Goal: Task Accomplishment & Management: Manage account settings

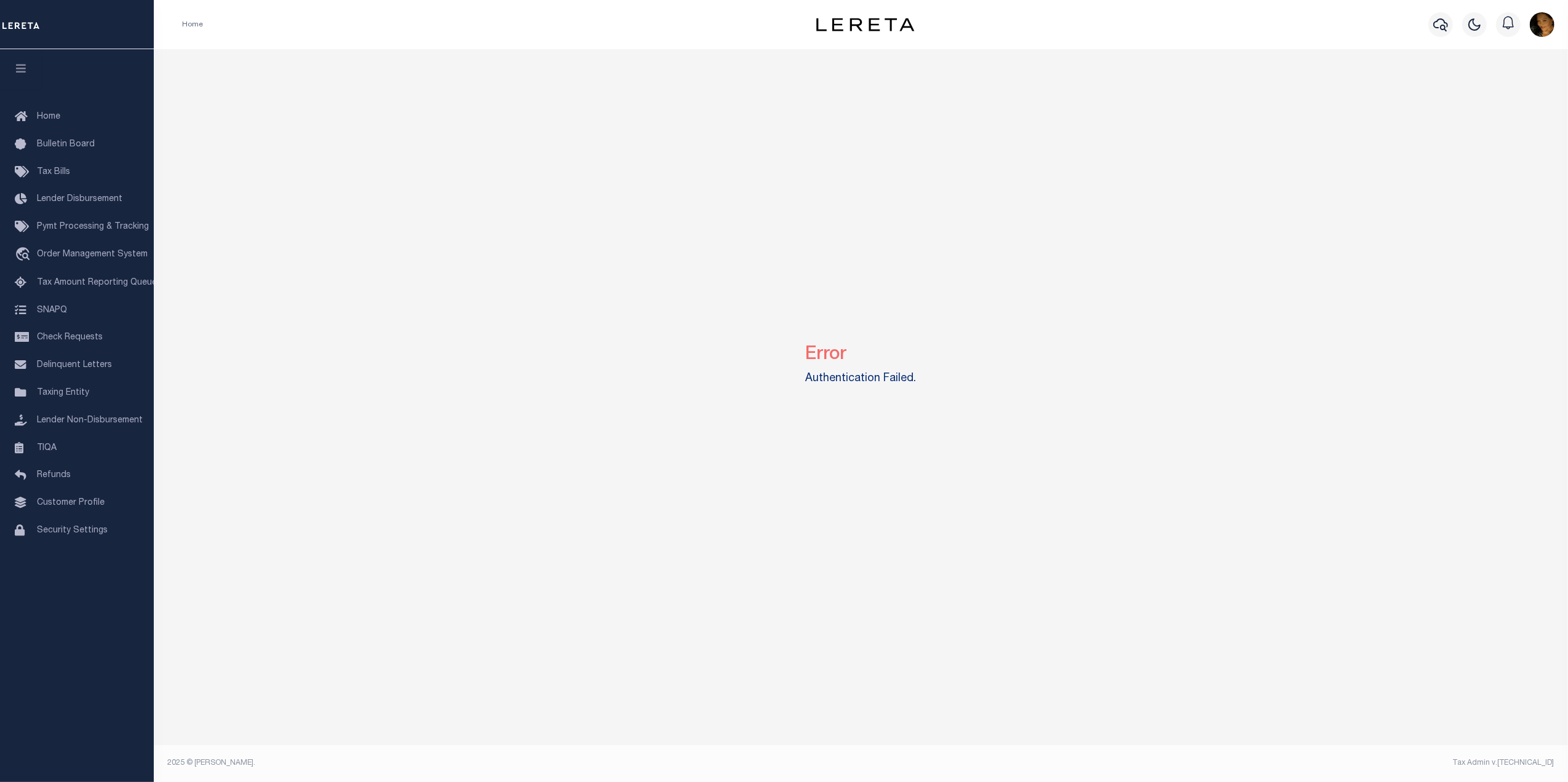
click at [188, 20] on li "Home" at bounding box center [193, 24] width 21 height 11
click at [207, 22] on ol "Home" at bounding box center [193, 24] width 41 height 26
click at [55, 118] on span "Home" at bounding box center [48, 117] width 24 height 9
click at [1536, 23] on img "button" at bounding box center [1542, 24] width 24 height 24
click at [1494, 95] on link "Sign out" at bounding box center [1509, 87] width 97 height 20
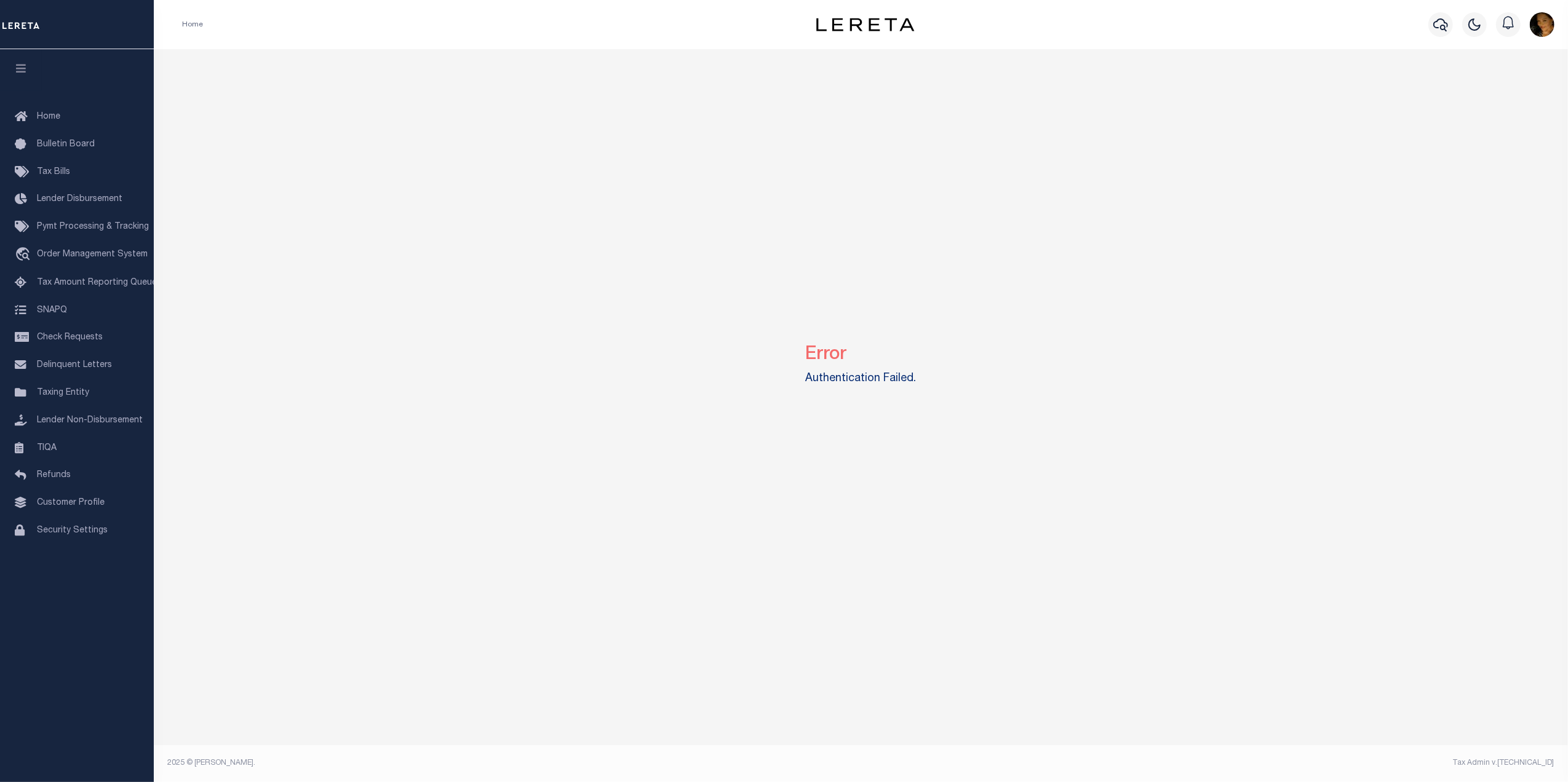
click at [1531, 29] on img "button" at bounding box center [1542, 24] width 24 height 24
click at [1484, 57] on span "Profile" at bounding box center [1489, 56] width 26 height 9
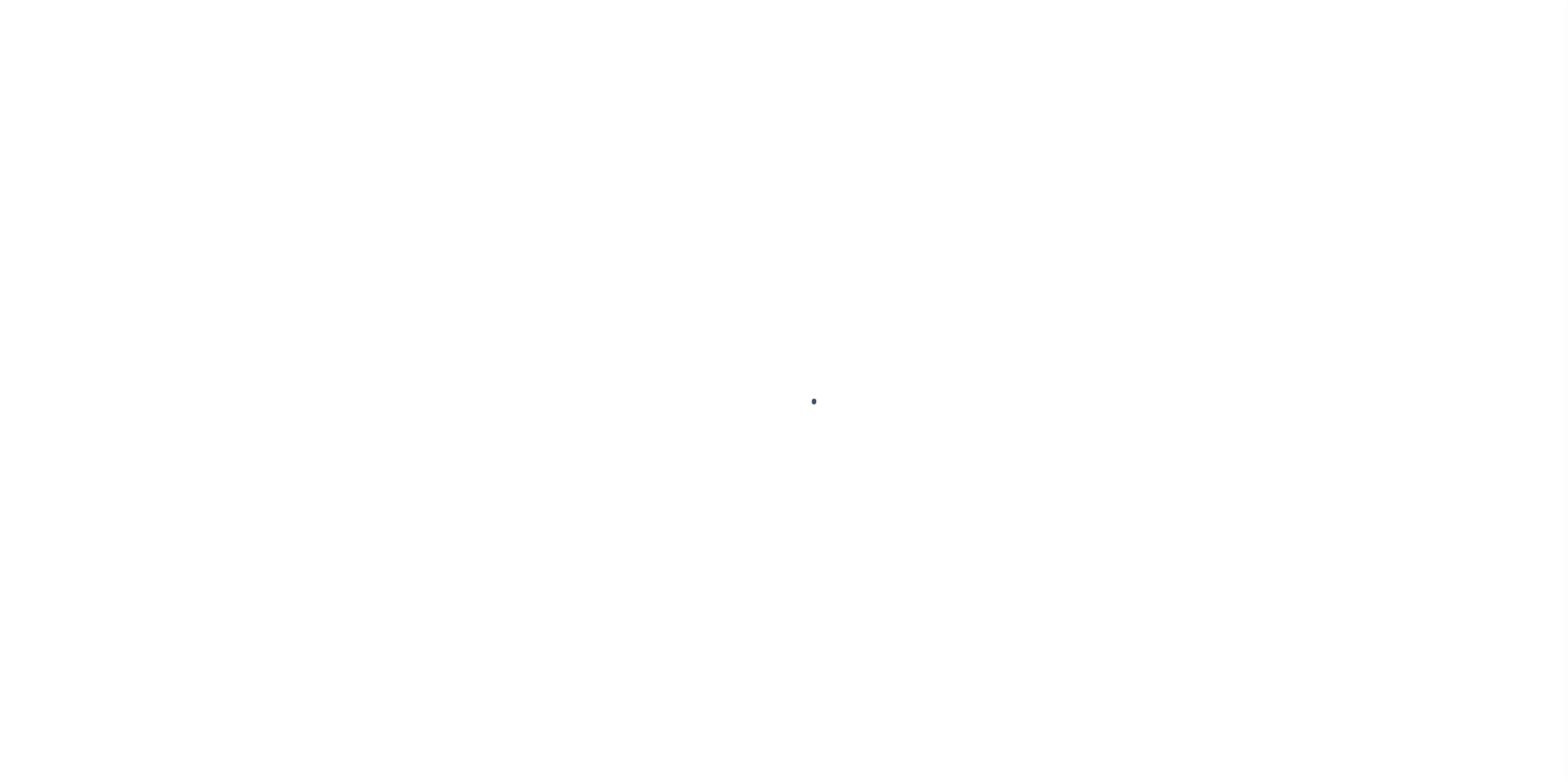
type input "-"
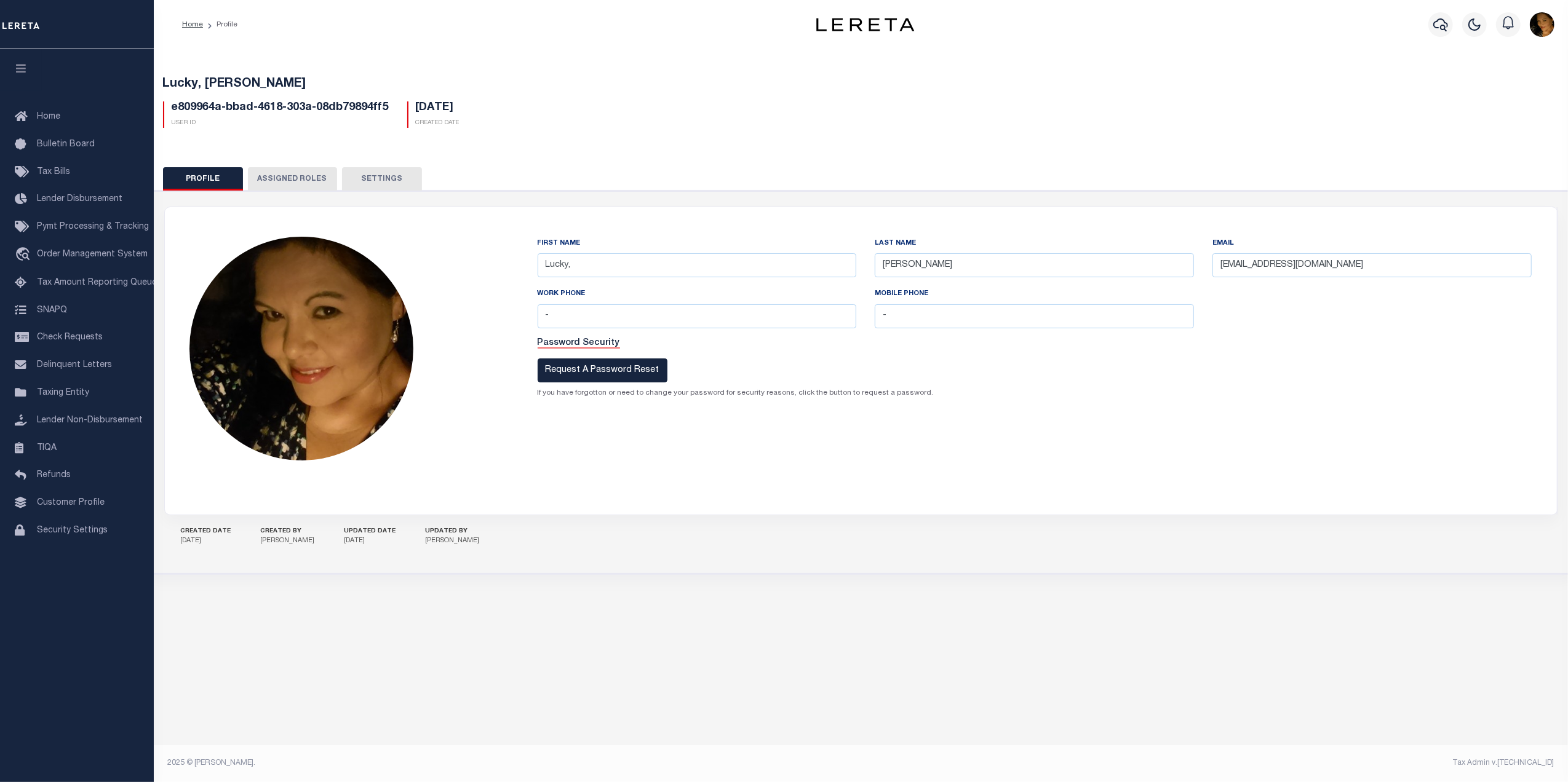
click at [1539, 26] on img "button" at bounding box center [1542, 24] width 24 height 24
click at [1503, 60] on link "Profile" at bounding box center [1509, 56] width 97 height 20
click at [1535, 20] on img "button" at bounding box center [1542, 24] width 24 height 24
click at [1509, 87] on link "Sign out" at bounding box center [1509, 87] width 97 height 20
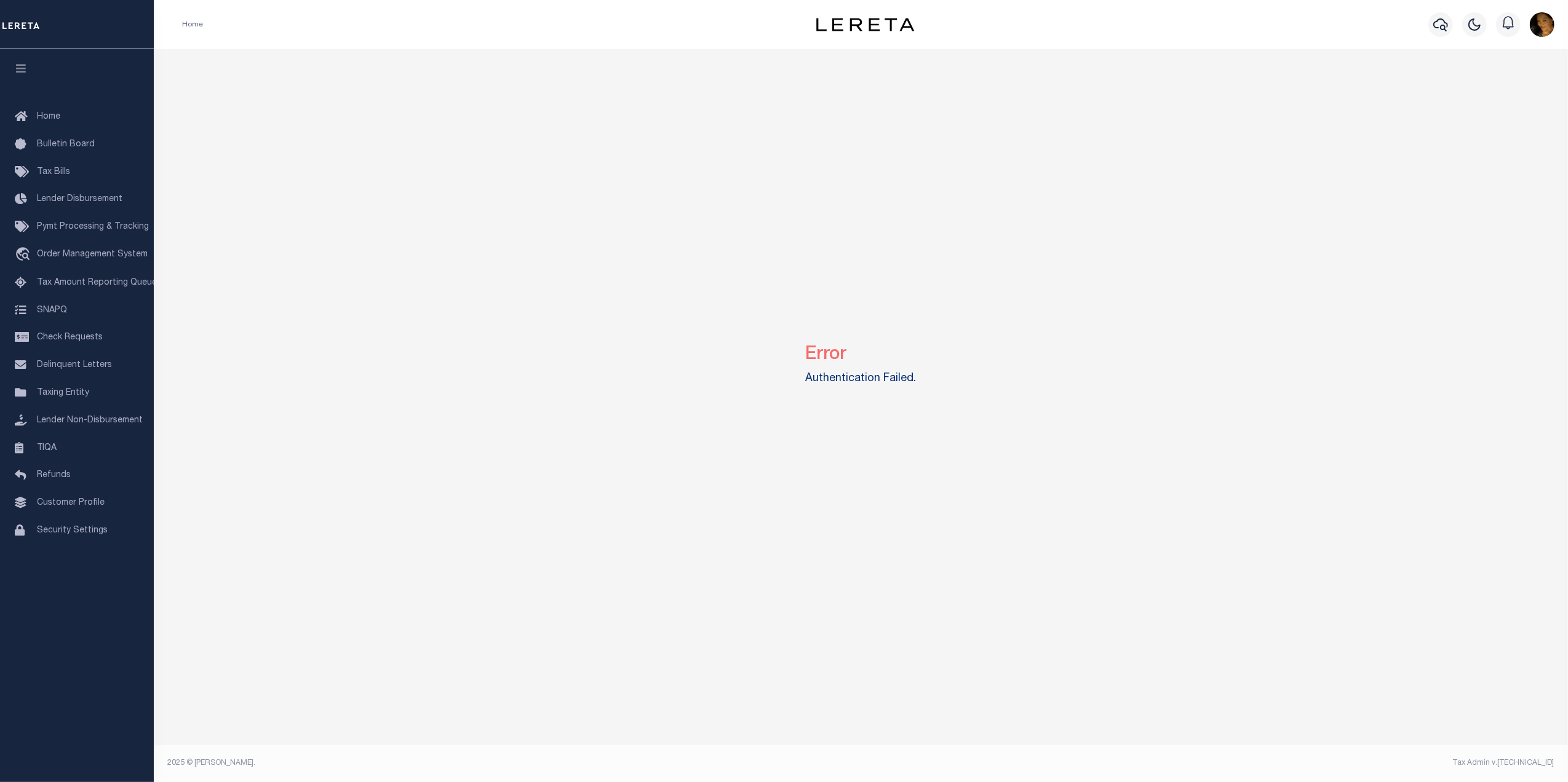
click at [506, 158] on div "Error Authentication Failed." at bounding box center [861, 362] width 1405 height 626
click at [1437, 30] on icon "button" at bounding box center [1441, 24] width 15 height 15
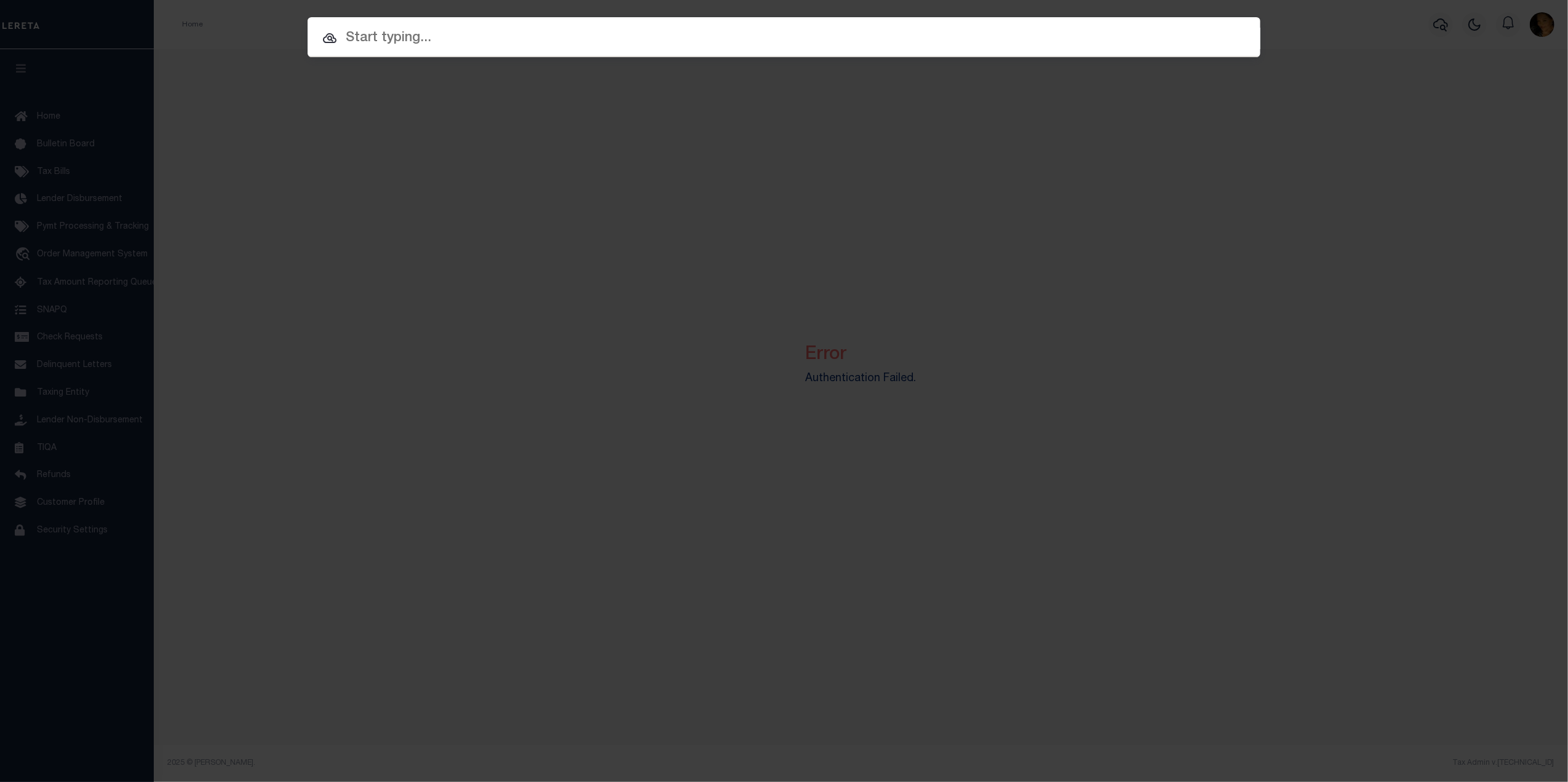
click at [432, 33] on input "text" at bounding box center [784, 38] width 953 height 21
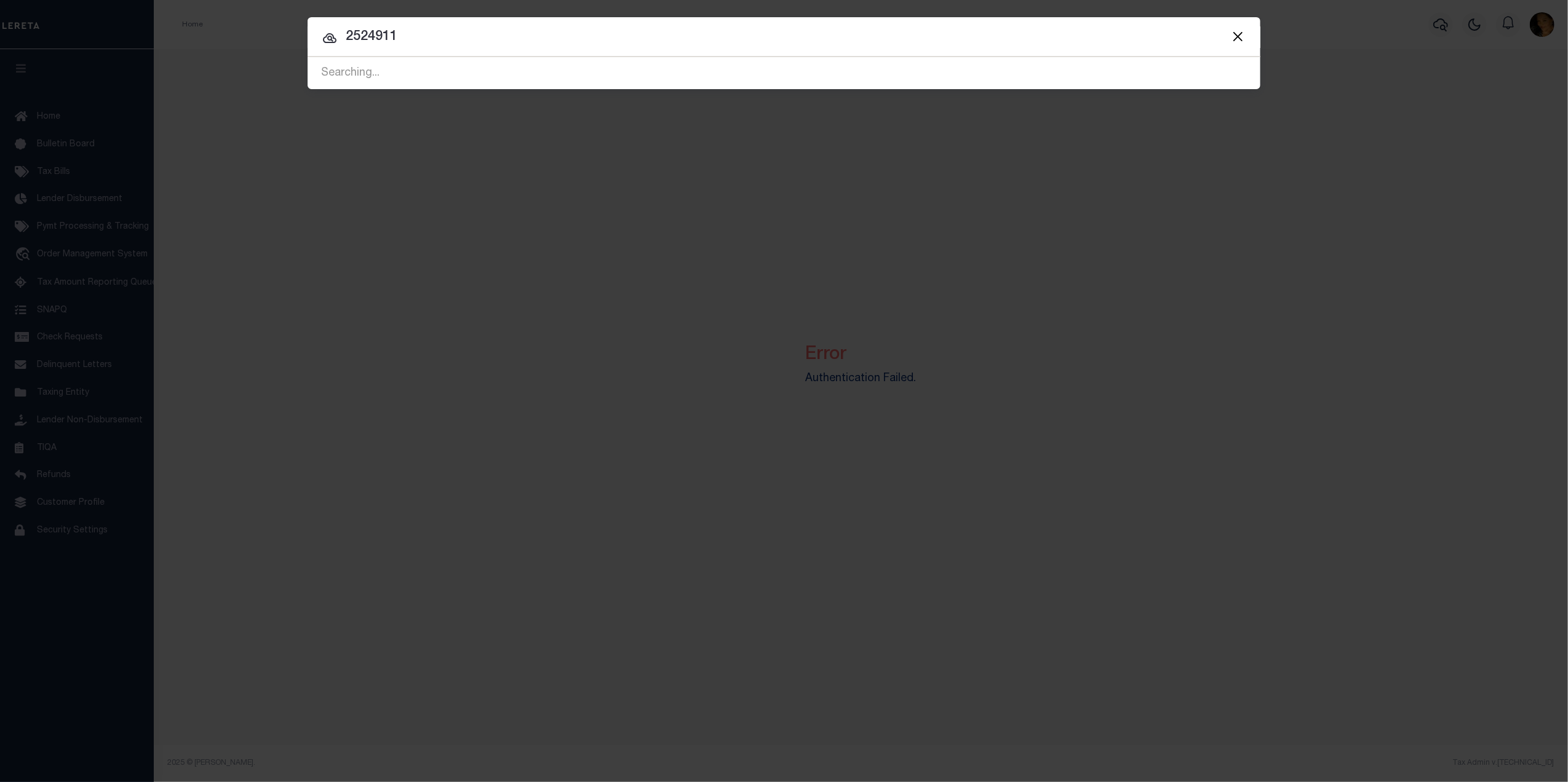
type input "2524911"
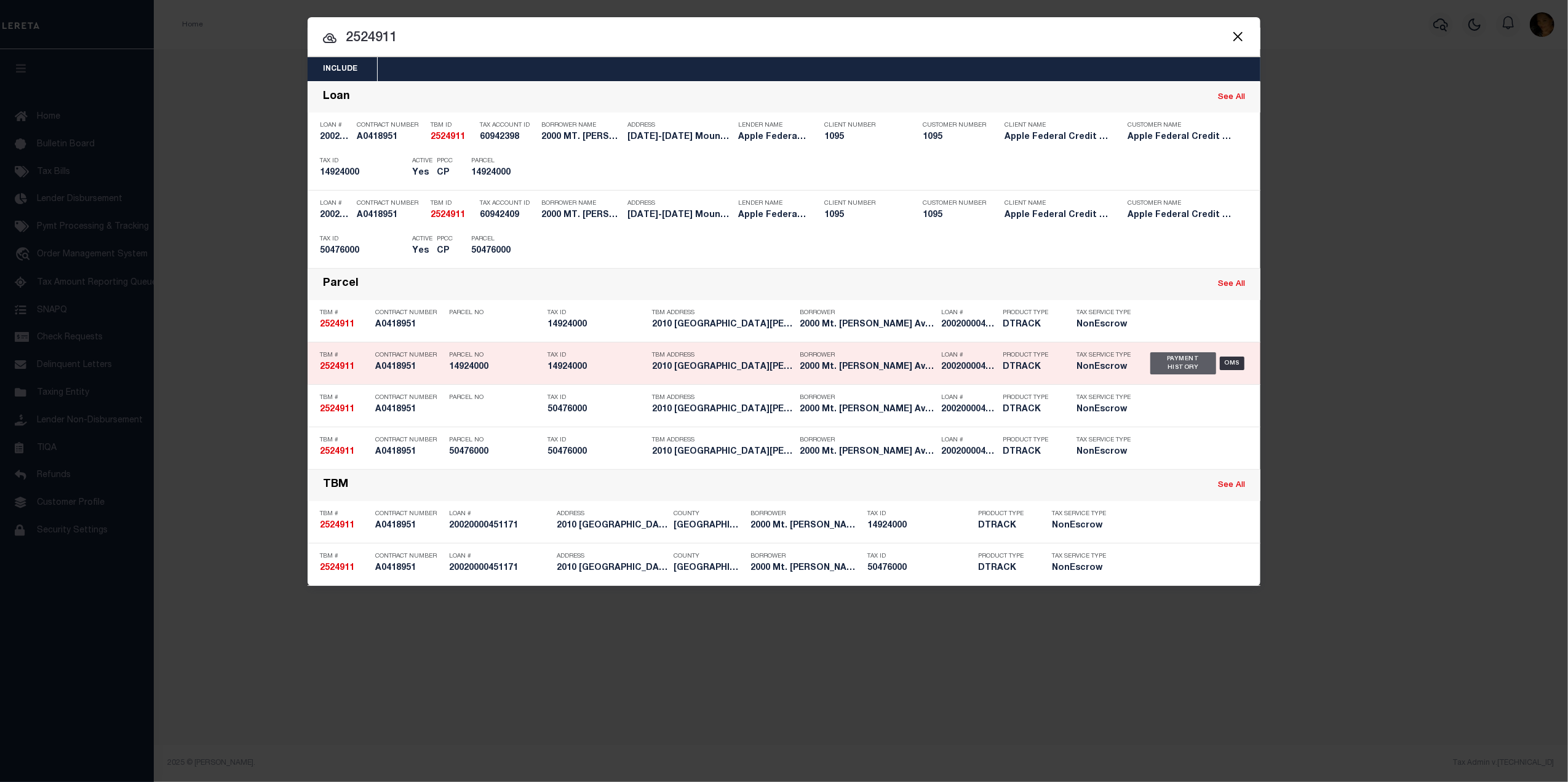
click at [1186, 359] on div "Payment History" at bounding box center [1183, 363] width 66 height 22
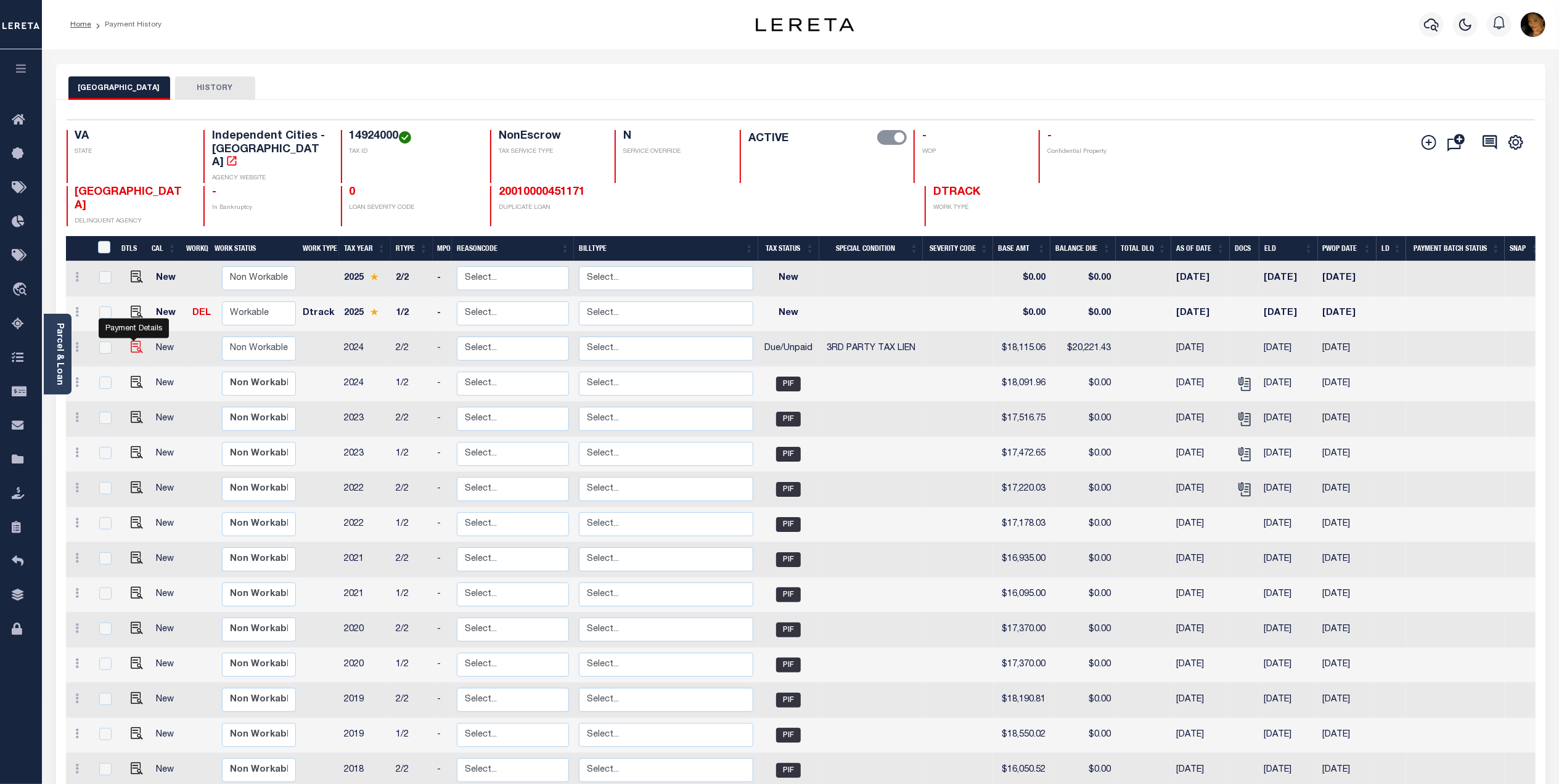
click at [136, 340] on img "" at bounding box center [137, 346] width 12 height 12
checkbox input "true"
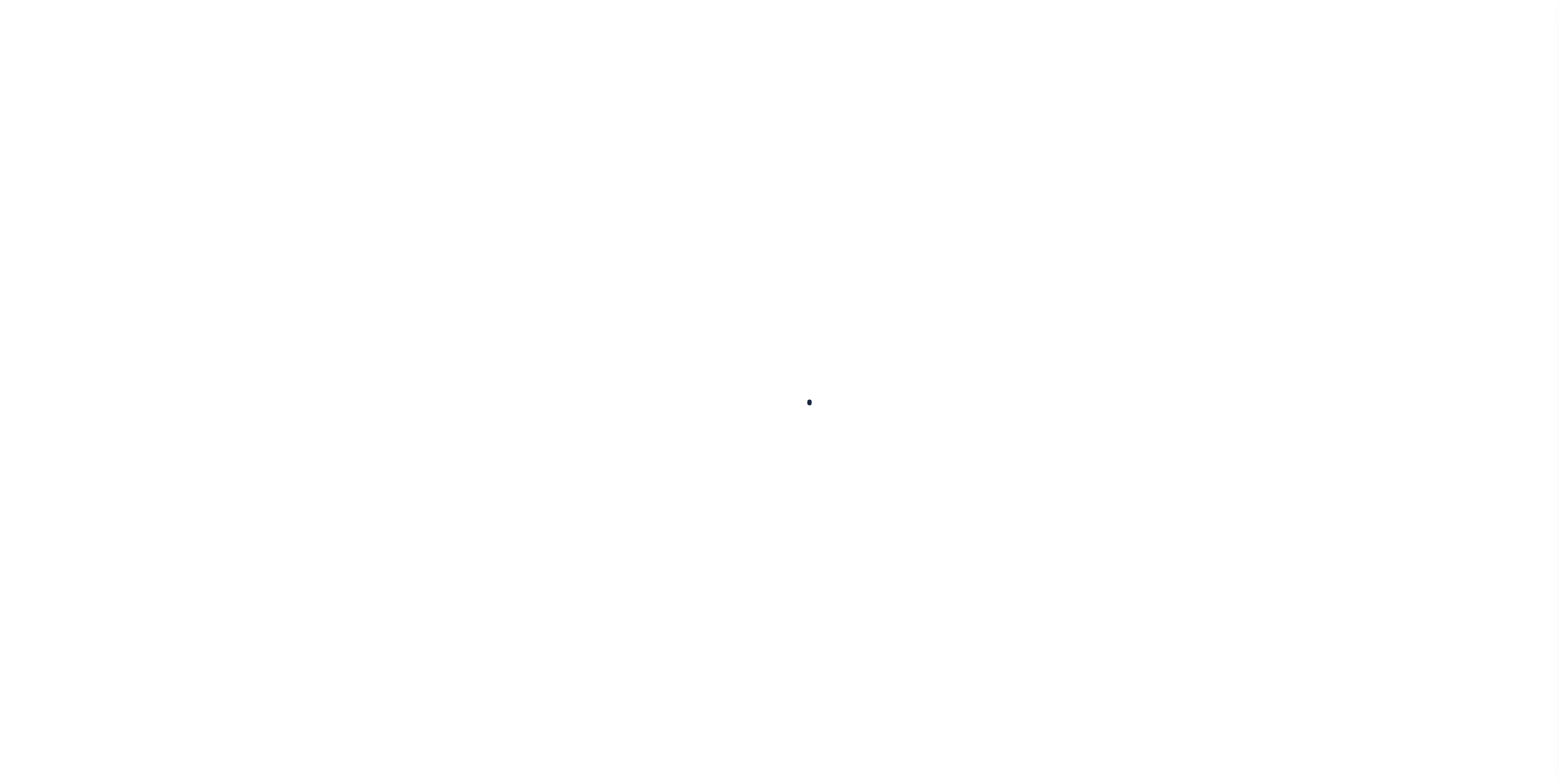
checkbox input "false"
type textarea "[DATE]-emailed for redemption information WARNING: DELINQUENT TAXES HAVE BEEN R…"
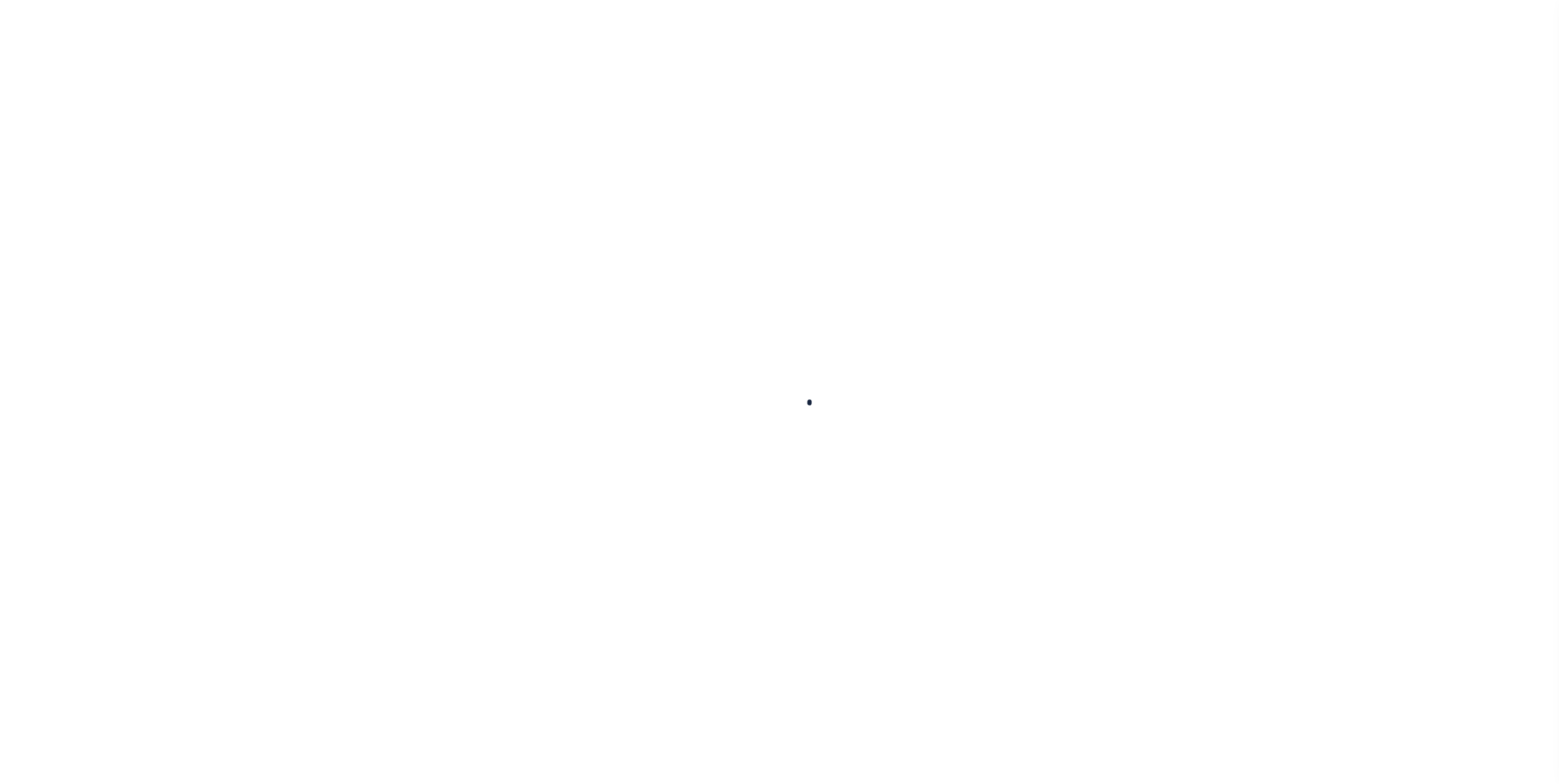
type input "[DATE]"
select select "DUE"
select select "20"
type input "0"
type input "$18,115.06"
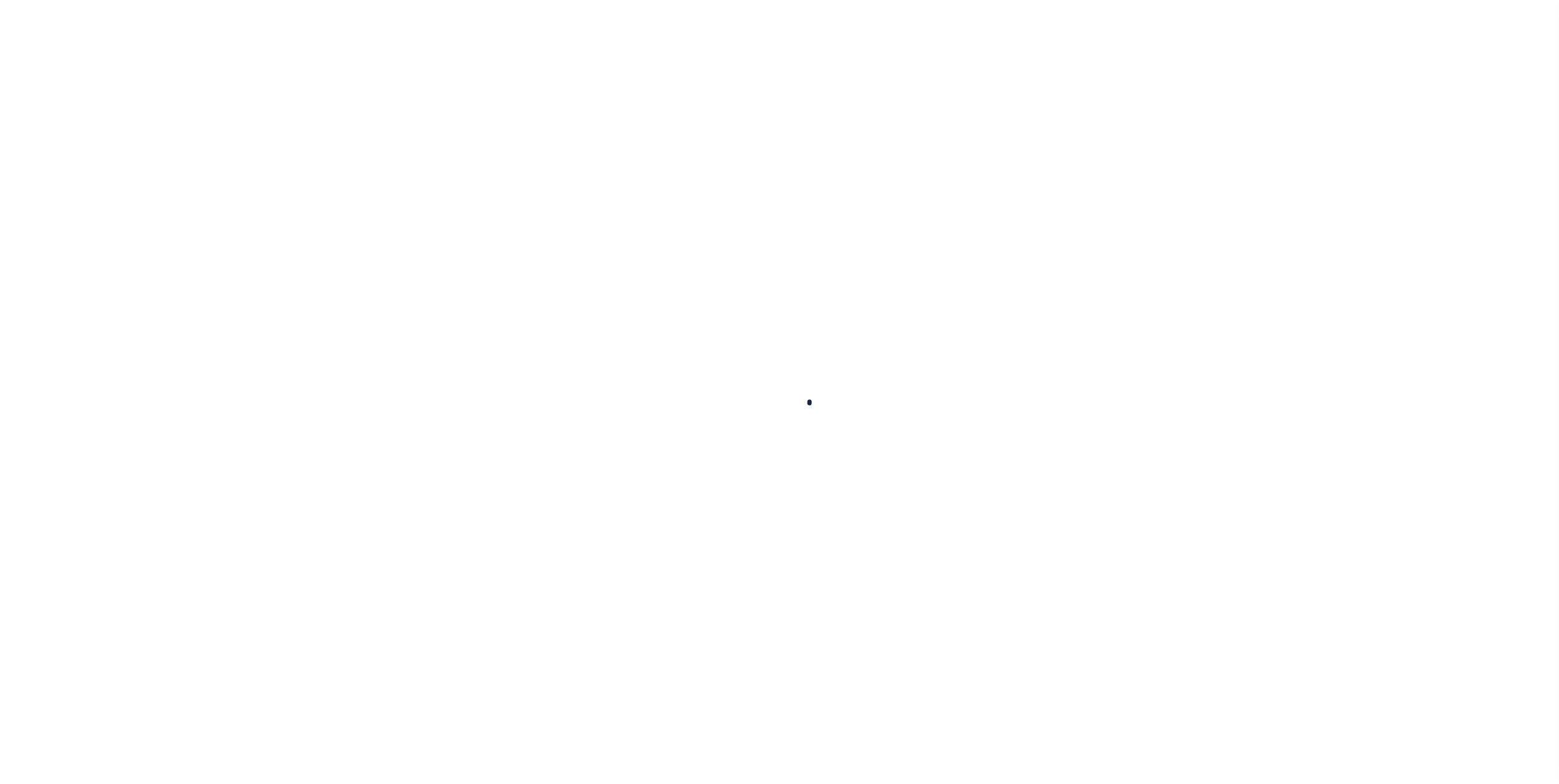
type input "$20,221.43"
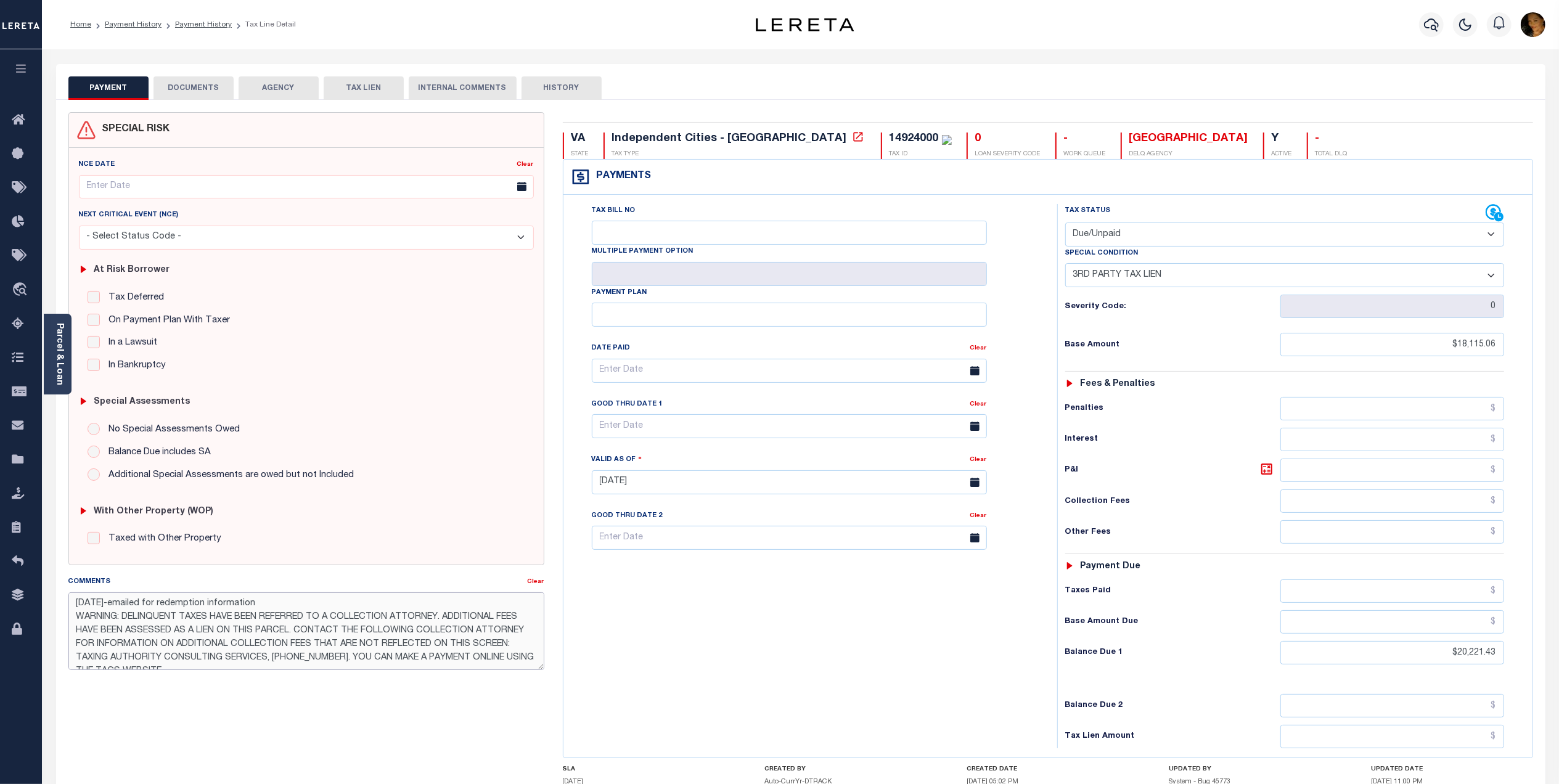
click at [74, 605] on textarea "7/17/2025-emailed for redemption information WARNING: DELINQUENT TAXES HAVE BEE…" at bounding box center [306, 631] width 475 height 78
type textarea "8/11/2025-this account has been recalled from TACS per Hunter at TACS and the C…"
type input "[DATE]"
click at [1160, 238] on select "- Select Status Code - Open Due/Unpaid Paid Incomplete No Tax Due Internal Refu…" at bounding box center [1284, 234] width 439 height 24
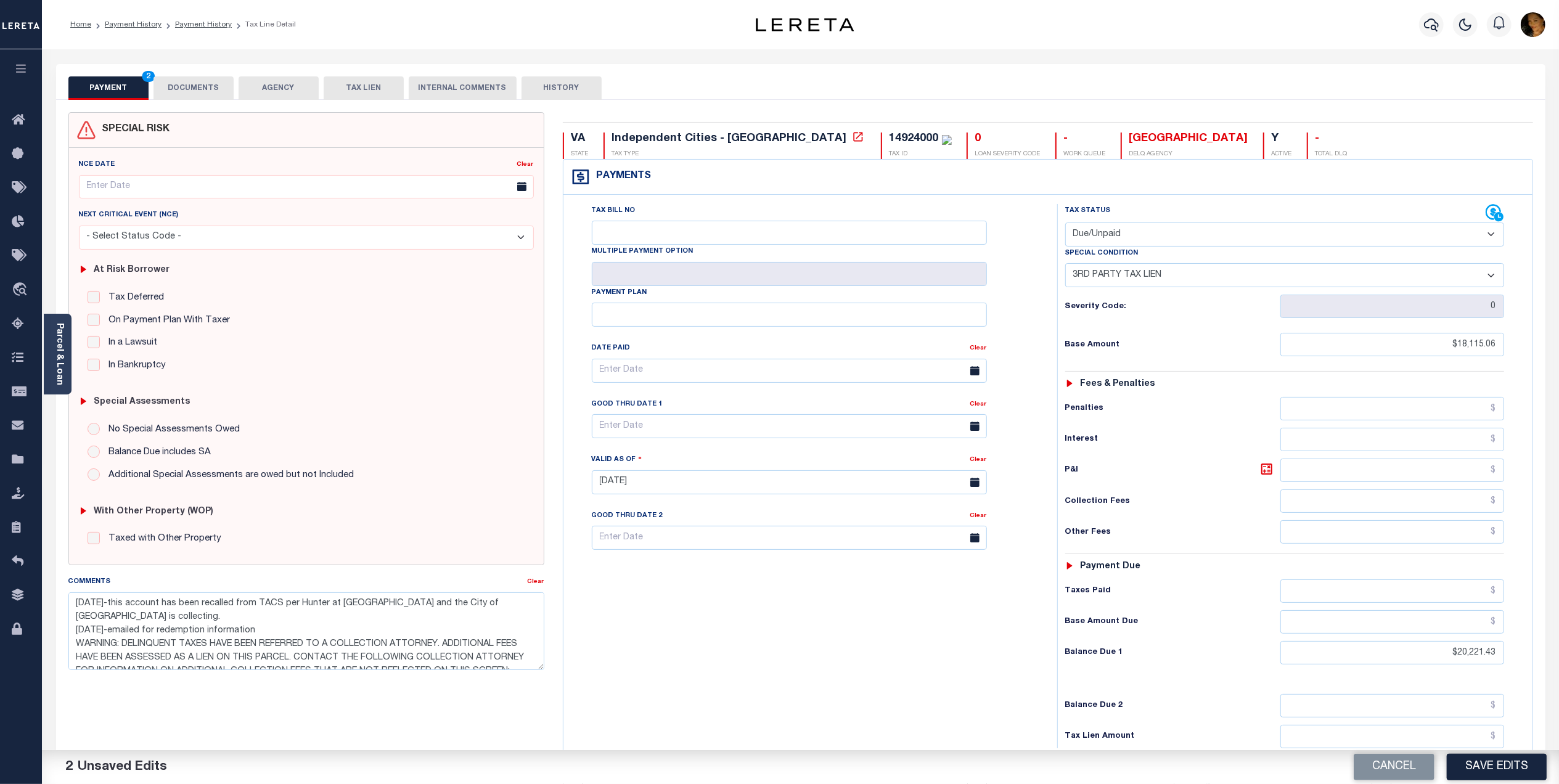
select select "NTX"
click at [1065, 223] on select "- Select Status Code - Open Due/Unpaid Paid Incomplete No Tax Due Internal Refu…" at bounding box center [1284, 234] width 439 height 24
select select "0"
click at [1166, 277] on select "-- Select Special Condition -- 3RD PARTY TAX LIEN AGENCY TAX LIEN (A.K.A Inside…" at bounding box center [1284, 275] width 439 height 24
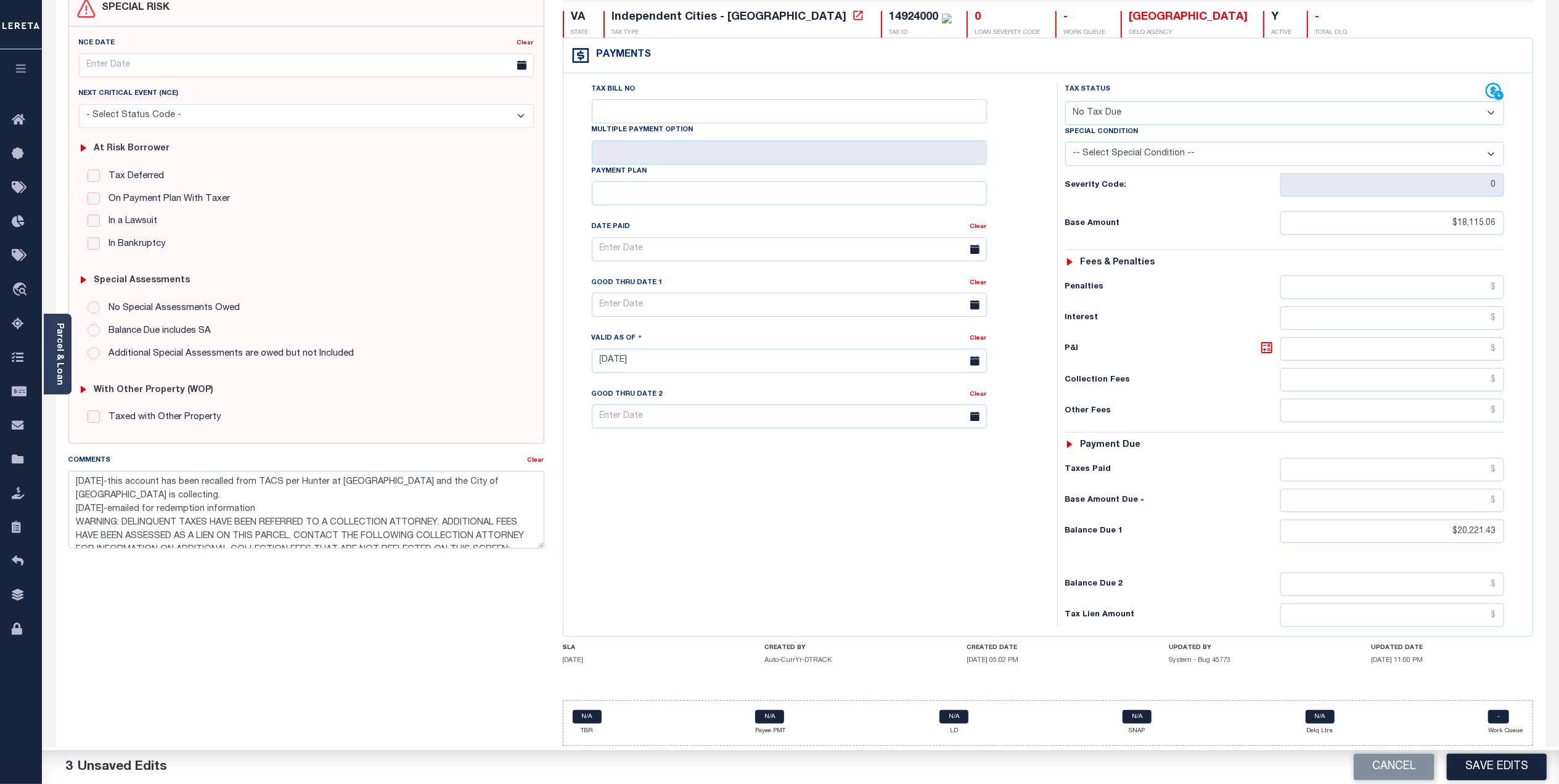
scroll to position [131, 0]
click at [1137, 149] on select "-- Select Special Condition -- 3RD PARTY TAX LIEN AGENCY TAX LIEN (A.K.A Inside…" at bounding box center [1284, 153] width 439 height 24
click at [1154, 101] on select "- Select Status Code - Open Due/Unpaid Paid Incomplete No Tax Due Internal Refu…" at bounding box center [1284, 113] width 439 height 24
select select "PYD"
click at [1065, 101] on select "- Select Status Code - Open Due/Unpaid Paid Incomplete No Tax Due Internal Refu…" at bounding box center [1284, 113] width 439 height 24
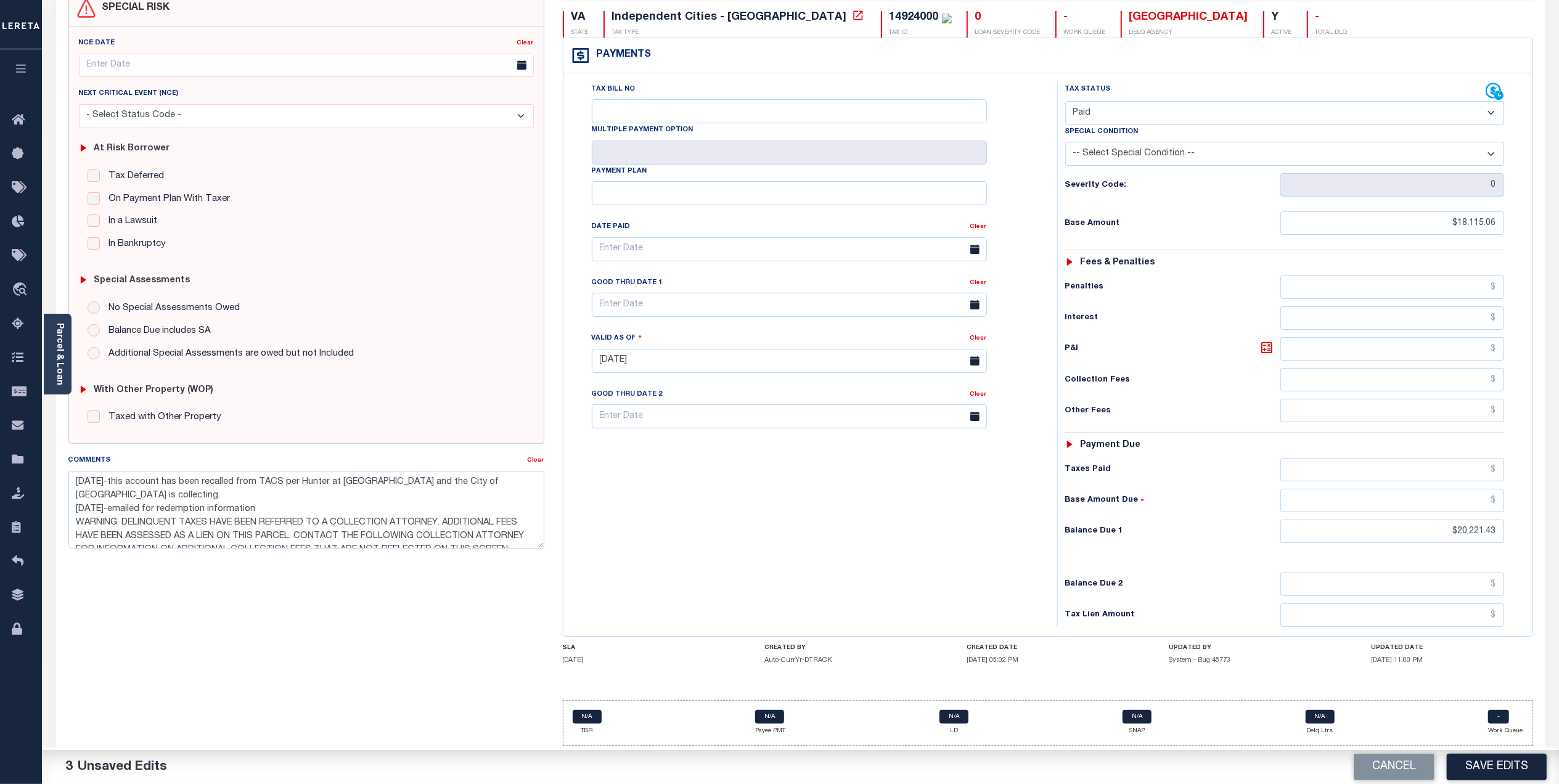
click at [1120, 143] on select "-- Select Special Condition -- 3RD PARTY TAX LIEN AGENCY TAX LIEN (A.K.A Inside…" at bounding box center [1284, 153] width 439 height 24
select select "28"
click at [1065, 142] on select "-- Select Special Condition -- 3RD PARTY TAX LIEN AGENCY TAX LIEN (A.K.A Inside…" at bounding box center [1284, 153] width 439 height 24
drag, startPoint x: 1442, startPoint y: 531, endPoint x: 1569, endPoint y: 541, distance: 127.4
click at [1558, 541] on html "Home Payment History Payment History Tax Line Detail Profile Sign out" at bounding box center [779, 331] width 1559 height 905
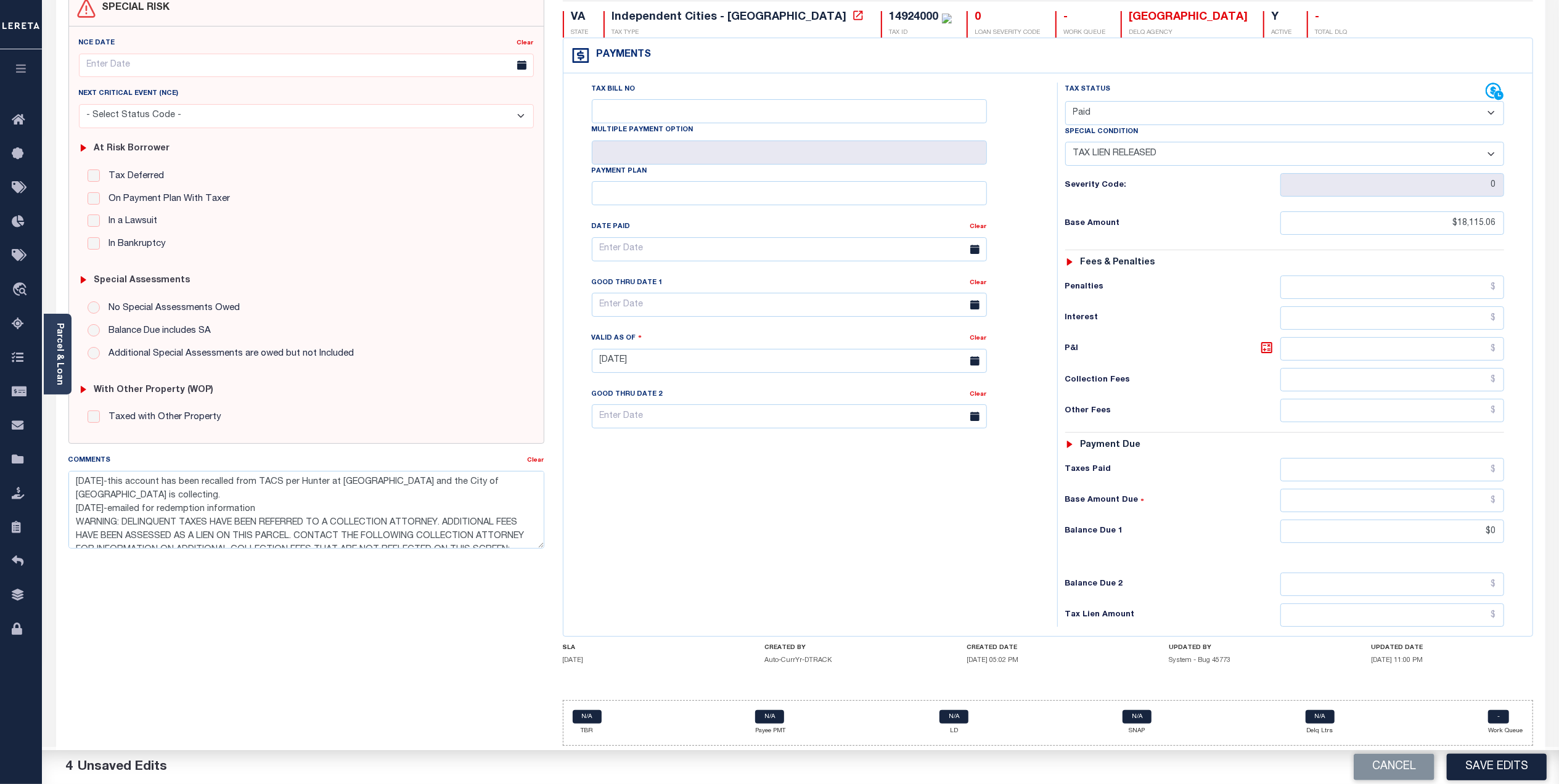
type input "$0.00"
click at [52, 324] on div "Parcel & Loan" at bounding box center [57, 354] width 28 height 81
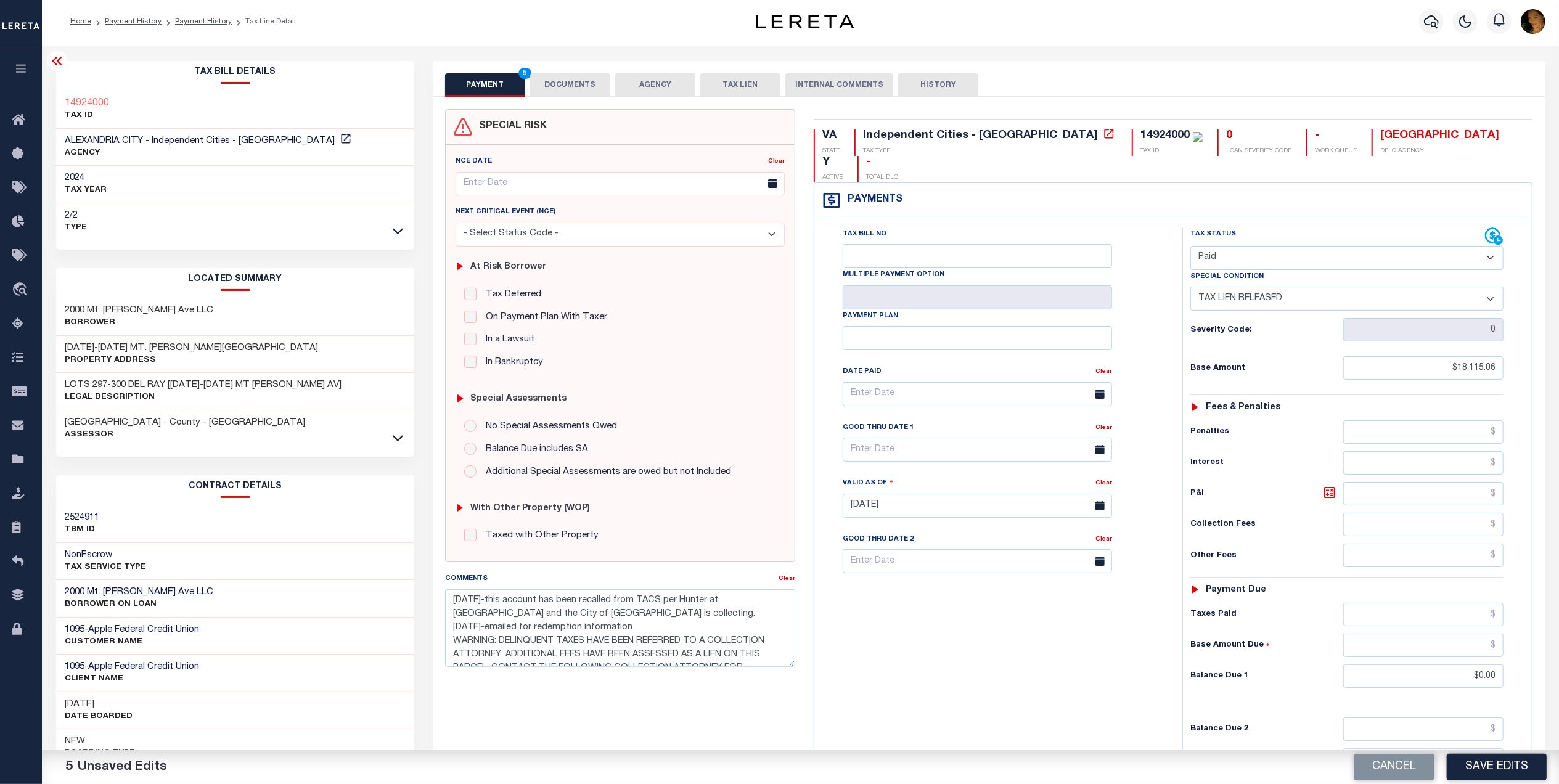
scroll to position [0, 0]
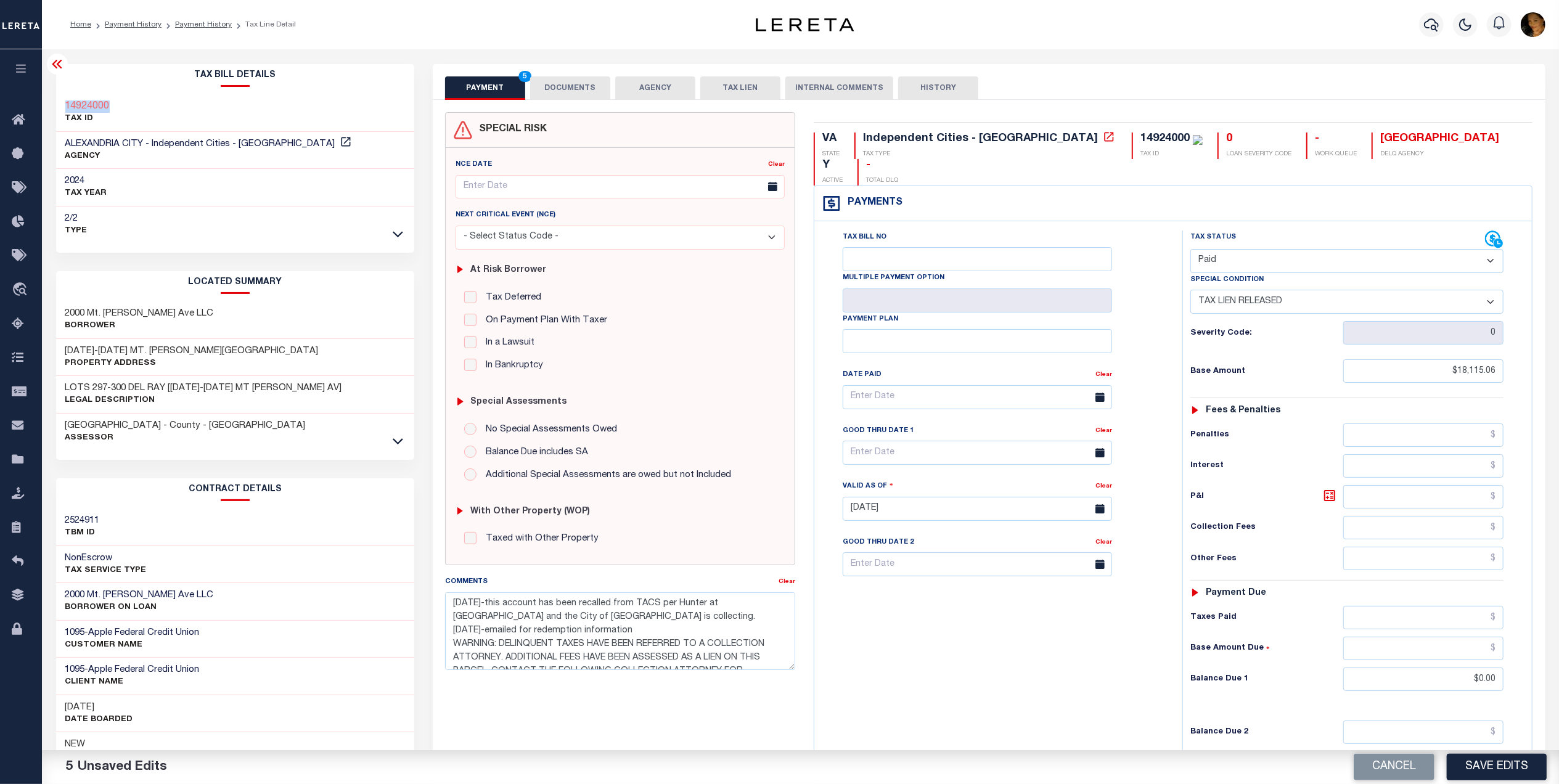
drag, startPoint x: 124, startPoint y: 102, endPoint x: 81, endPoint y: 104, distance: 43.0
click at [63, 109] on div "14924000 TAX ID" at bounding box center [236, 113] width 358 height 38
copy h3 "14924000"
click at [593, 80] on button "DOCUMENTS" at bounding box center [570, 88] width 80 height 24
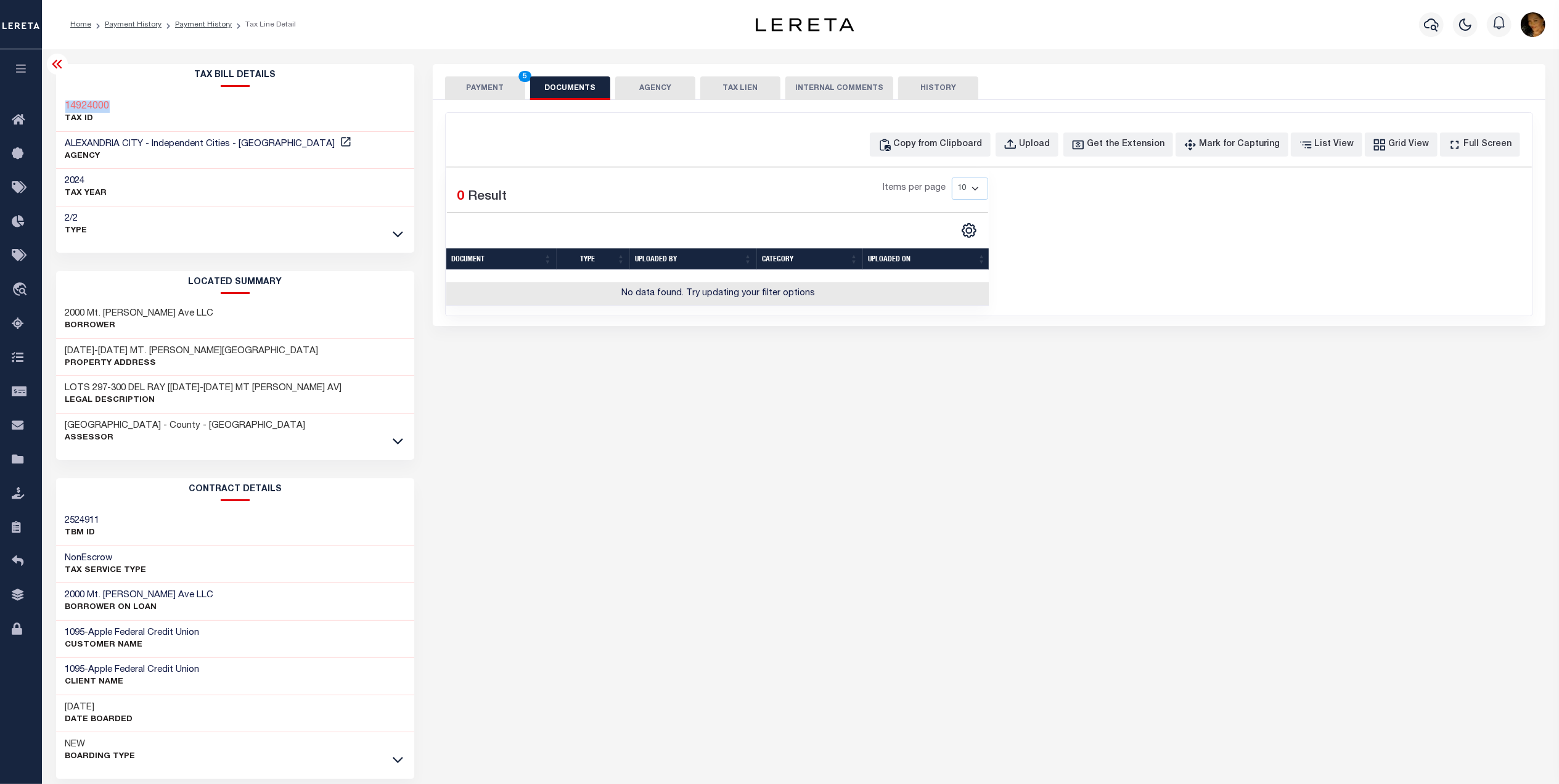
click at [469, 89] on button "PAYMENT 5" at bounding box center [485, 88] width 80 height 24
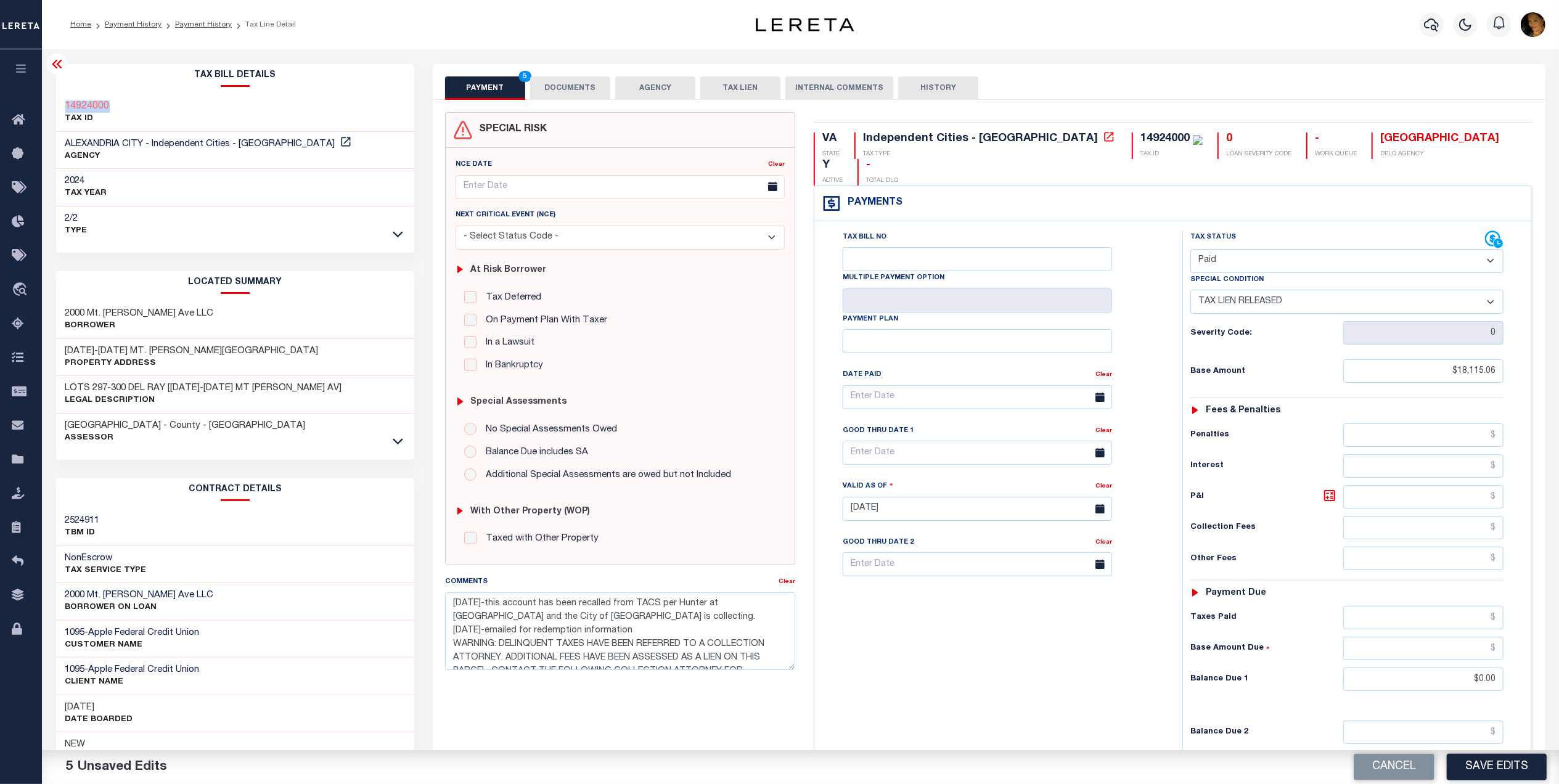
click at [562, 91] on button "DOCUMENTS" at bounding box center [570, 88] width 80 height 24
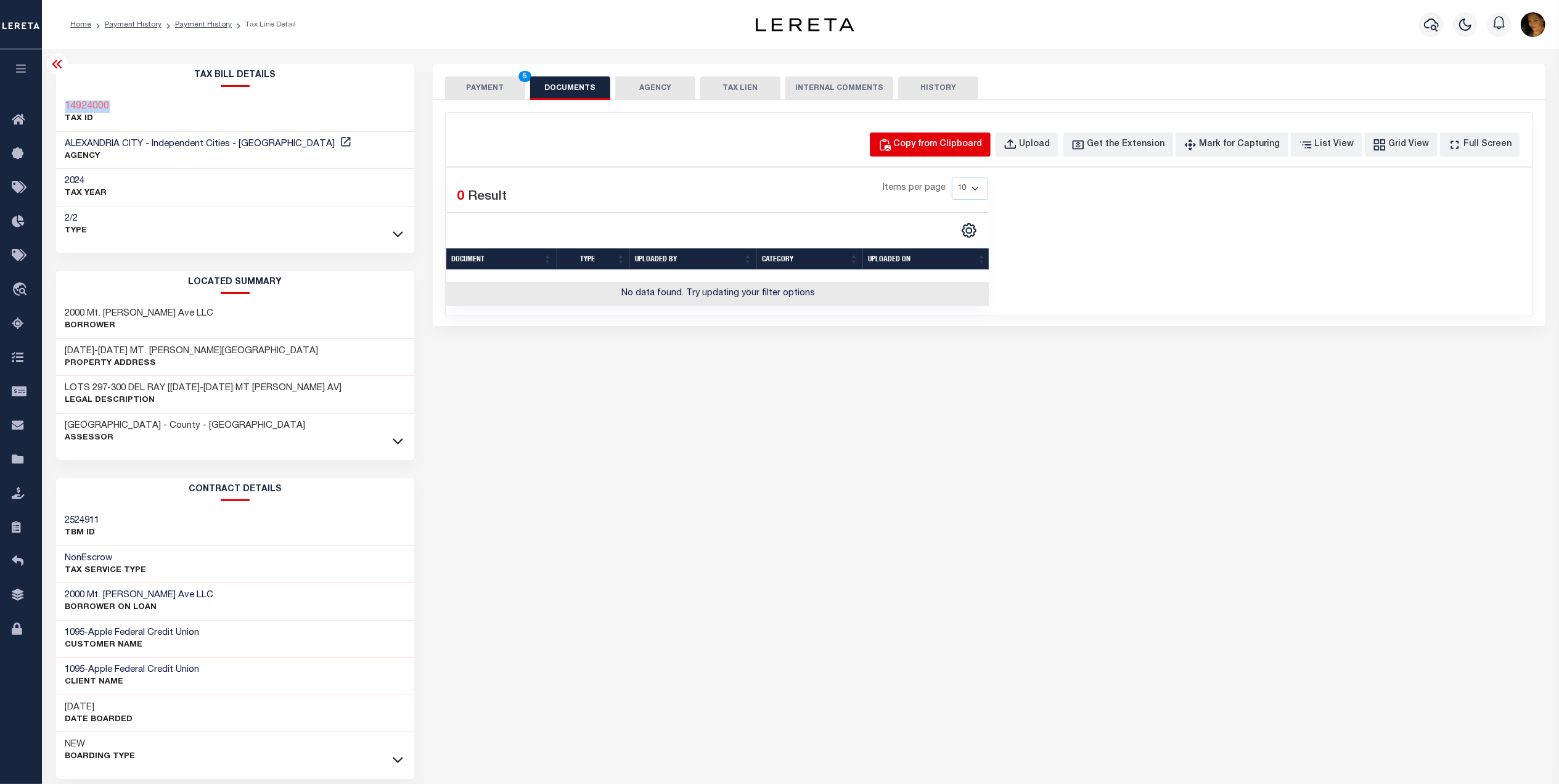
click at [935, 144] on div "Copy from Clipboard" at bounding box center [938, 145] width 88 height 14
select select "POP"
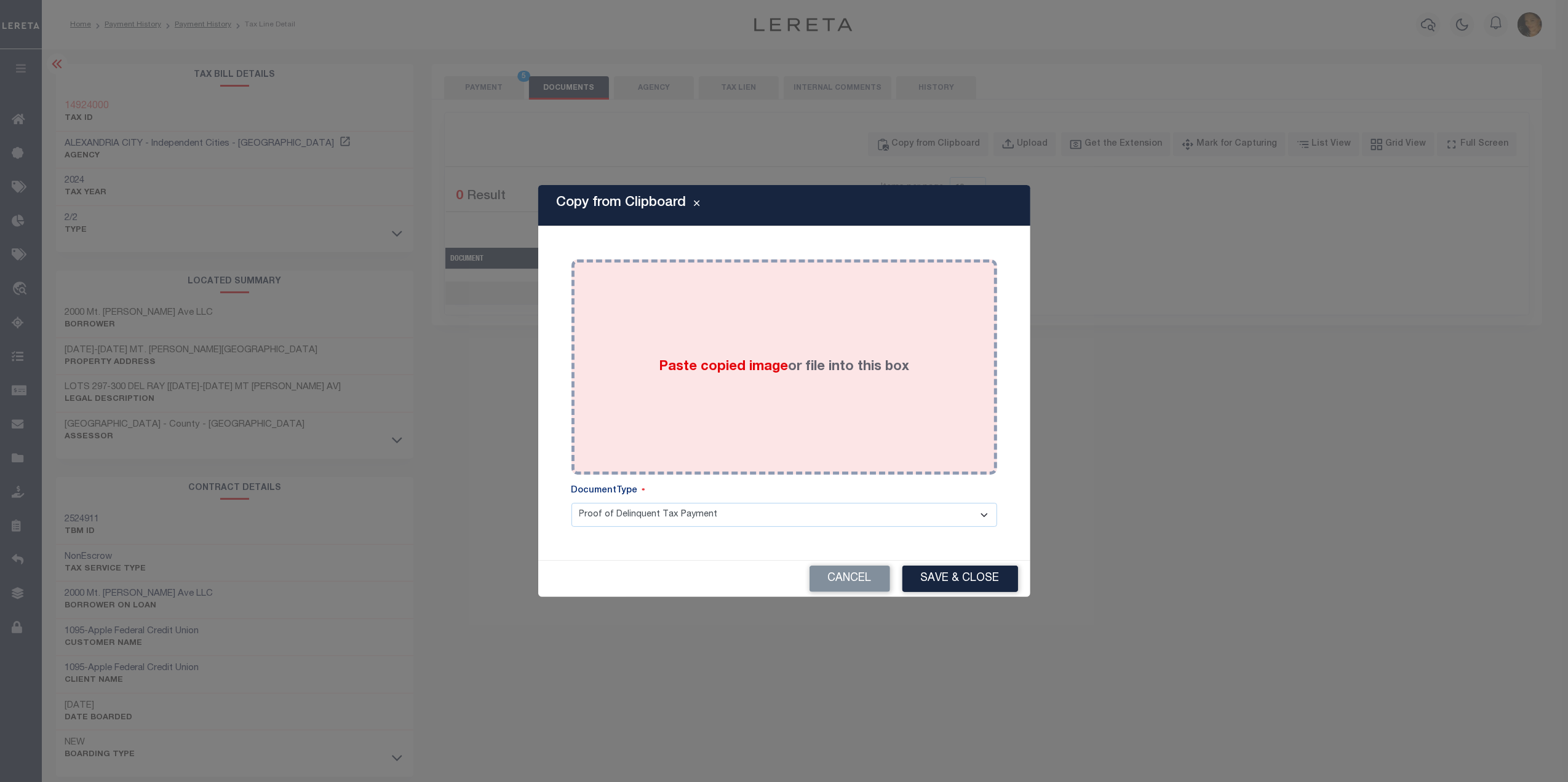
click at [778, 420] on div "Paste copied image or file into this box" at bounding box center [784, 367] width 408 height 197
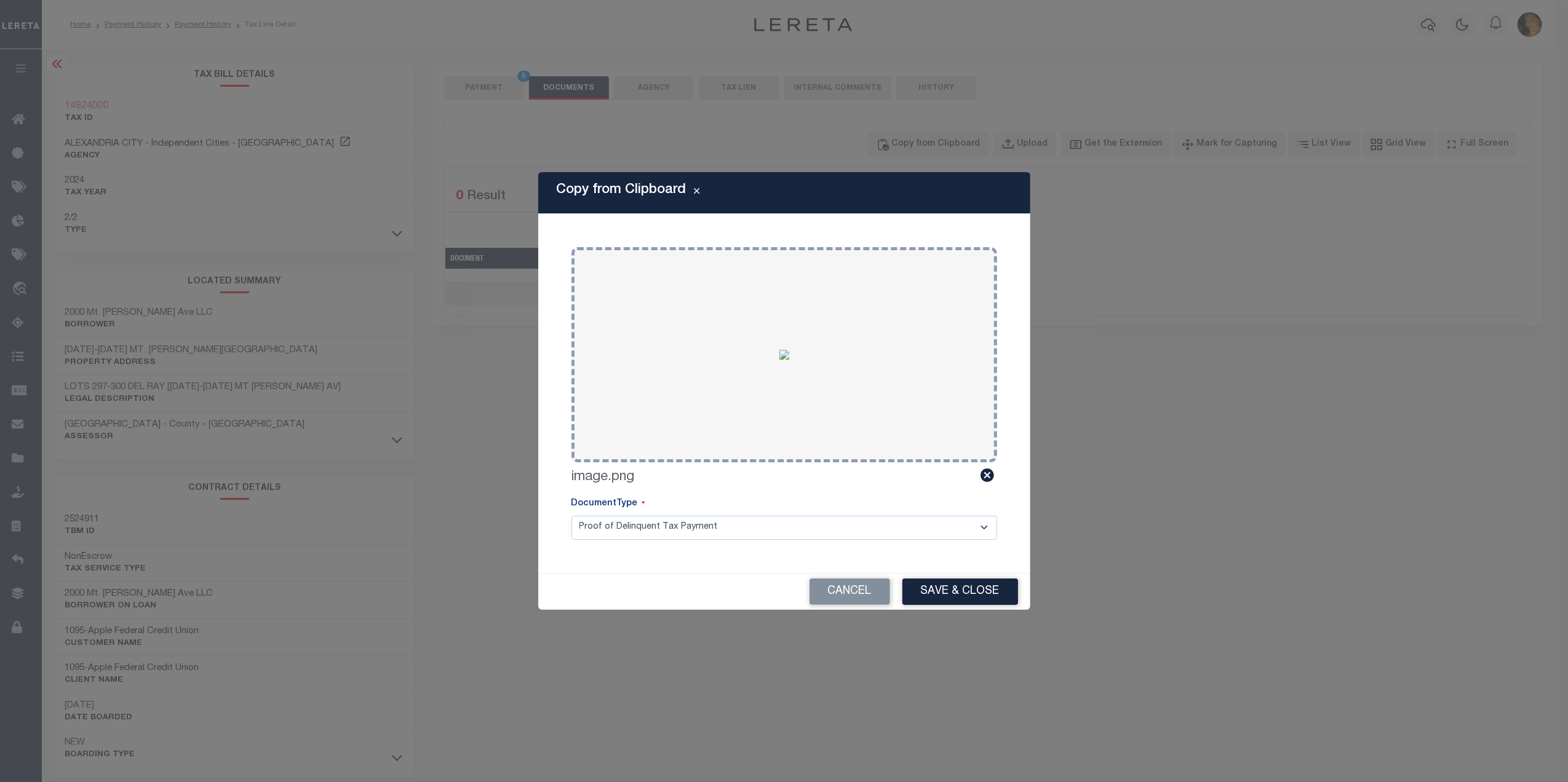
click at [675, 525] on select "Proof of Delinquent Tax Payment" at bounding box center [784, 527] width 425 height 24
click at [572, 516] on select "Proof of Delinquent Tax Payment" at bounding box center [784, 527] width 425 height 24
click at [953, 584] on button "Save & Close" at bounding box center [960, 592] width 116 height 26
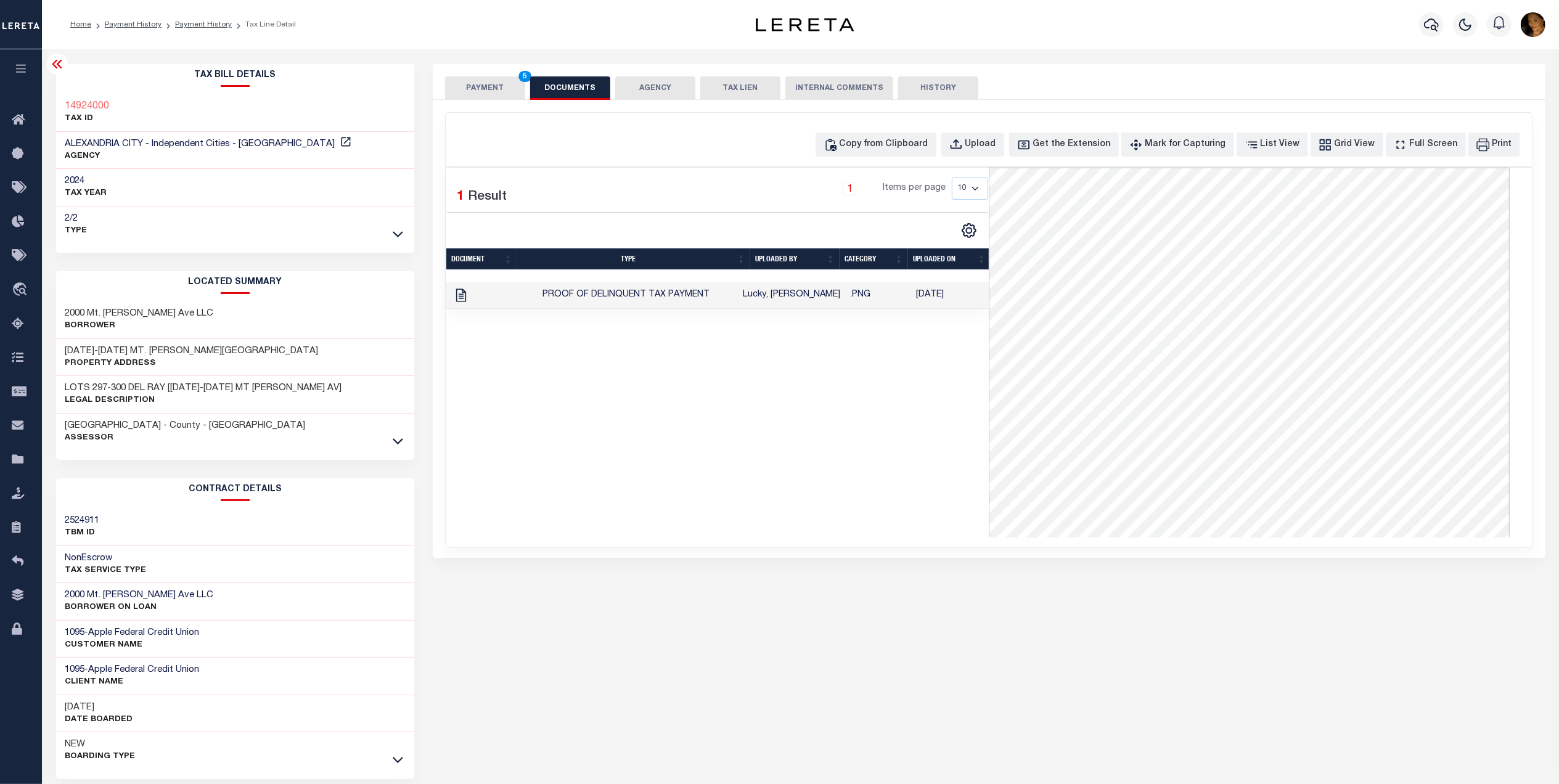
click at [468, 90] on button "PAYMENT 5" at bounding box center [485, 88] width 80 height 24
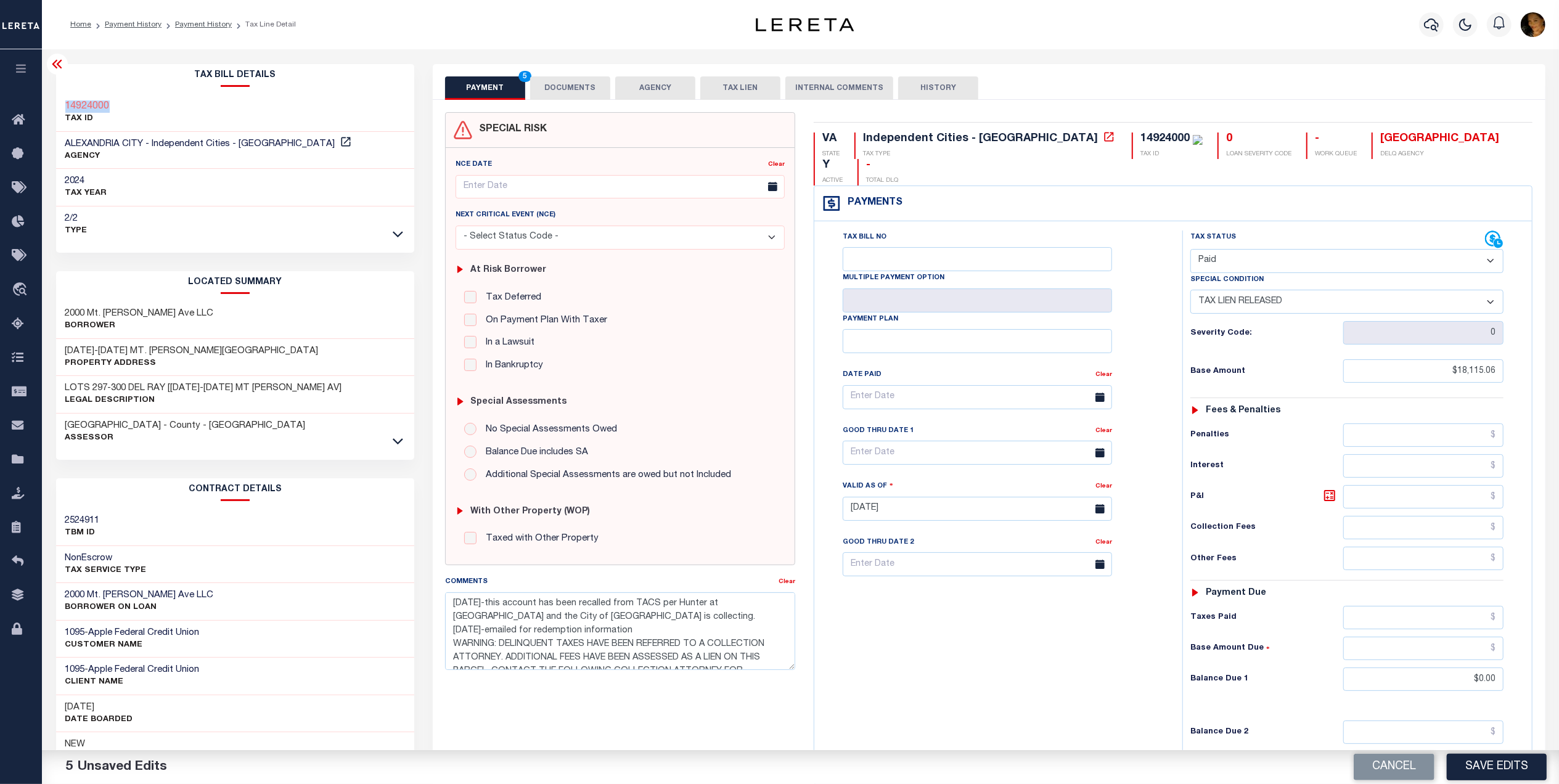
drag, startPoint x: 111, startPoint y: 106, endPoint x: 62, endPoint y: 109, distance: 49.1
click at [58, 109] on div "14924000 TAX ID" at bounding box center [236, 113] width 358 height 38
copy h3 "14924000"
drag, startPoint x: 1457, startPoint y: 672, endPoint x: 1512, endPoint y: 657, distance: 57.0
click at [1512, 657] on div "Tax Status Status - Select Status Code -" at bounding box center [1351, 502] width 337 height 544
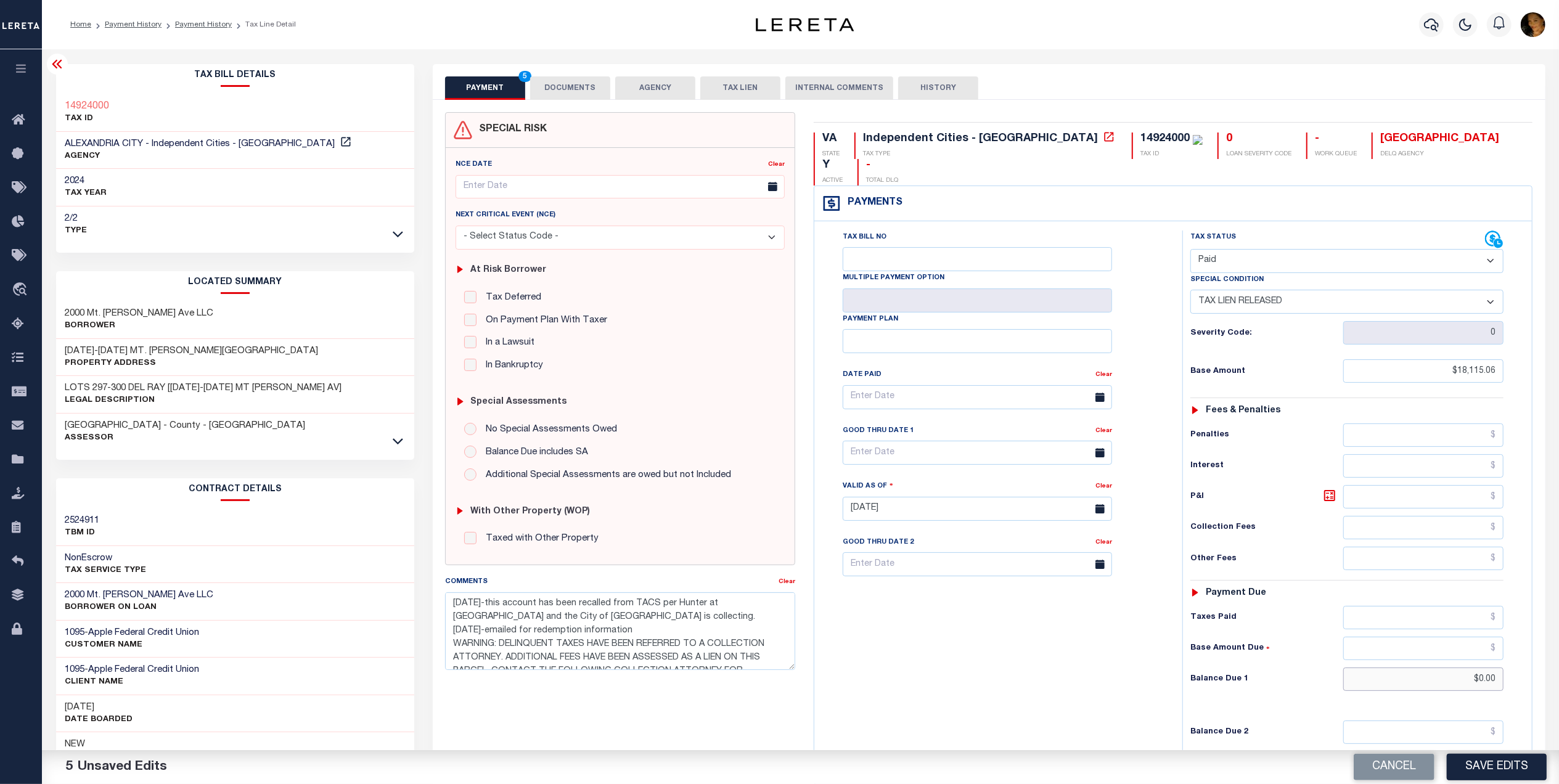
drag, startPoint x: 1437, startPoint y: 651, endPoint x: 1575, endPoint y: 670, distance: 139.3
click at [1558, 670] on html "Home Payment History Payment History Tax Line Detail Profile Sign out" at bounding box center [779, 464] width 1559 height 928
type input "$18,167.63"
click at [1332, 492] on icon at bounding box center [1329, 495] width 7 height 7
type input "$52.57"
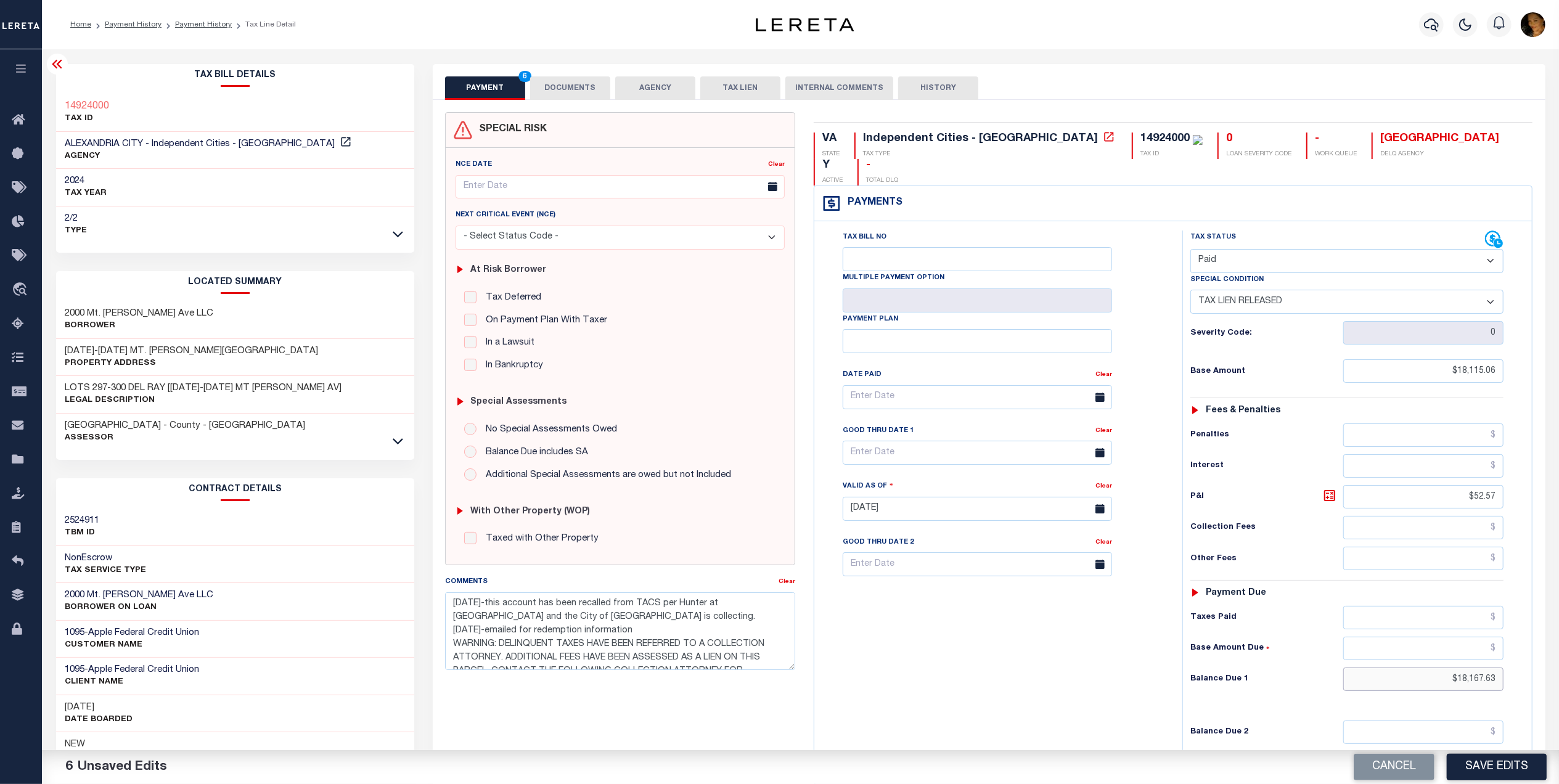
drag, startPoint x: 1435, startPoint y: 665, endPoint x: 1532, endPoint y: 662, distance: 97.0
click at [1532, 662] on div "Payments Warning! Search Status is not "Completed", amounts can not be keyed. T…" at bounding box center [1173, 485] width 719 height 599
drag, startPoint x: 1492, startPoint y: 664, endPoint x: 587, endPoint y: 613, distance: 906.4
click at [587, 613] on textarea "[DATE]-this account has been recalled from TACS per Hunter at [GEOGRAPHIC_DATA]…" at bounding box center [620, 631] width 350 height 78
drag, startPoint x: 602, startPoint y: 619, endPoint x: 446, endPoint y: 603, distance: 156.8
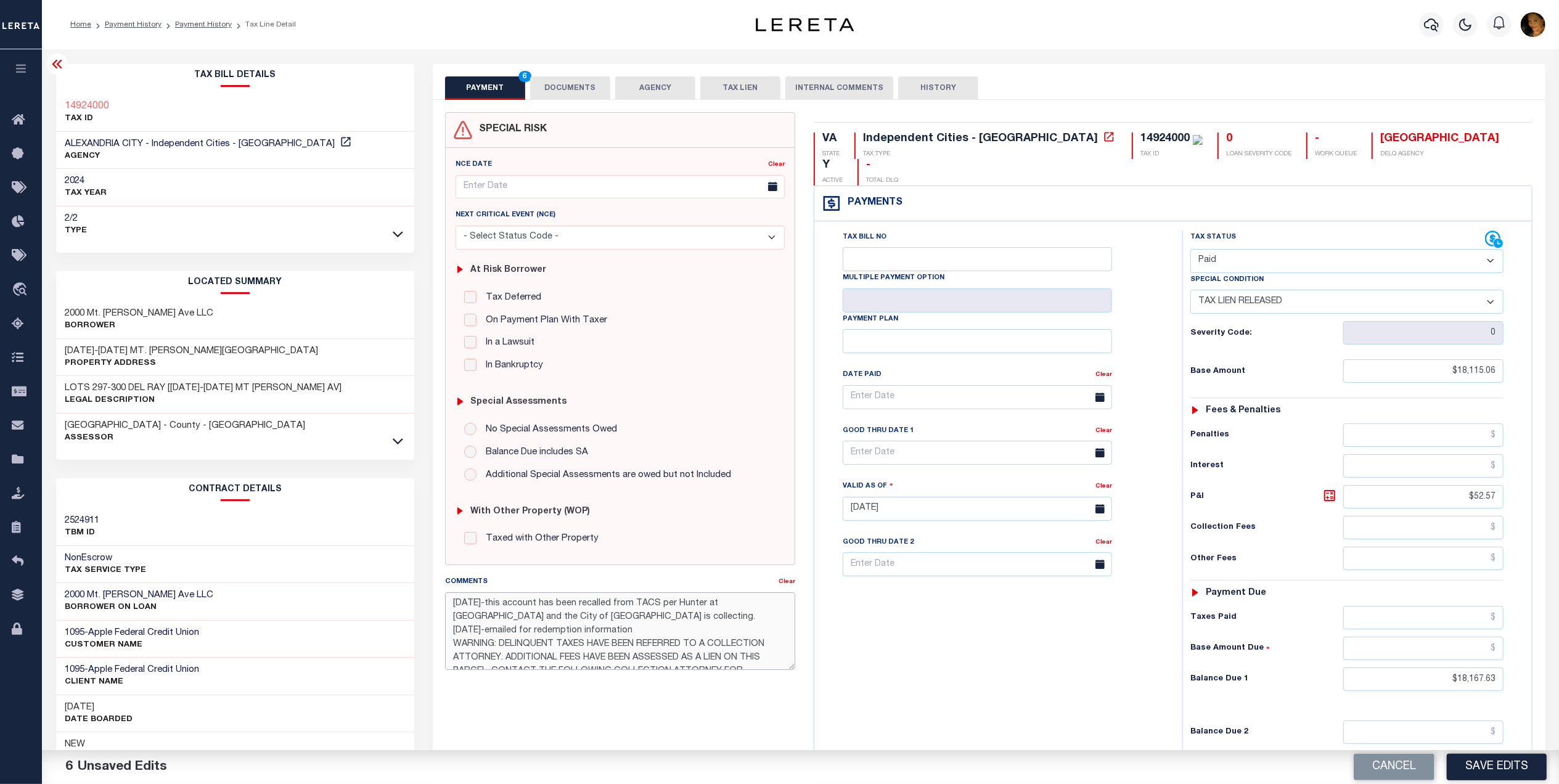
click at [446, 603] on textarea "8/11/2025-this account has been recalled from TACS per Hunter at TACS and the C…" at bounding box center [620, 631] width 350 height 78
click at [1419, 764] on button "Cancel" at bounding box center [1394, 767] width 81 height 26
type textarea "7/17/2025-emailed for redemption information WARNING: DELINQUENT TAXES HAVE BEE…"
type input "07/17/2025"
select select "DUE"
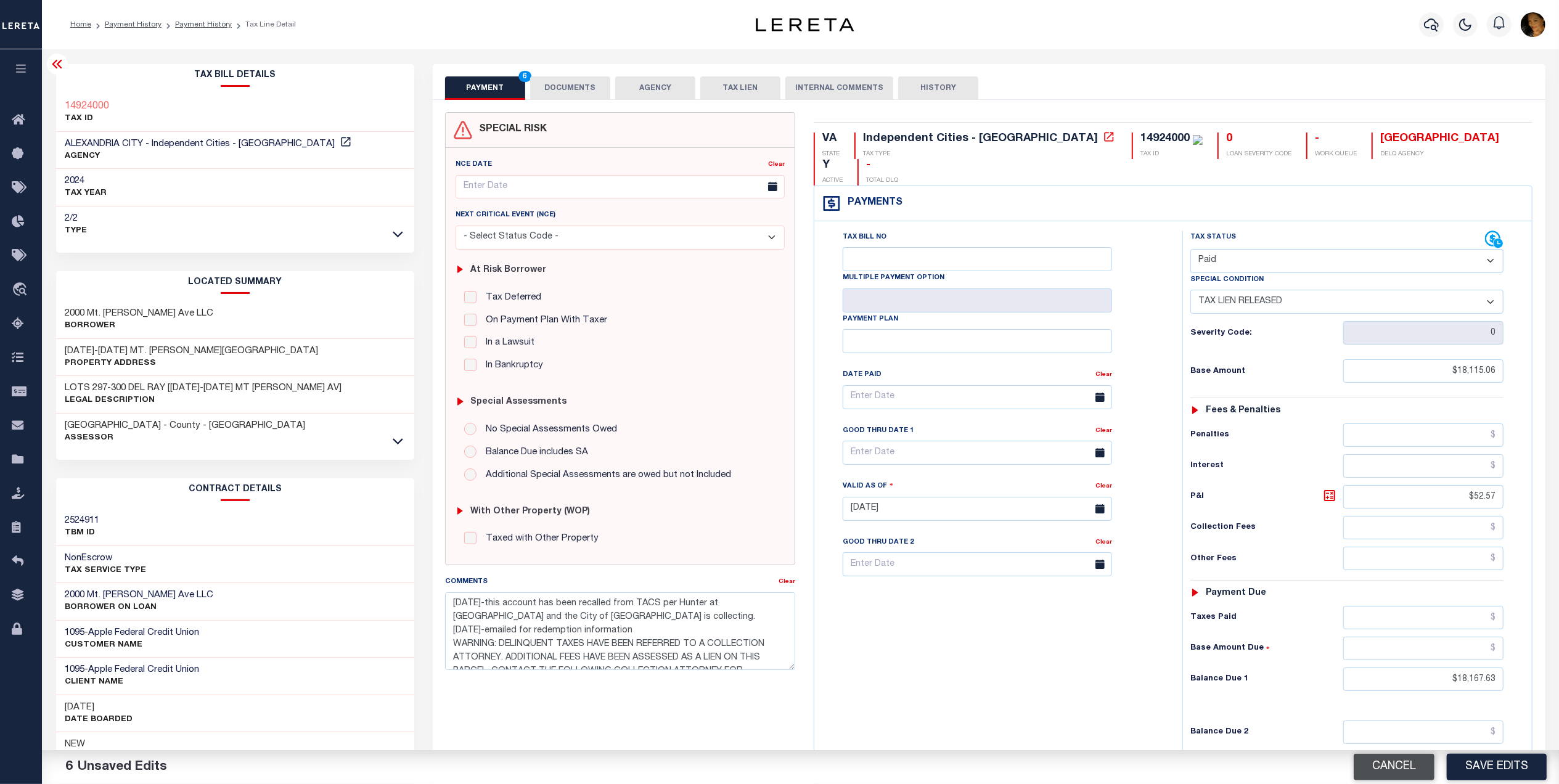
select select "20"
type input "$20,221.43"
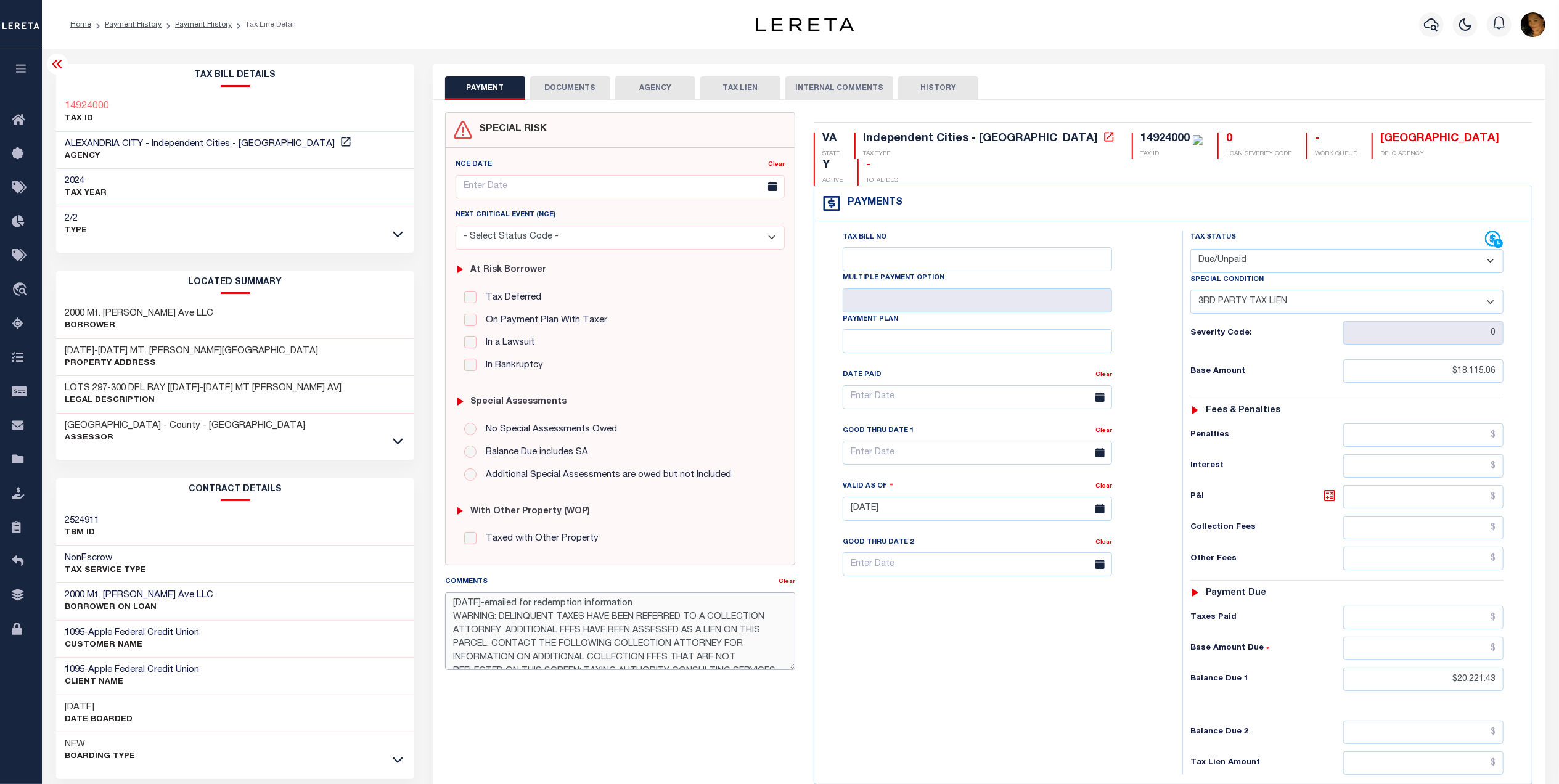
click at [449, 606] on textarea "7/17/2025-emailed for redemption information WARNING: DELINQUENT TAXES HAVE BEE…" at bounding box center [620, 631] width 350 height 78
click at [460, 606] on textarea "7/17/2025-emailed for redemption information WARNING: DELINQUENT TAXES HAVE BEE…" at bounding box center [620, 631] width 350 height 78
paste textarea "8/11/2025-this account has been recalled from TACS per Hunter at TACS and the C…"
type textarea "8/11/2025-this account has been recalled from TACS per Hunter at TACS and the C…"
type input "[DATE]"
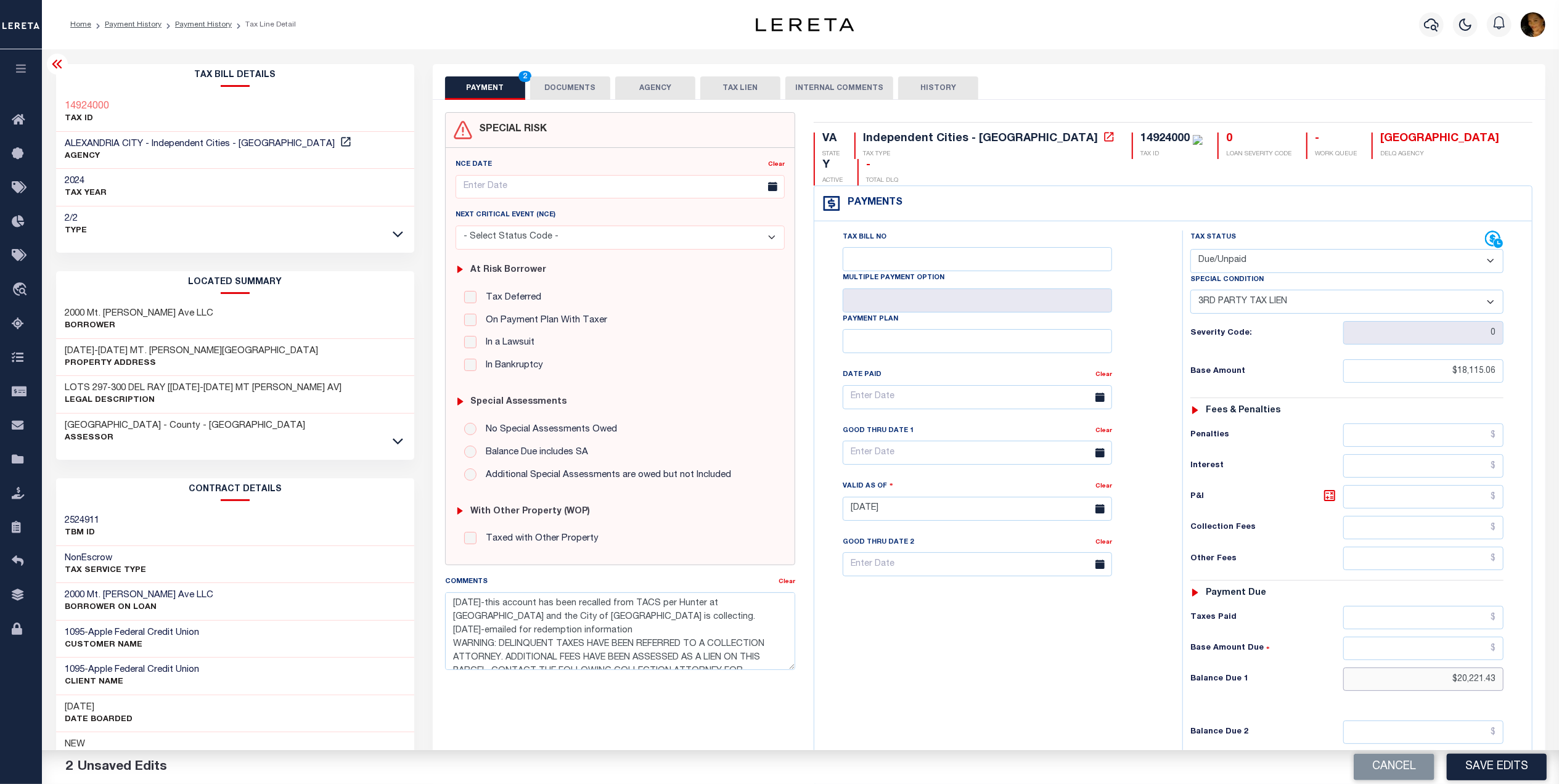
drag, startPoint x: 1431, startPoint y: 657, endPoint x: 1599, endPoint y: 671, distance: 168.6
click at [1558, 671] on html "Home Payment History Payment History Tax Line Detail Profile Sign out" at bounding box center [779, 464] width 1559 height 928
type input "$0.00"
click at [580, 84] on button "DOCUMENTS" at bounding box center [570, 88] width 80 height 24
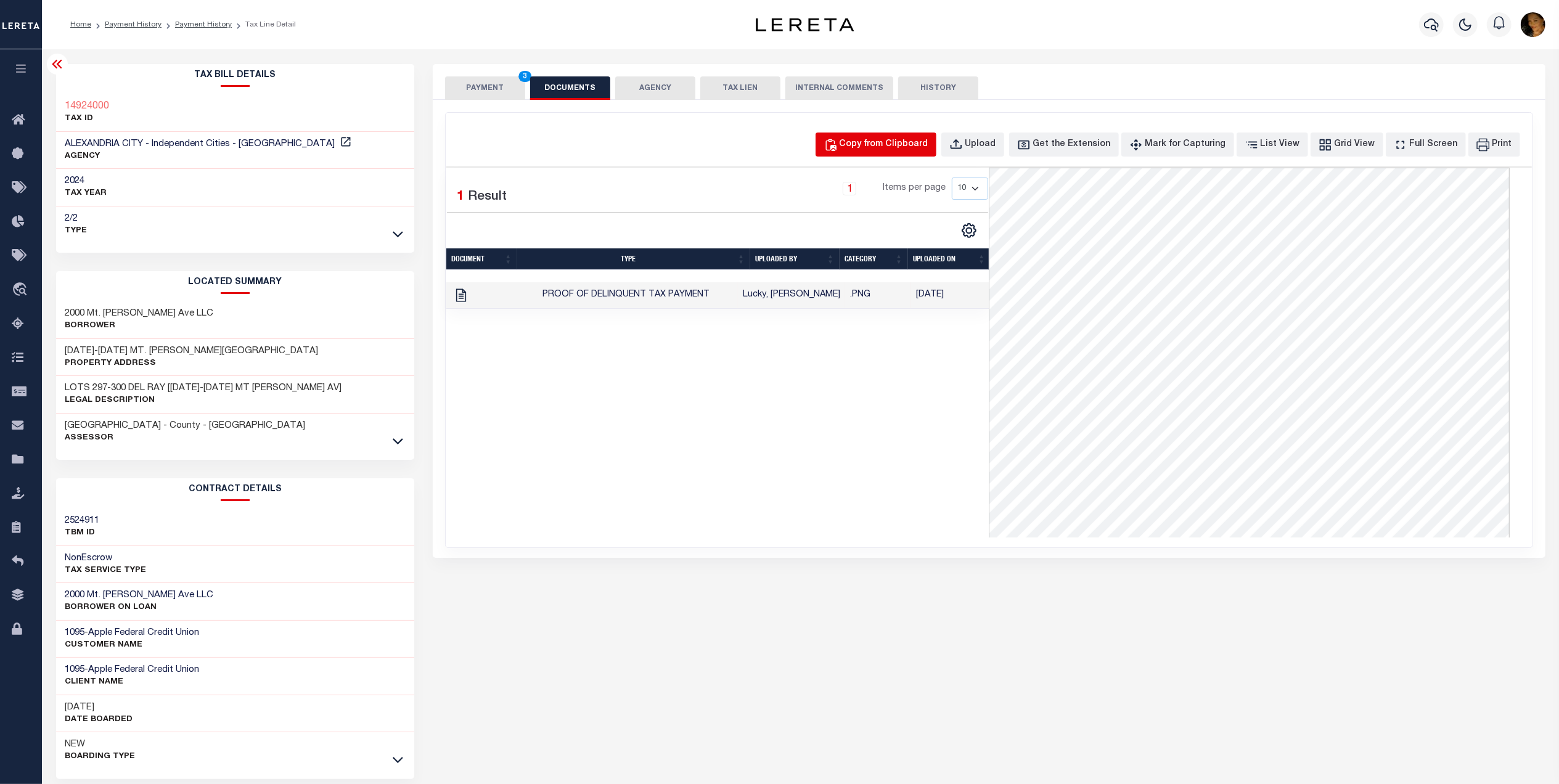
click at [884, 148] on div "Copy from Clipboard" at bounding box center [884, 145] width 88 height 14
select select "POP"
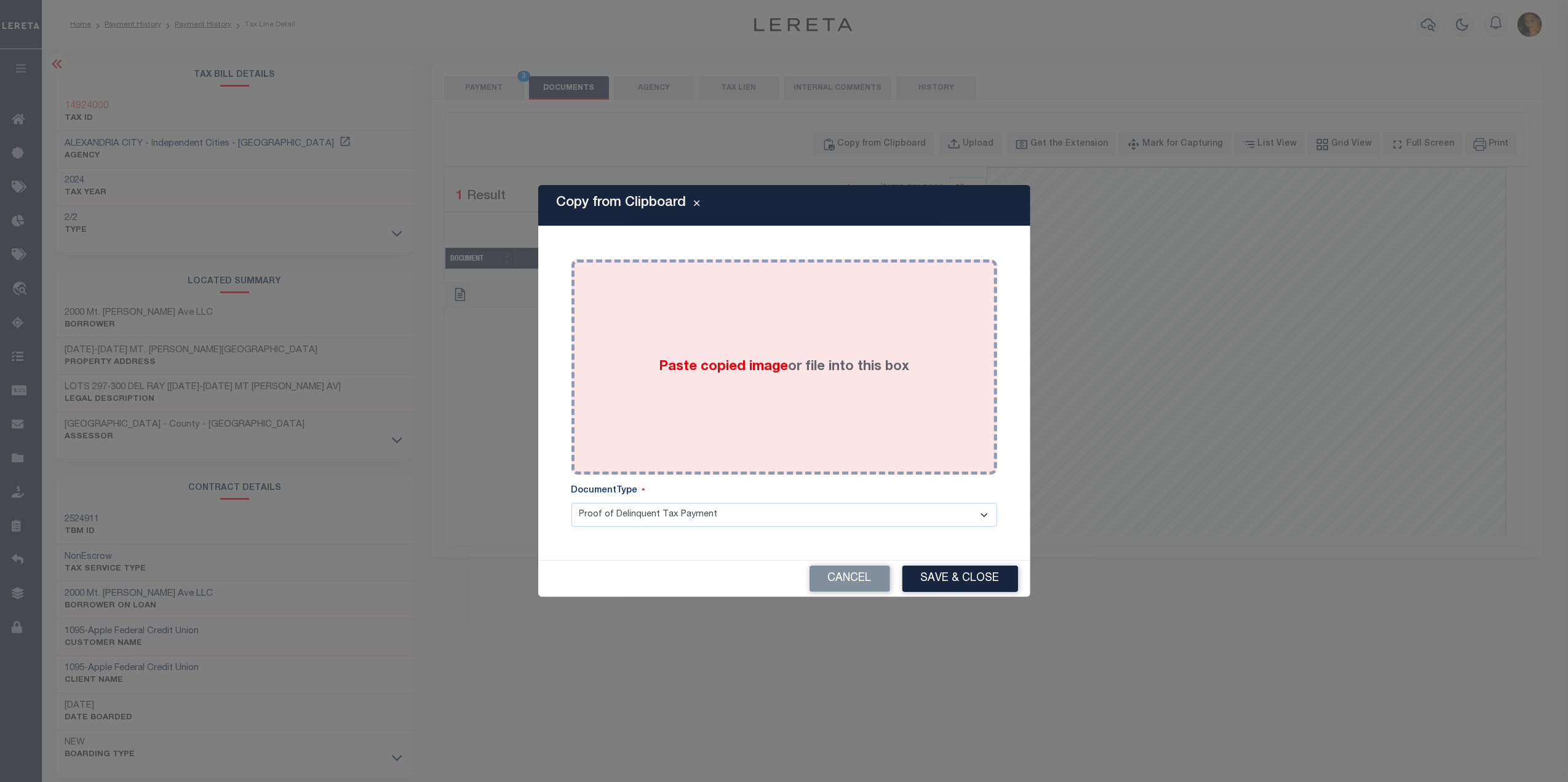
click at [798, 376] on label "Paste copied image or file into this box" at bounding box center [784, 367] width 251 height 20
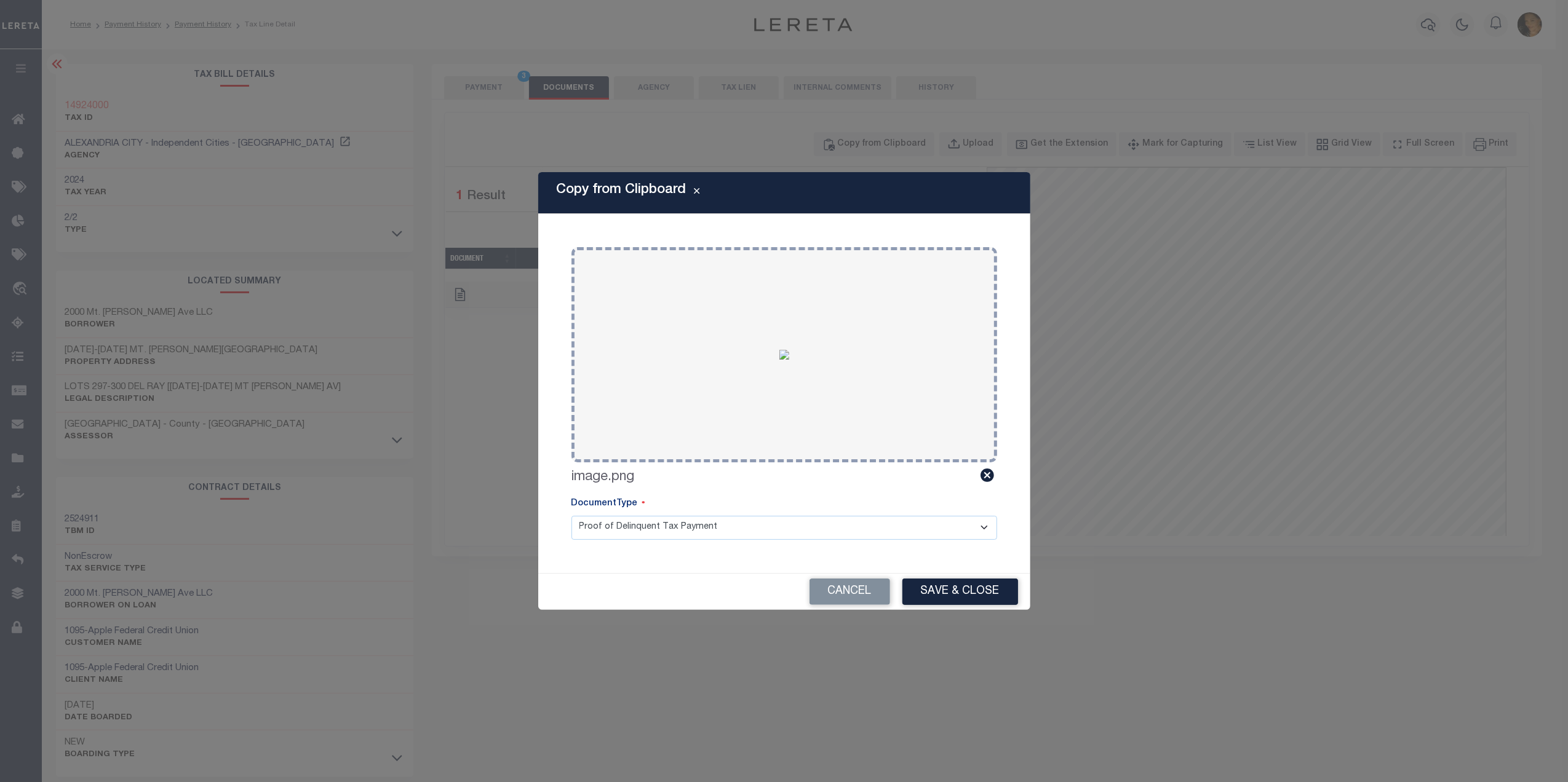
click at [736, 520] on select "Proof of Delinquent Tax Payment" at bounding box center [784, 527] width 425 height 24
click at [572, 516] on select "Proof of Delinquent Tax Payment" at bounding box center [784, 527] width 425 height 24
click at [948, 576] on div "Cancel Save & Close" at bounding box center [784, 592] width 492 height 36
click at [938, 586] on button "Save & Close" at bounding box center [960, 592] width 116 height 26
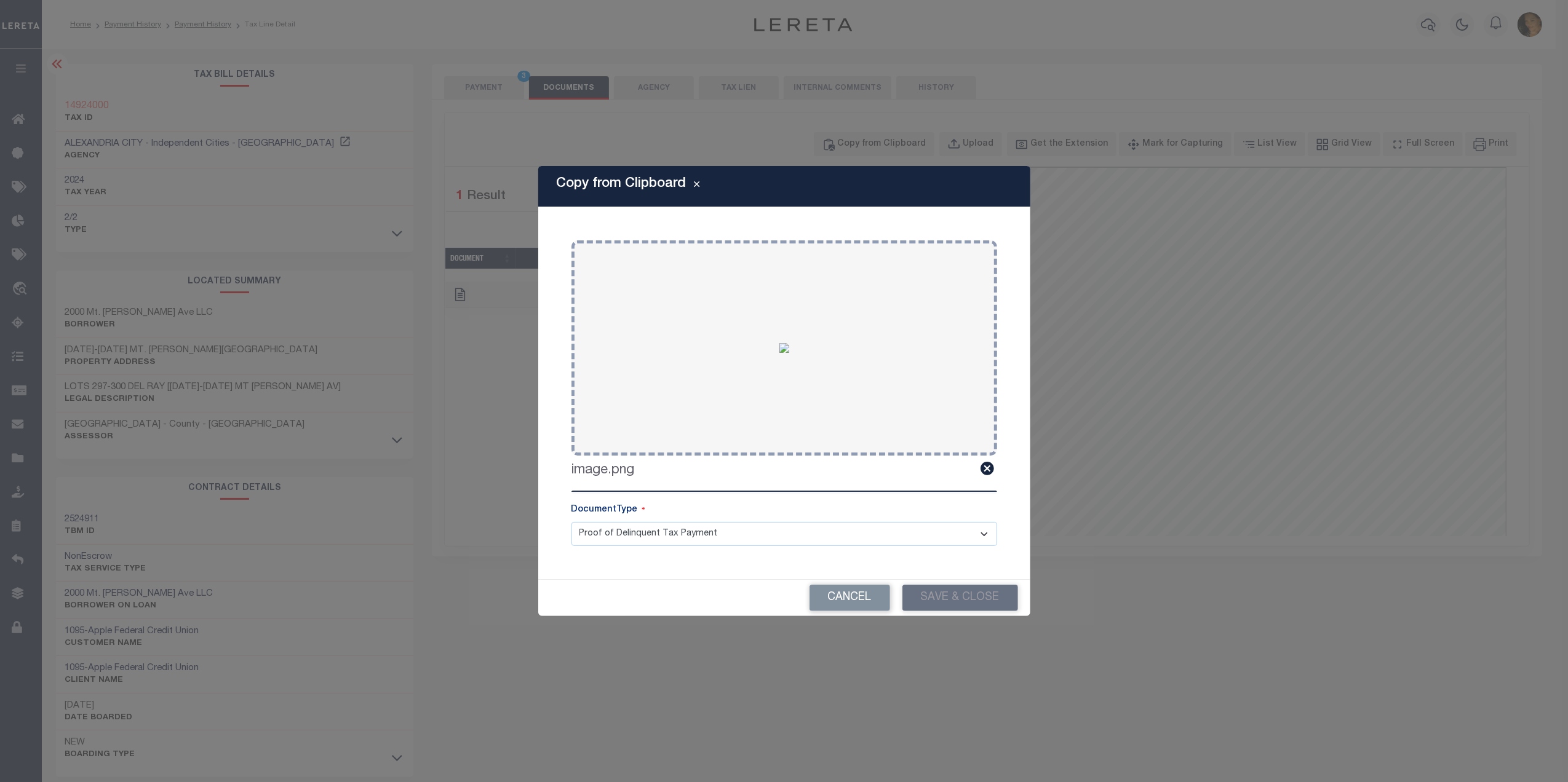
click at [474, 86] on div "Copy from Clipboard Paste copied image or file into this box Select file or dra…" at bounding box center [784, 391] width 1568 height 782
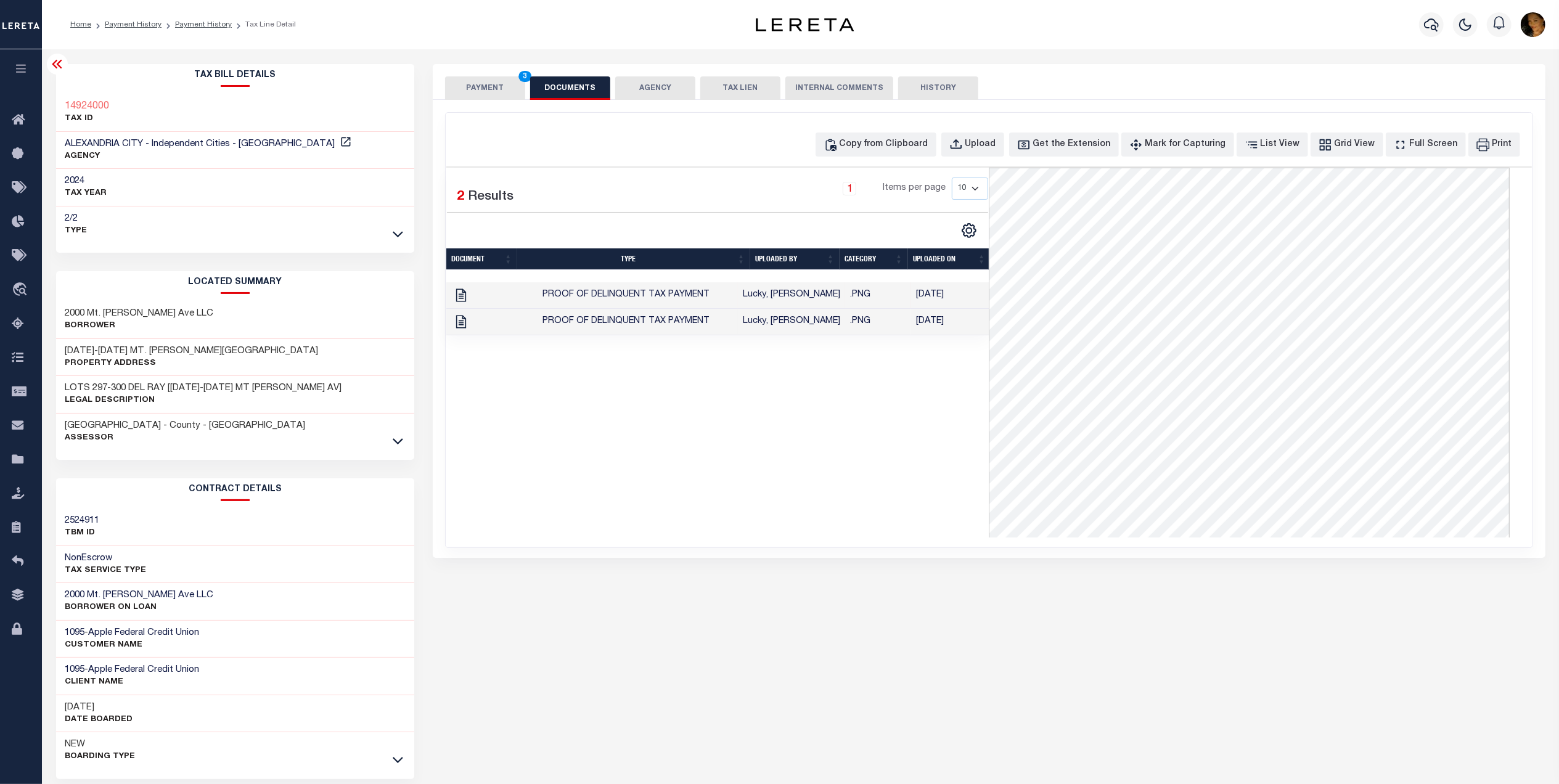
click at [480, 88] on button "PAYMENT 3" at bounding box center [485, 88] width 80 height 24
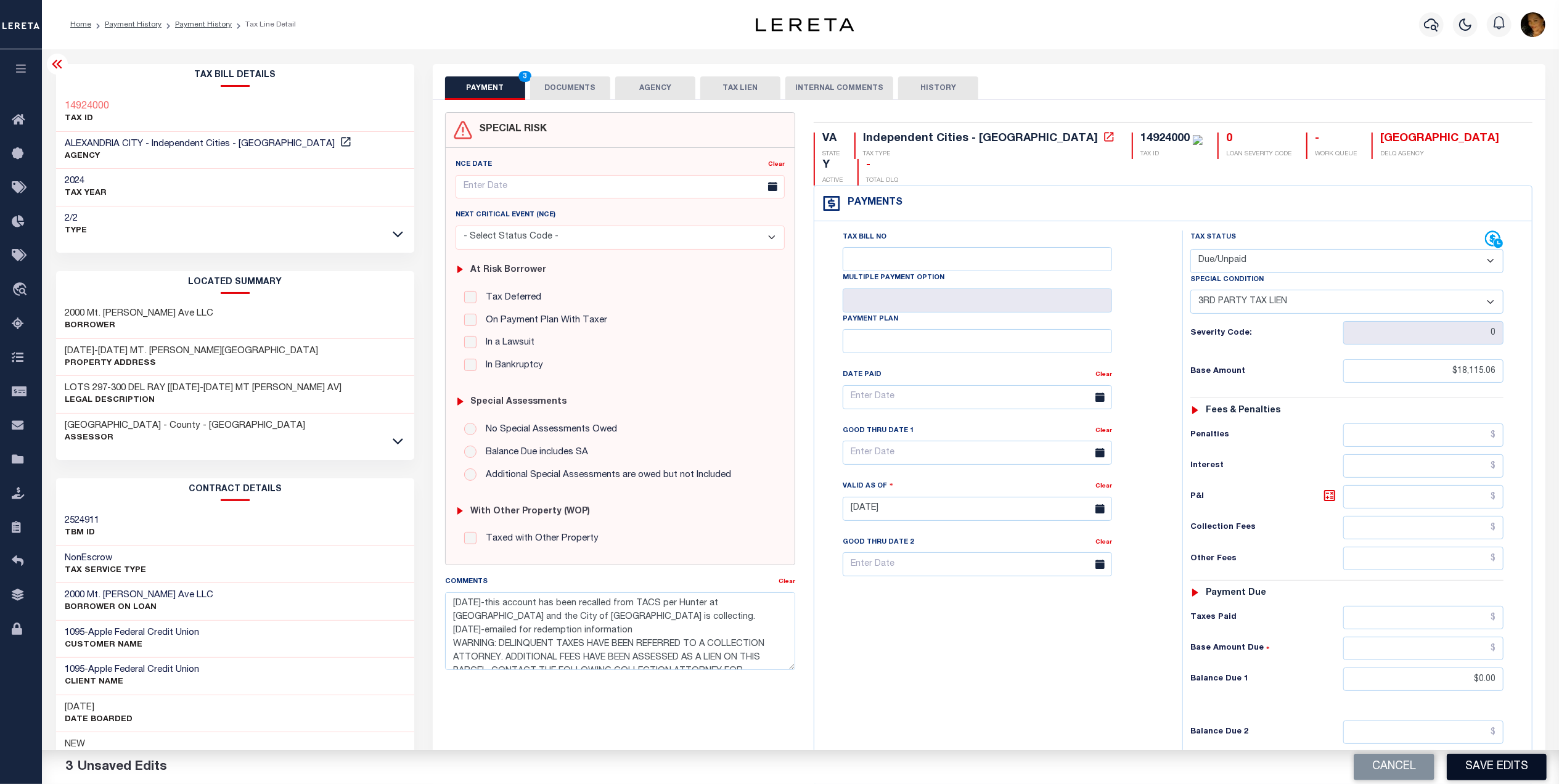
click at [1510, 767] on button "Save Edits" at bounding box center [1497, 767] width 100 height 26
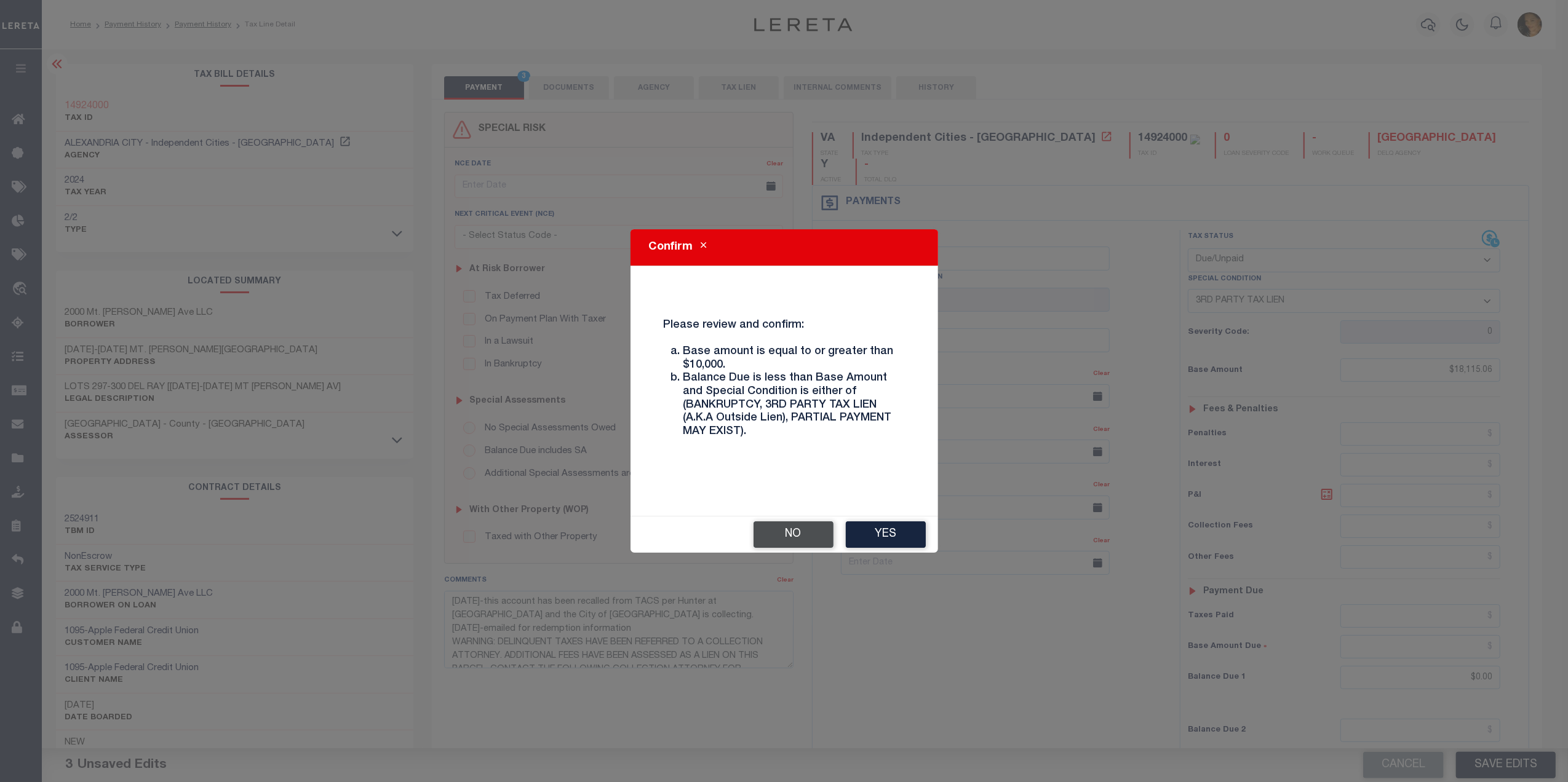
click at [809, 536] on button "No" at bounding box center [794, 535] width 80 height 26
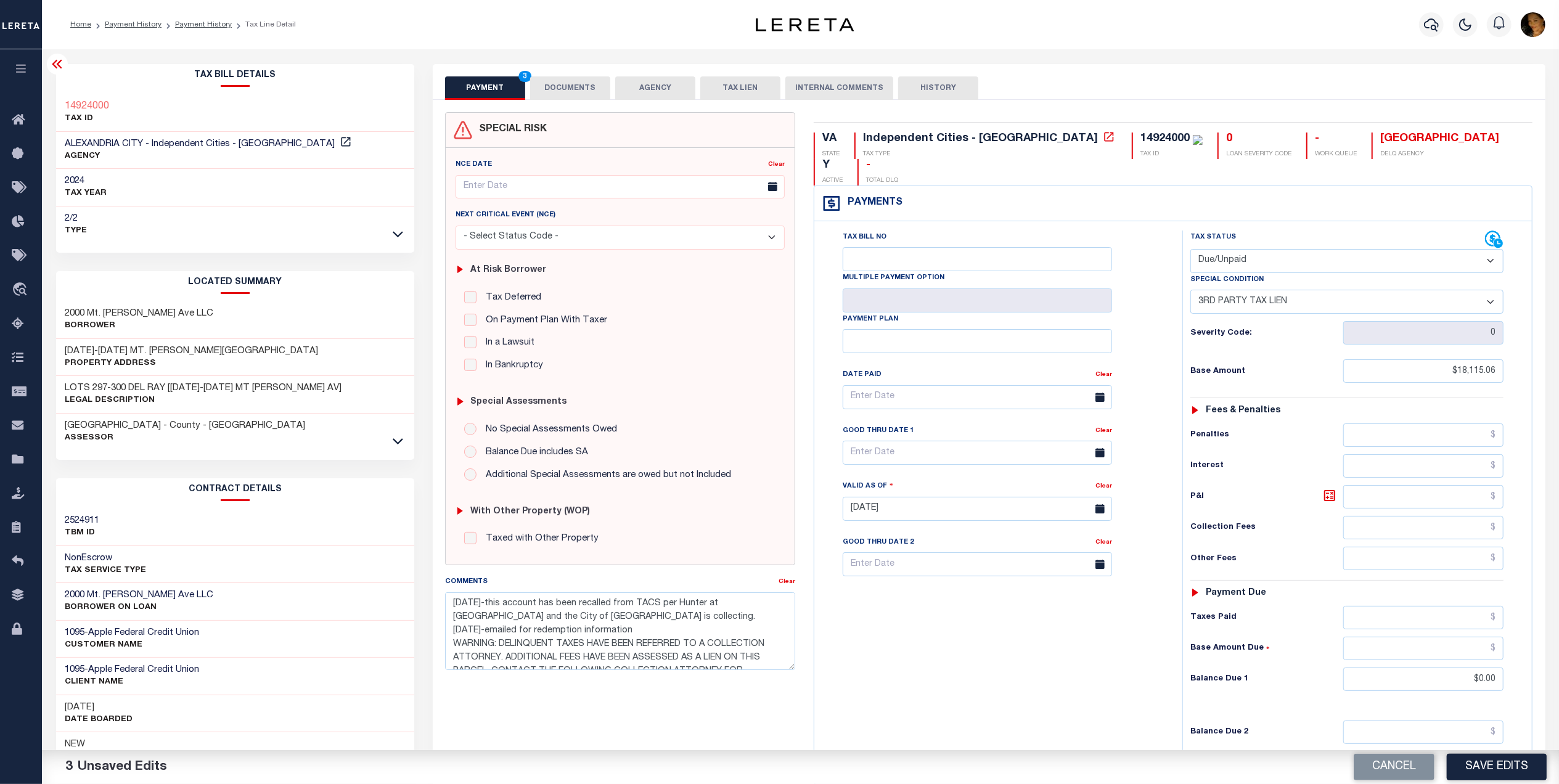
click at [1253, 249] on select "- Select Status Code - Open Due/Unpaid Paid Incomplete No Tax Due Internal Refu…" at bounding box center [1346, 260] width 313 height 24
select select "PYD"
click at [1190, 249] on select "- Select Status Code - Open Due/Unpaid Paid Incomplete No Tax Due Internal Refu…" at bounding box center [1346, 260] width 313 height 24
drag, startPoint x: 1273, startPoint y: 273, endPoint x: 1280, endPoint y: 290, distance: 18.4
click at [1273, 290] on select "-- Select Special Condition -- 3RD PARTY TAX LIEN AGENCY TAX LIEN (A.K.A Inside…" at bounding box center [1346, 301] width 313 height 24
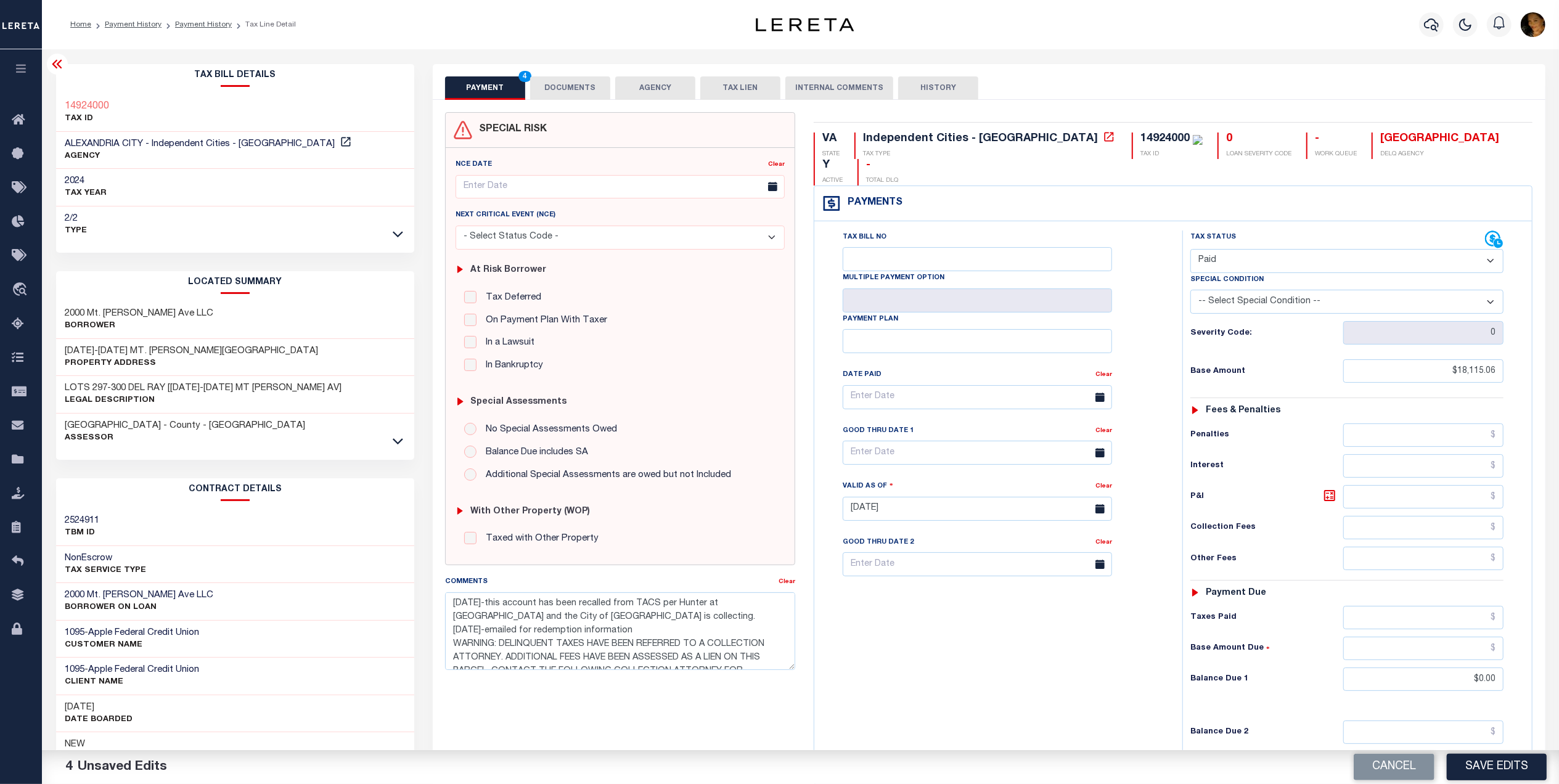
select select "28"
click at [1190, 290] on select "-- Select Special Condition -- 3RD PARTY TAX LIEN AGENCY TAX LIEN (A.K.A Inside…" at bounding box center [1346, 301] width 313 height 24
drag, startPoint x: 615, startPoint y: 624, endPoint x: 428, endPoint y: 604, distance: 188.1
click at [428, 604] on div "PAYMENT 5 DOCUMENTS AGENCY DELINQUENT PAYEE" at bounding box center [989, 496] width 1131 height 864
click at [879, 603] on div "Tax Bill No Multiple Payment Option Payment Plan Clear" at bounding box center [995, 502] width 356 height 544
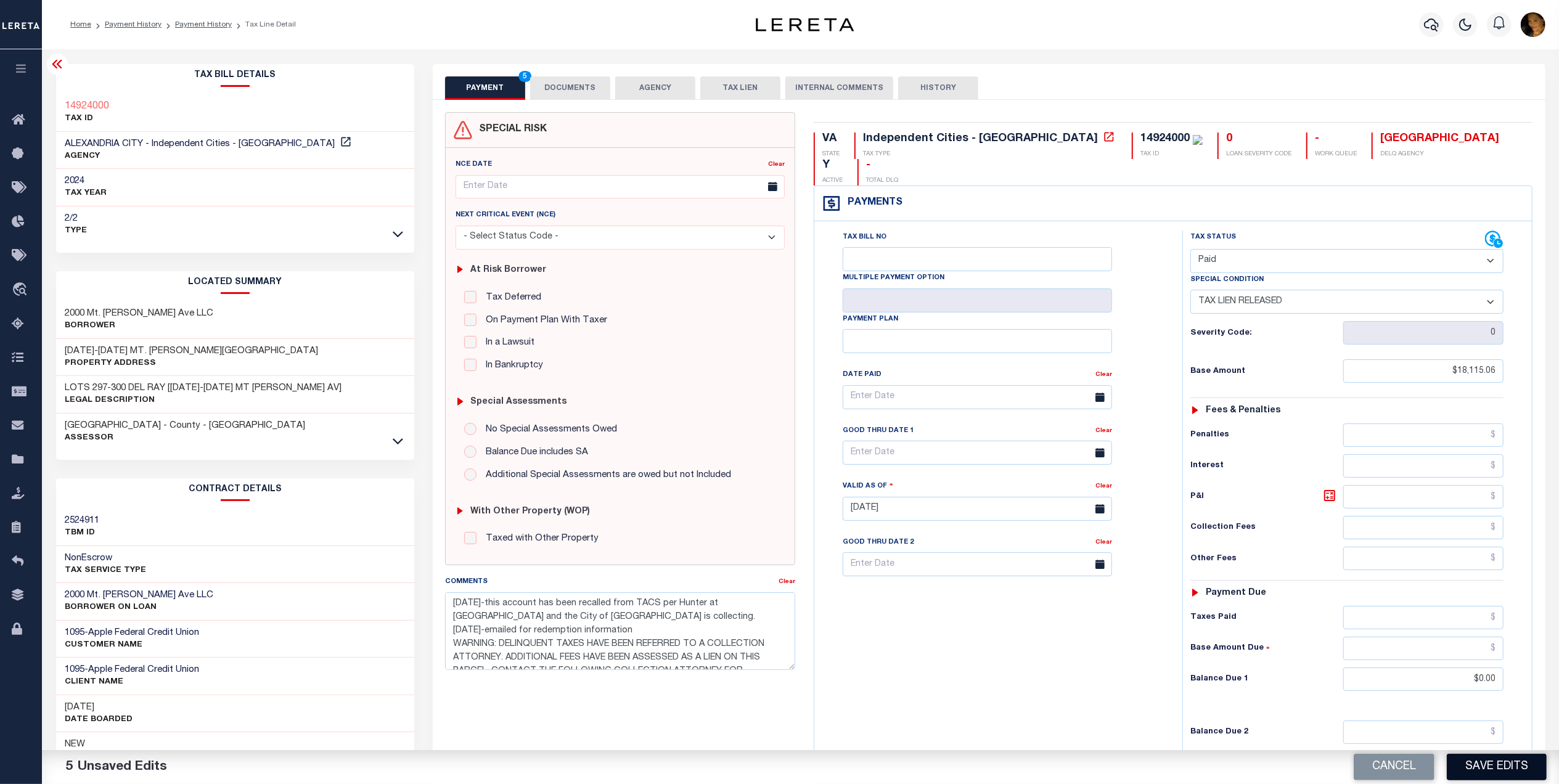
click at [1514, 769] on button "Save Edits" at bounding box center [1497, 767] width 100 height 26
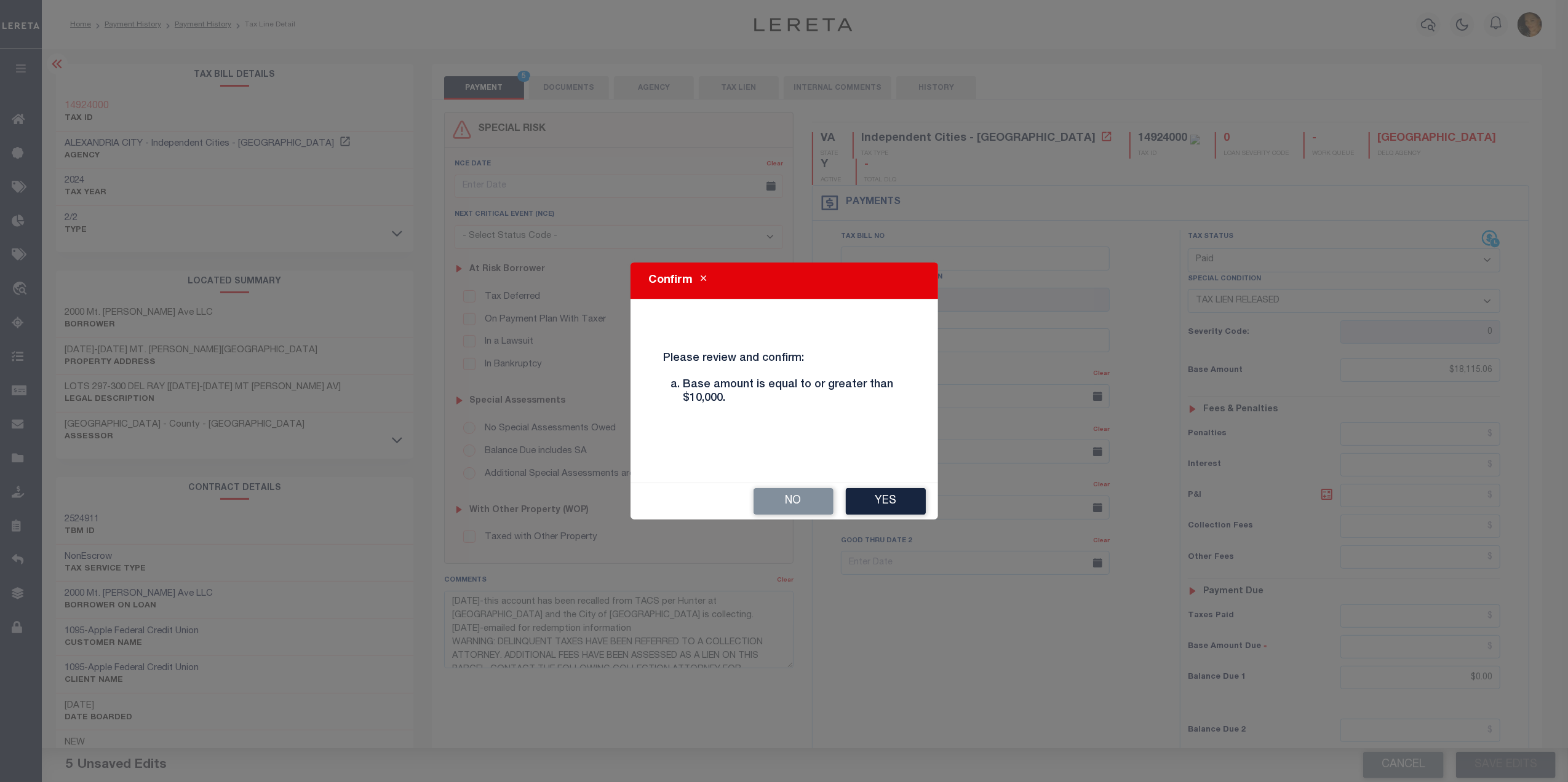
click at [878, 497] on button "Yes" at bounding box center [886, 501] width 80 height 26
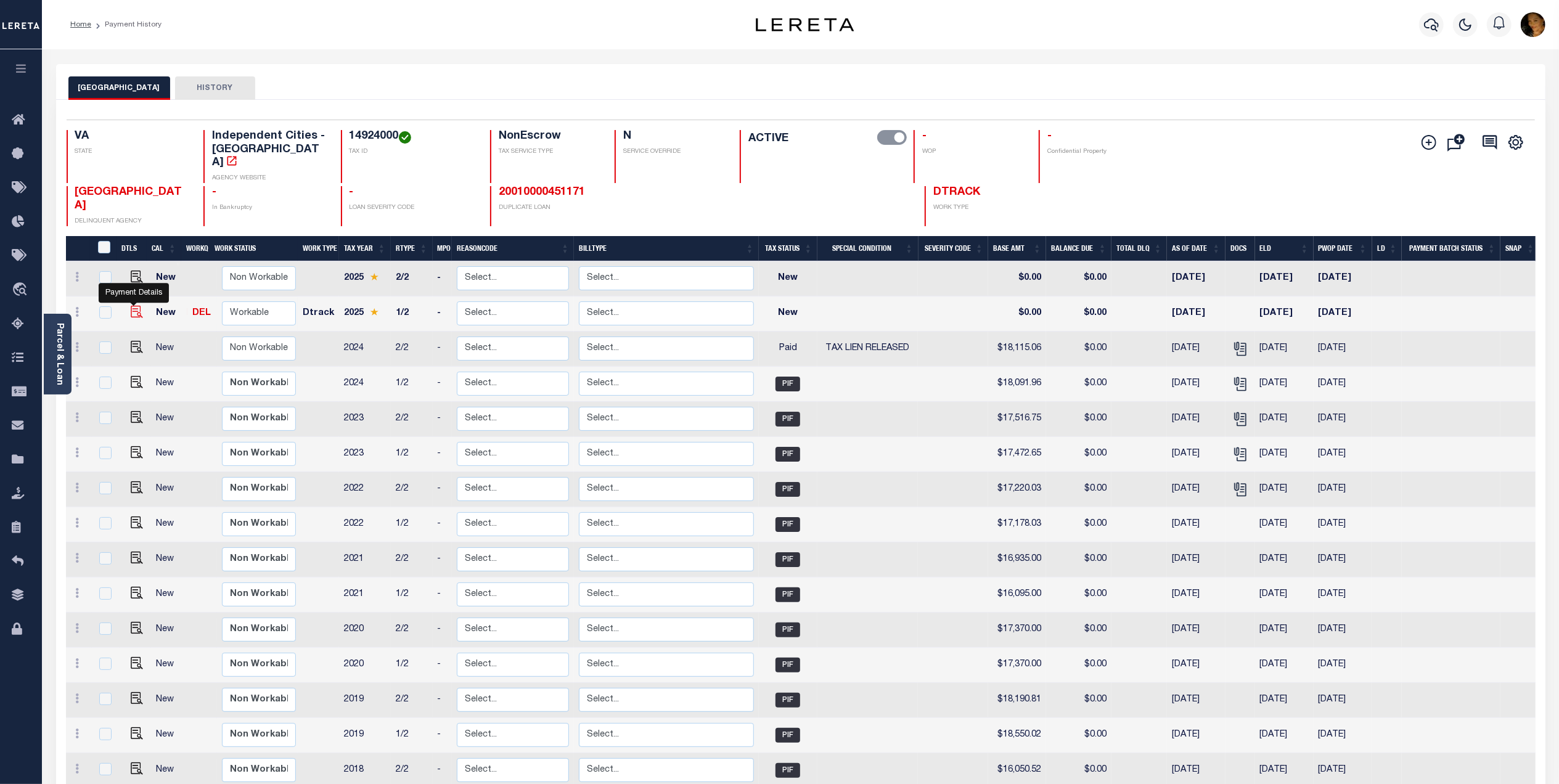
click at [132, 306] on img "" at bounding box center [137, 312] width 12 height 12
checkbox input "true"
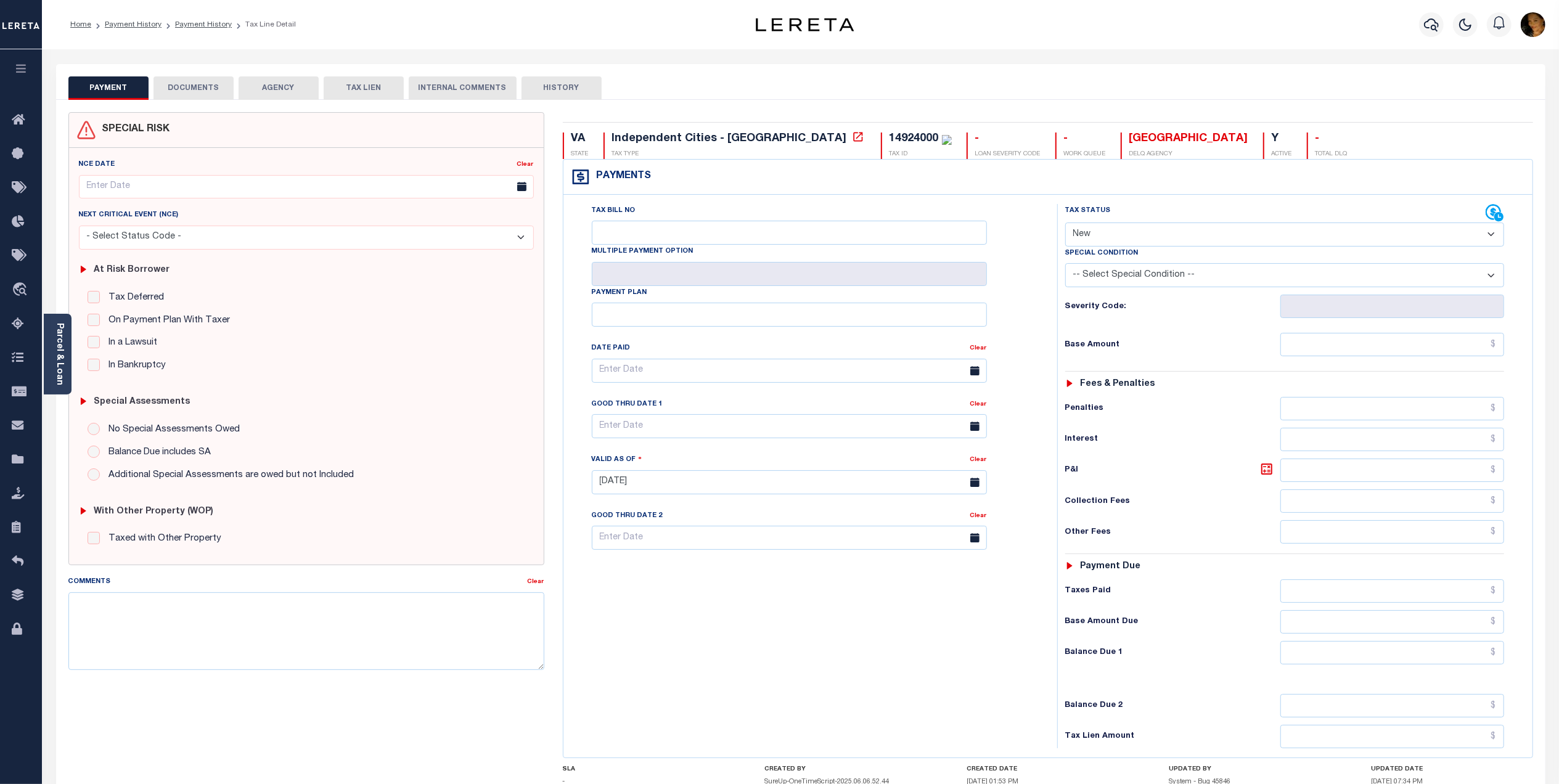
click at [1130, 233] on select "- Select Status Code - Open Due/Unpaid Paid Incomplete No Tax Due Internal Refu…" at bounding box center [1284, 234] width 439 height 24
select select "DUE"
click at [1065, 223] on select "- Select Status Code - Open Due/Unpaid Paid Incomplete No Tax Due Internal Refu…" at bounding box center [1284, 234] width 439 height 24
type input "[DATE]"
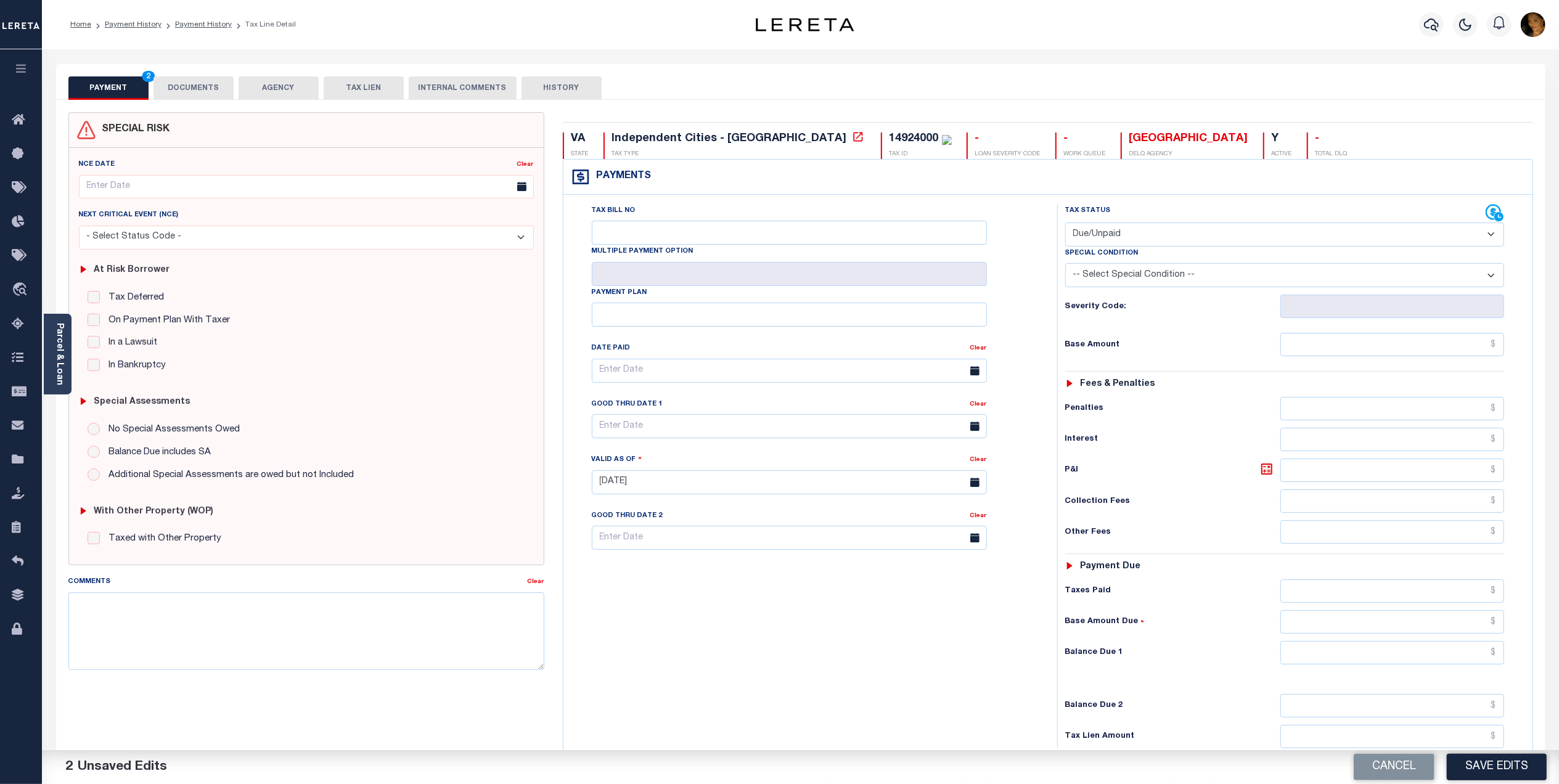
drag, startPoint x: 1129, startPoint y: 276, endPoint x: 1138, endPoint y: 291, distance: 17.5
click at [1129, 276] on select "-- Select Special Condition -- 3RD PARTY TAX LIEN AGENCY TAX LIEN (A.K.A Inside…" at bounding box center [1284, 275] width 439 height 24
select select "15"
click at [1065, 266] on select "-- Select Special Condition -- 3RD PARTY TAX LIEN AGENCY TAX LIEN (A.K.A Inside…" at bounding box center [1284, 275] width 439 height 24
click at [1351, 355] on input "text" at bounding box center [1391, 345] width 223 height 24
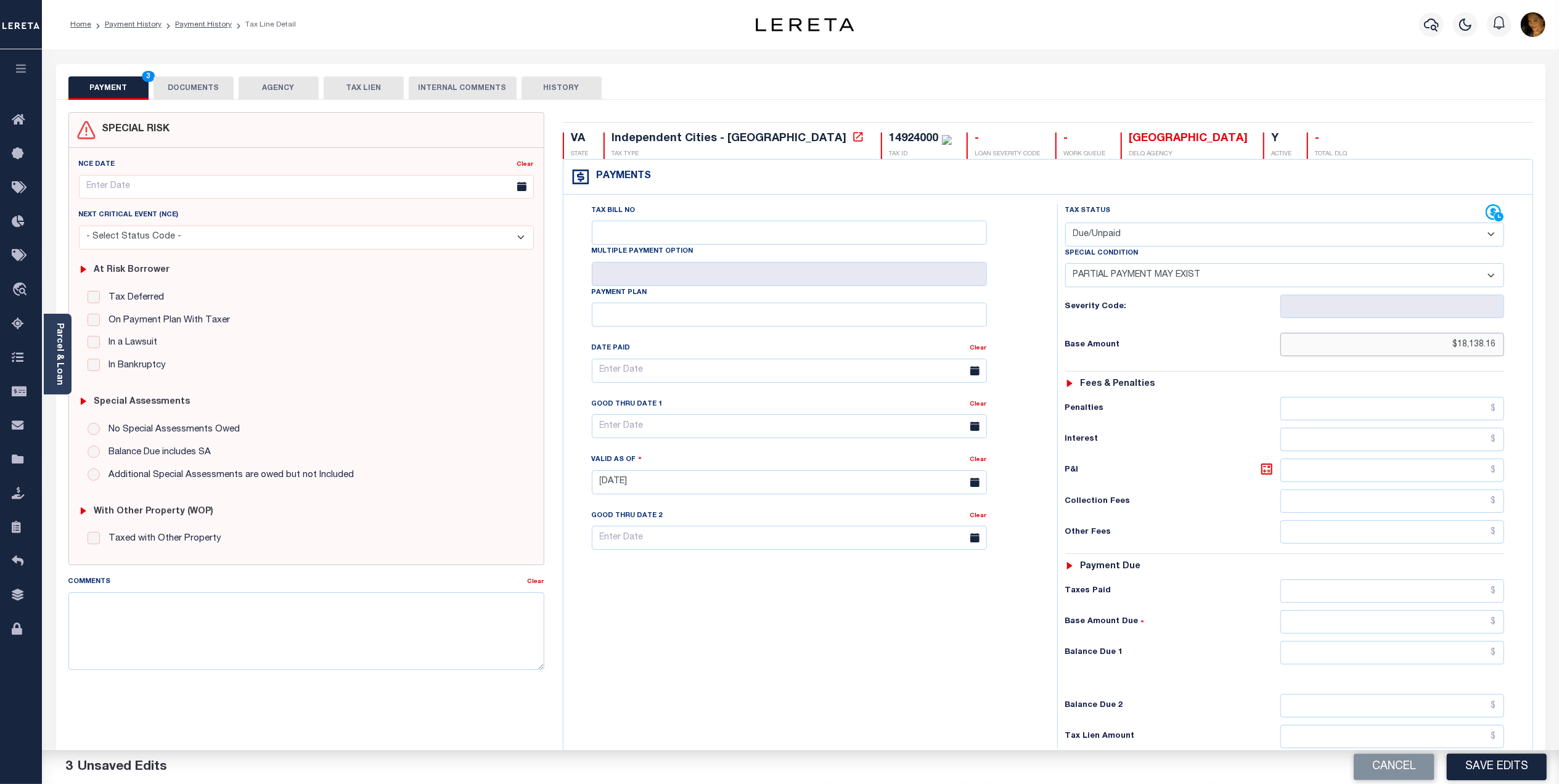
type input "$18,138.16"
click at [1399, 599] on input "text" at bounding box center [1391, 591] width 223 height 24
type input "$18,108.69"
click at [1447, 628] on input "text" at bounding box center [1391, 622] width 223 height 24
type input "$29.47"
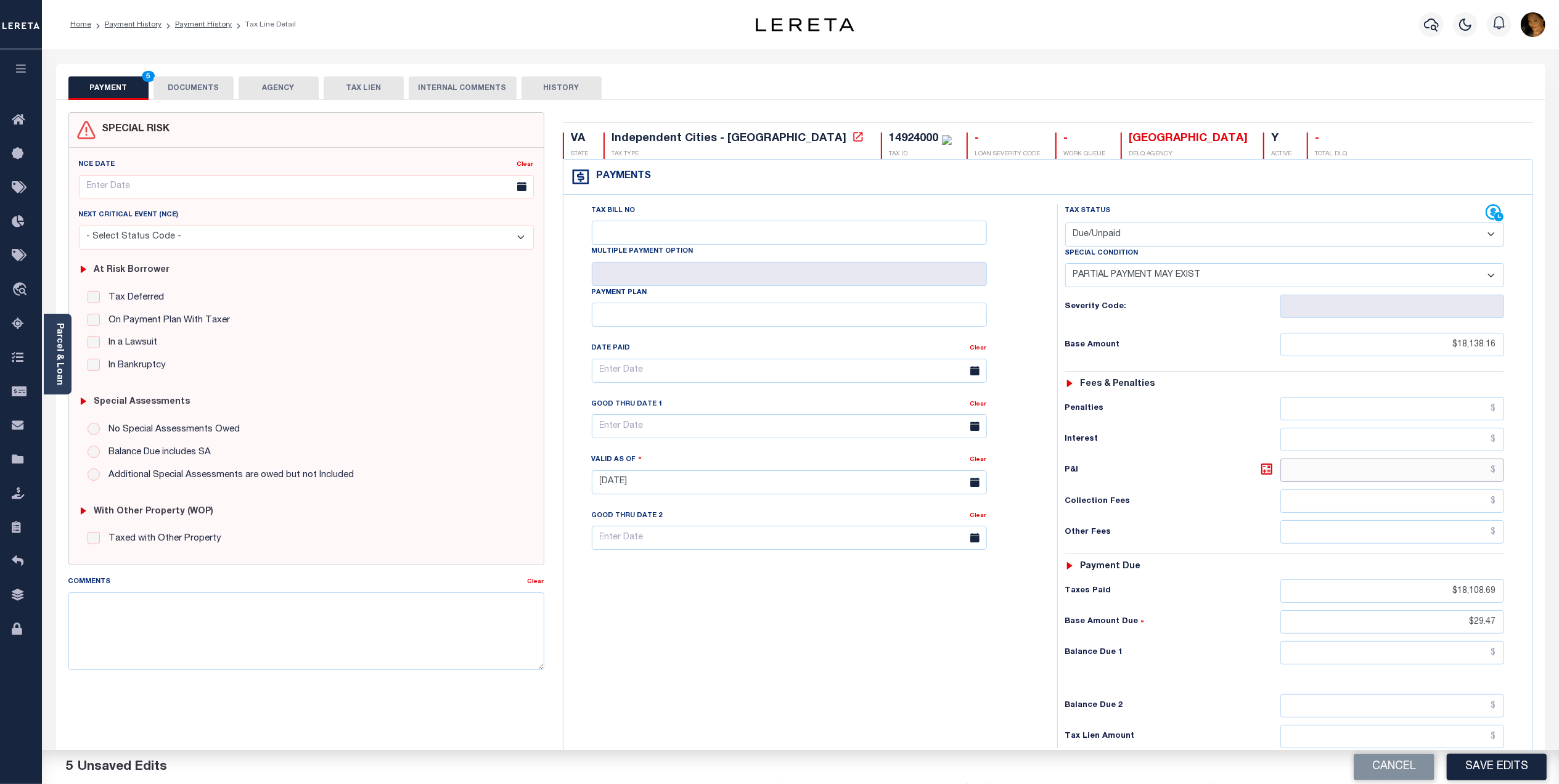
click at [1399, 479] on input "text" at bounding box center [1391, 470] width 223 height 24
type input "$10.61"
click at [1453, 656] on input "text" at bounding box center [1391, 652] width 223 height 24
type input "$40.08"
click at [693, 437] on input "text" at bounding box center [789, 426] width 395 height 24
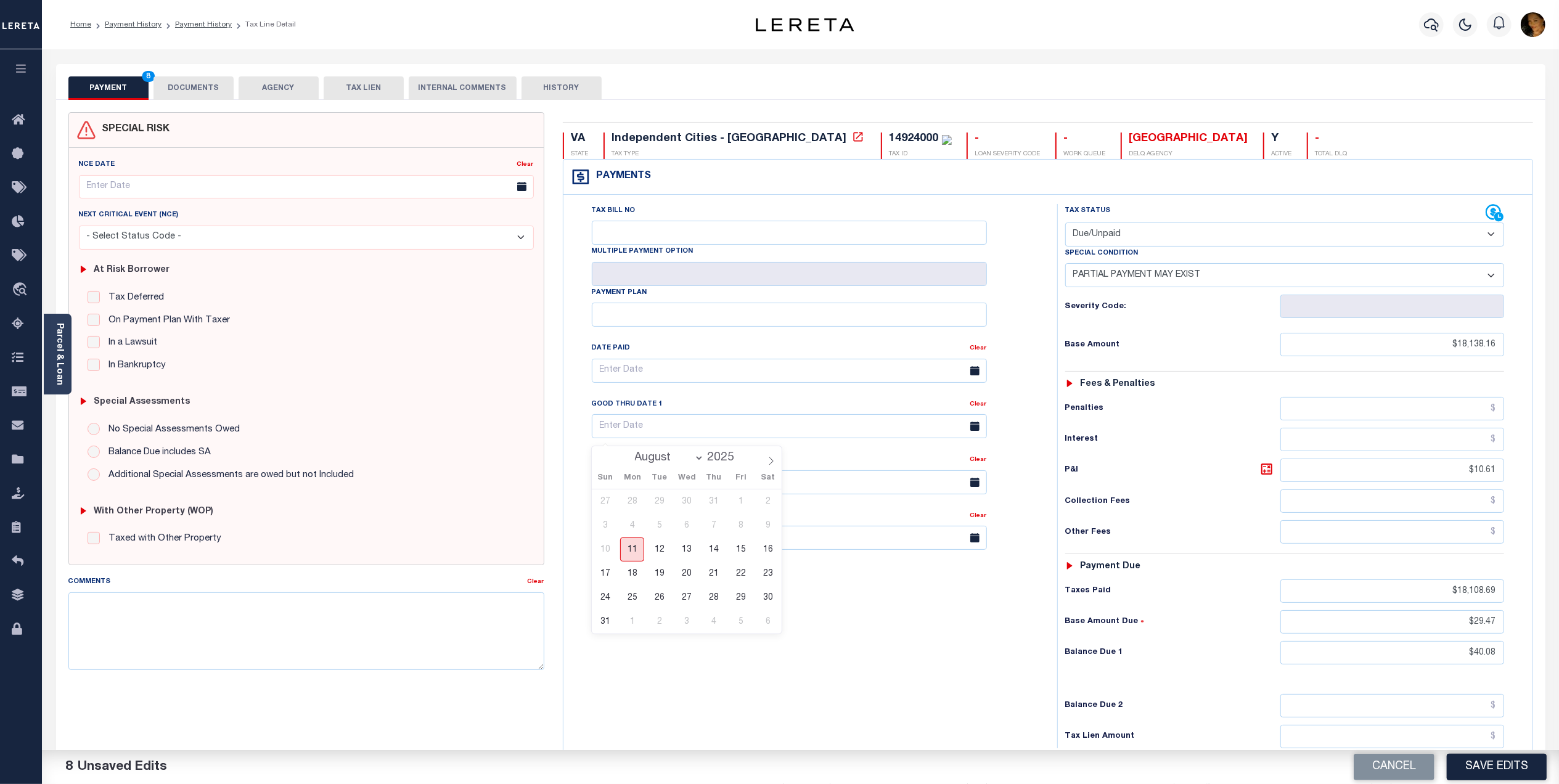
click at [629, 548] on span "11" at bounding box center [632, 549] width 24 height 24
type input "[DATE]"
click at [176, 90] on button "DOCUMENTS" at bounding box center [194, 88] width 80 height 24
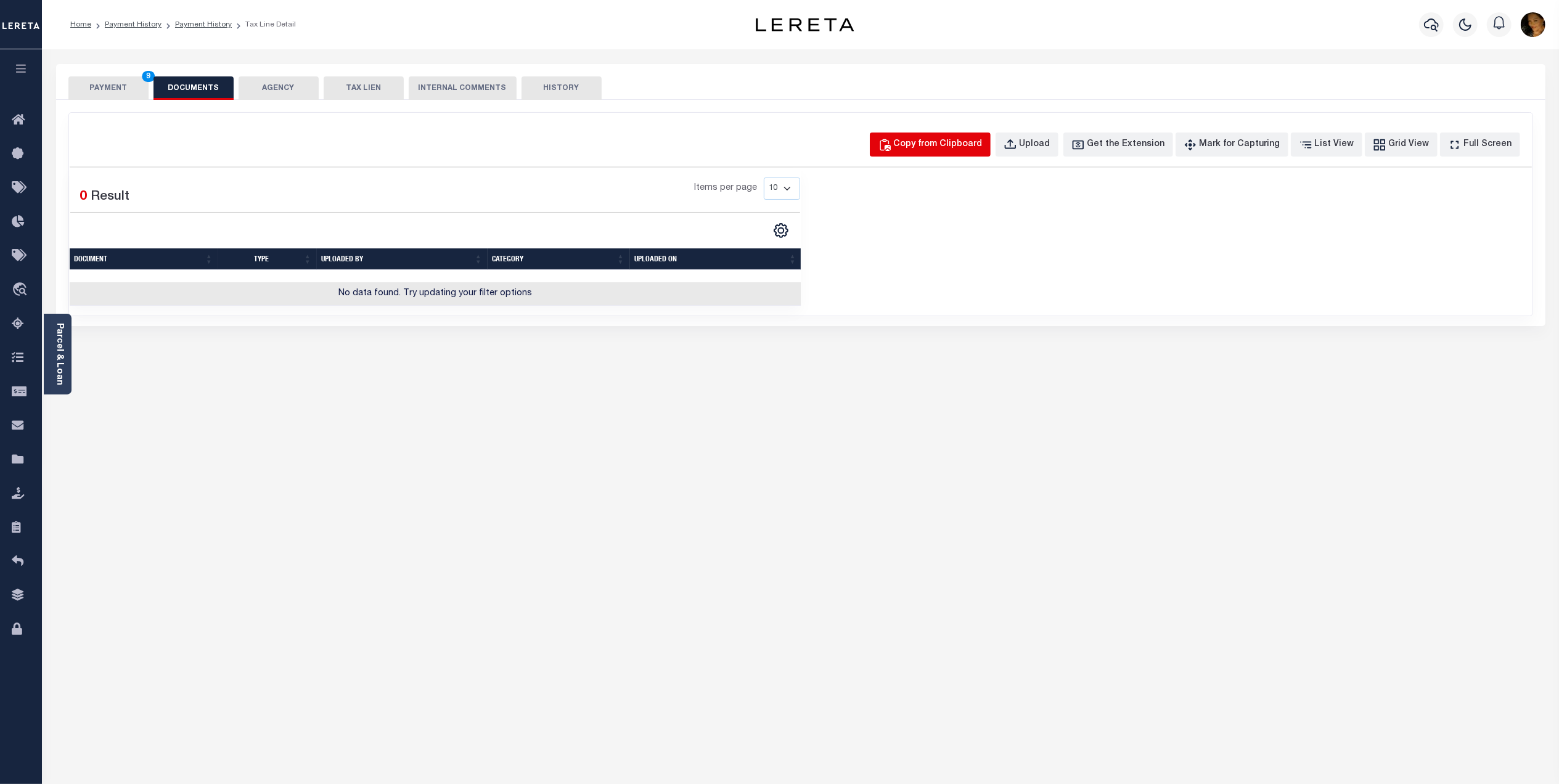
click at [952, 138] on div "Copy from Clipboard" at bounding box center [938, 145] width 88 height 14
select select "POP"
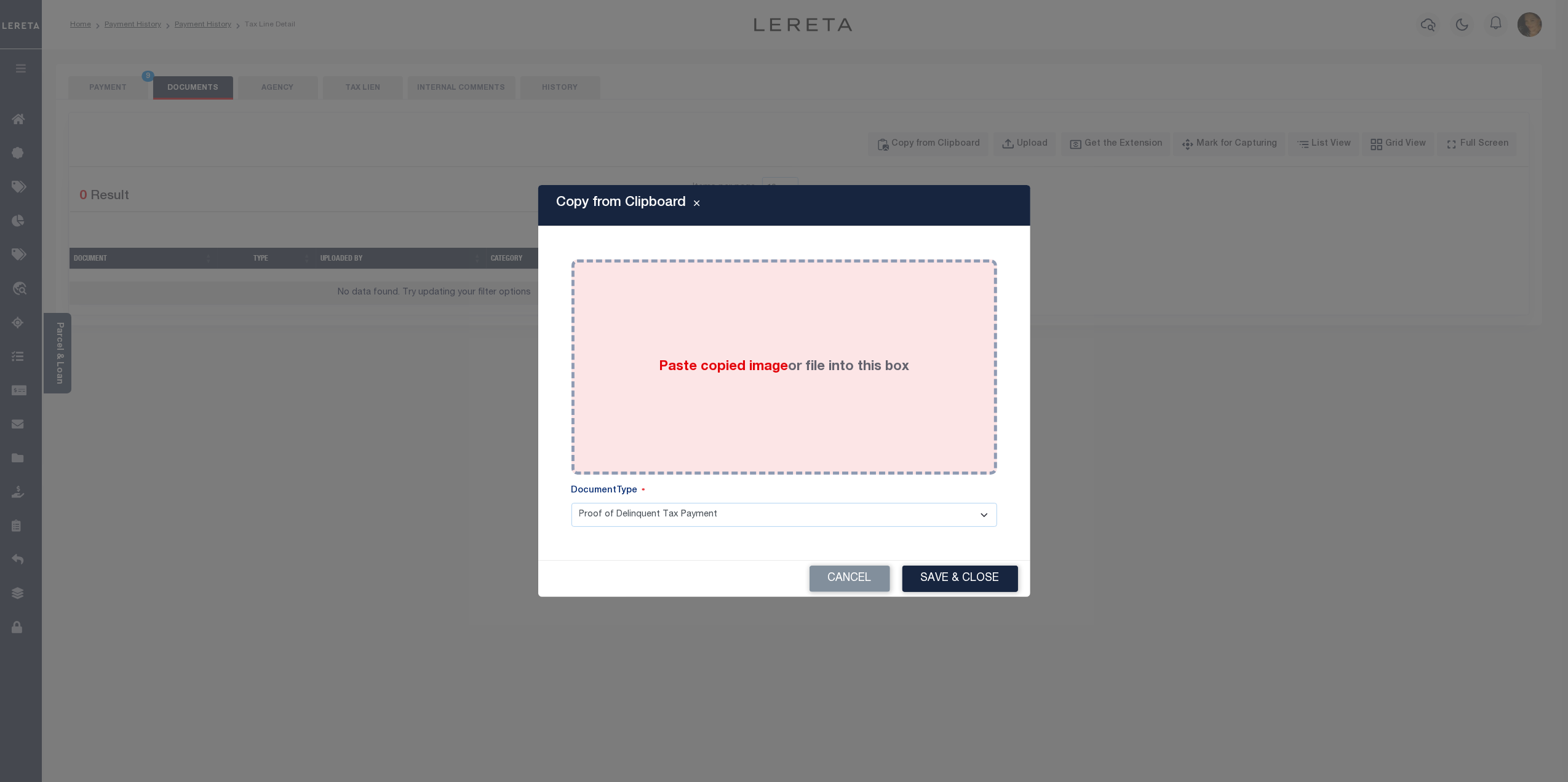
click at [781, 330] on div "Paste copied image or file into this box" at bounding box center [784, 367] width 408 height 197
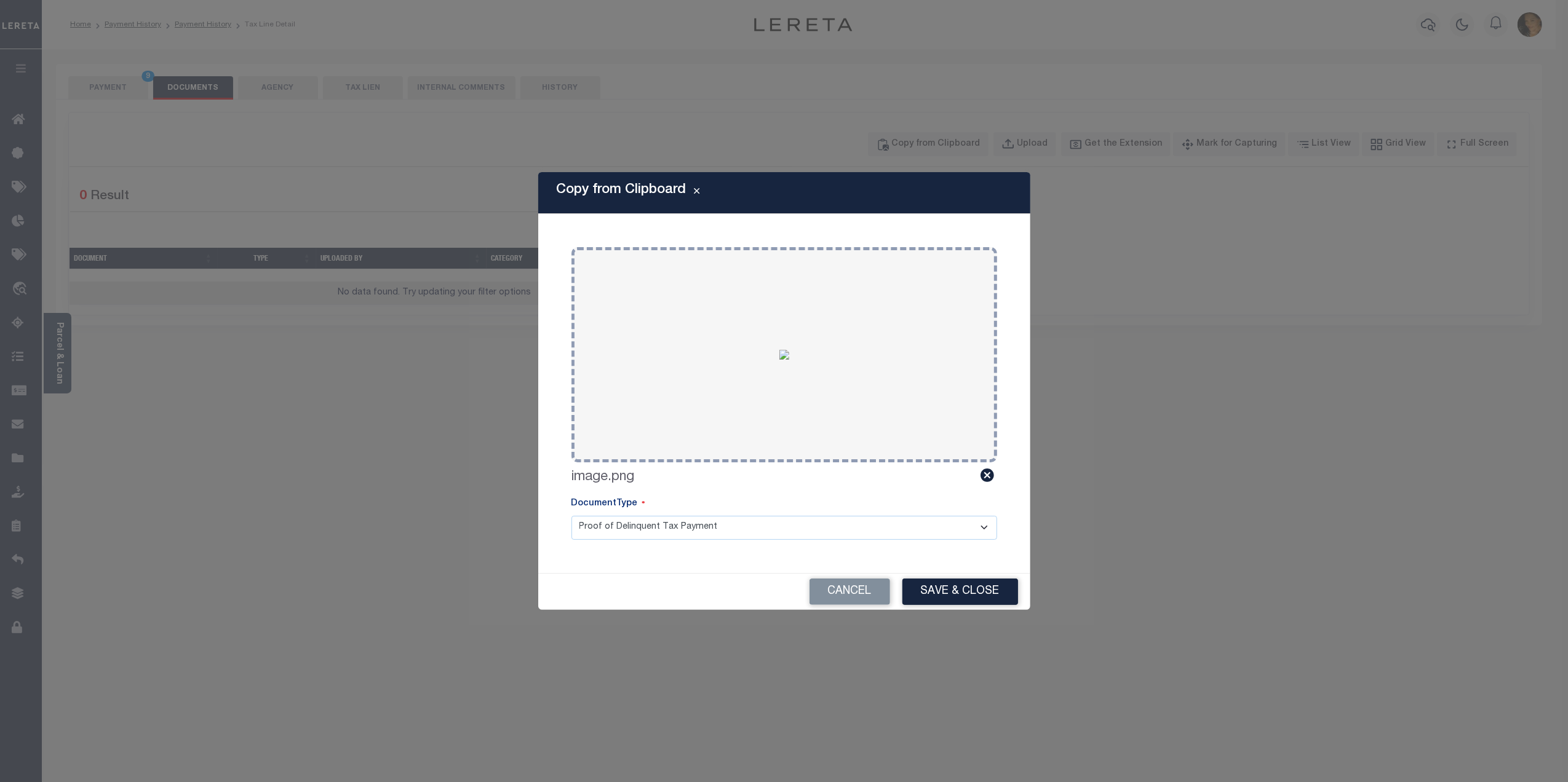
click at [622, 522] on select "Proof of Delinquent Tax Payment" at bounding box center [784, 527] width 425 height 24
click at [572, 516] on select "Proof of Delinquent Tax Payment" at bounding box center [784, 527] width 425 height 24
click at [948, 592] on button "Save & Close" at bounding box center [960, 592] width 116 height 26
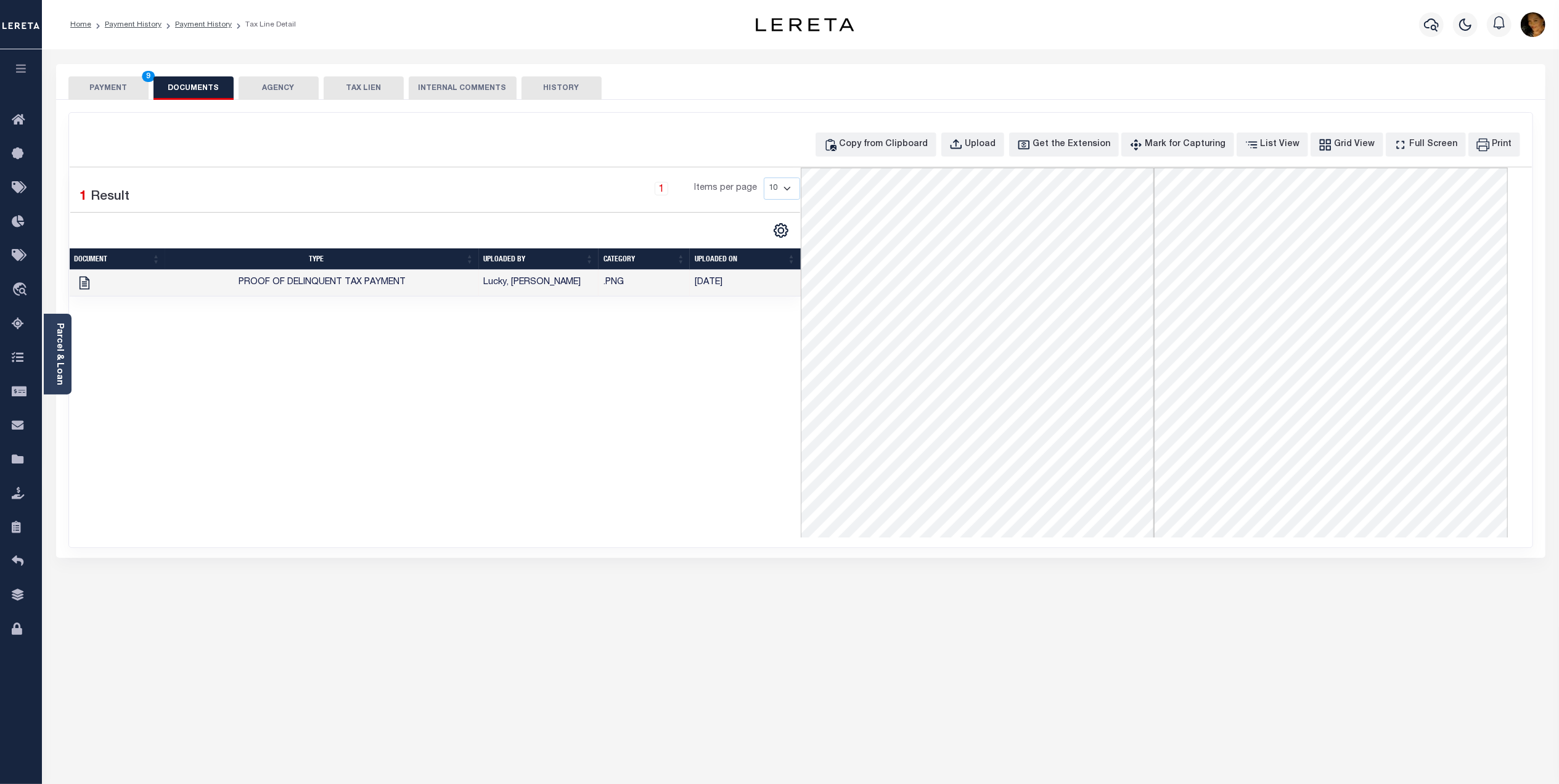
click at [97, 93] on button "PAYMENT 9" at bounding box center [109, 88] width 80 height 24
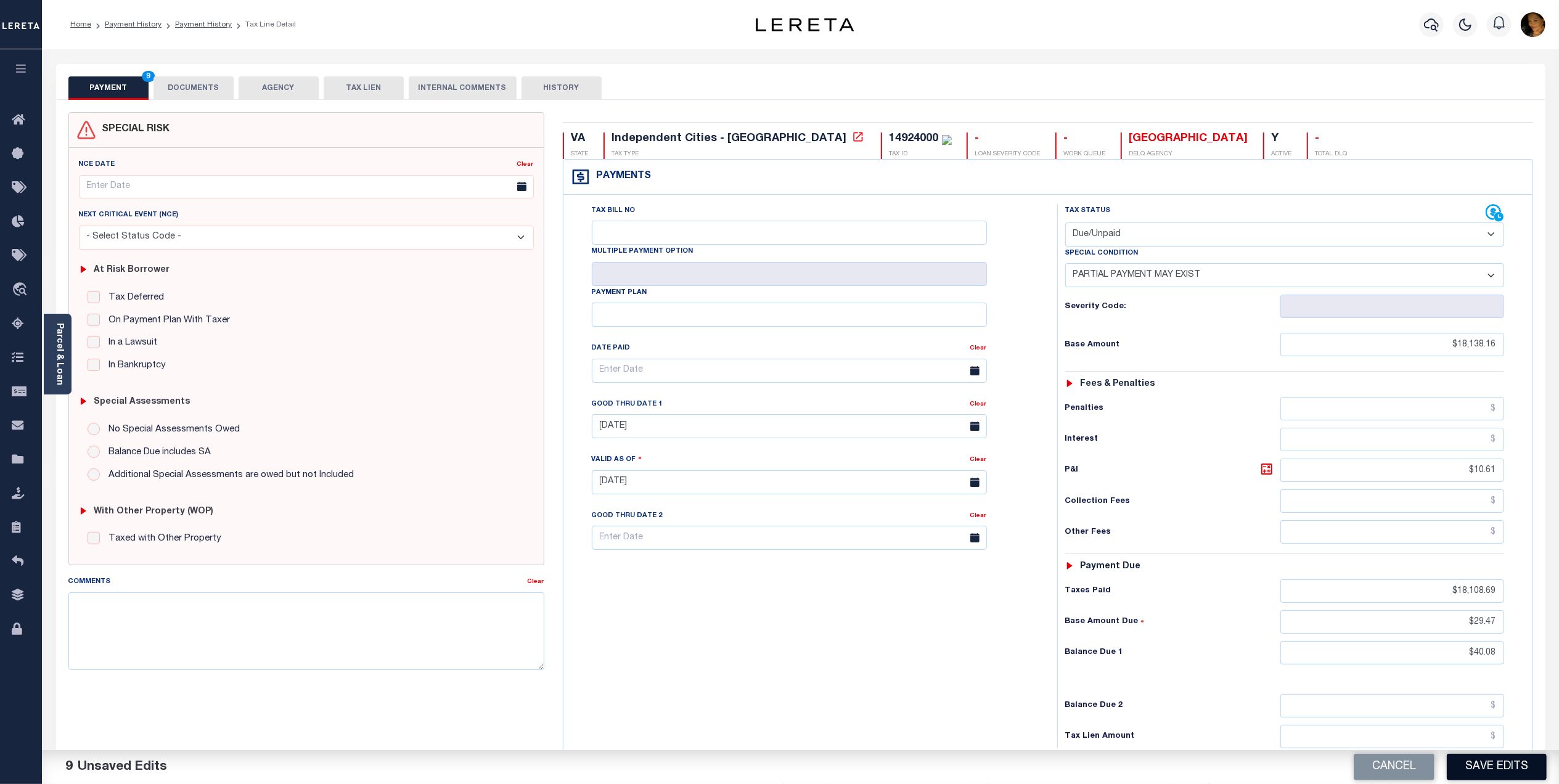
click at [1494, 773] on button "Save Edits" at bounding box center [1497, 767] width 100 height 26
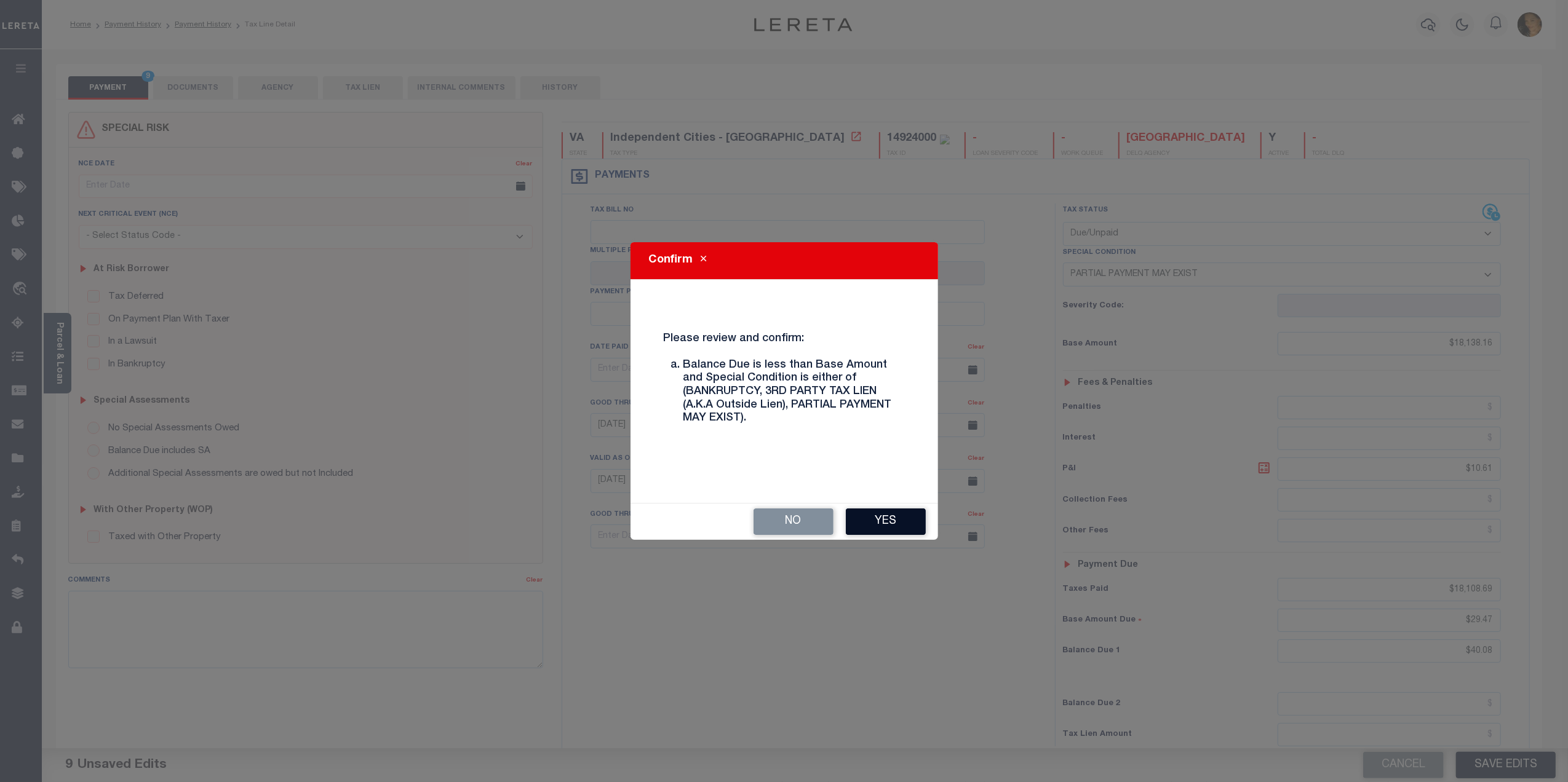
click at [886, 525] on button "Yes" at bounding box center [886, 522] width 80 height 26
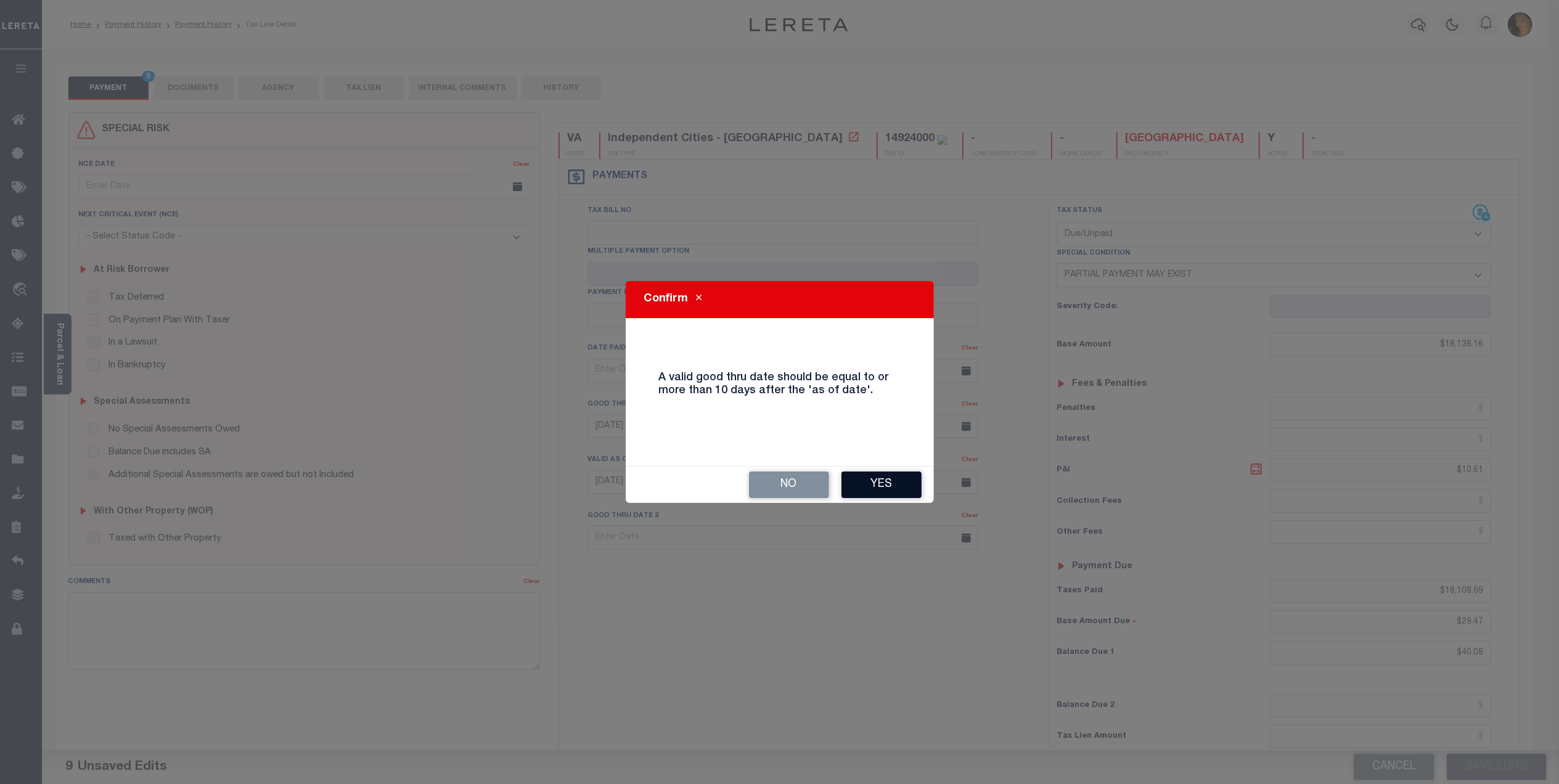
click at [885, 481] on button "Yes" at bounding box center [881, 484] width 80 height 26
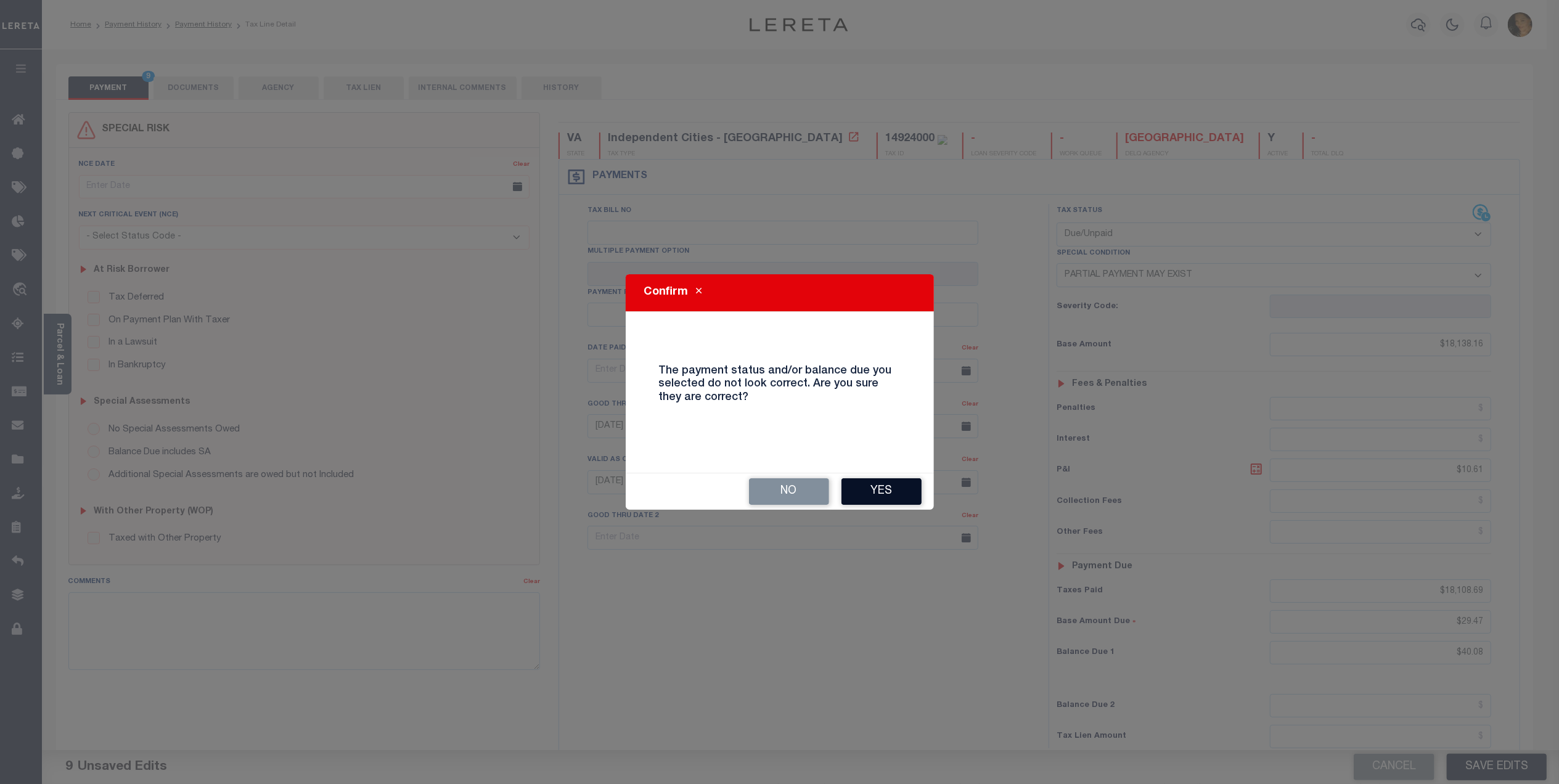
click at [890, 488] on button "Yes" at bounding box center [881, 491] width 80 height 26
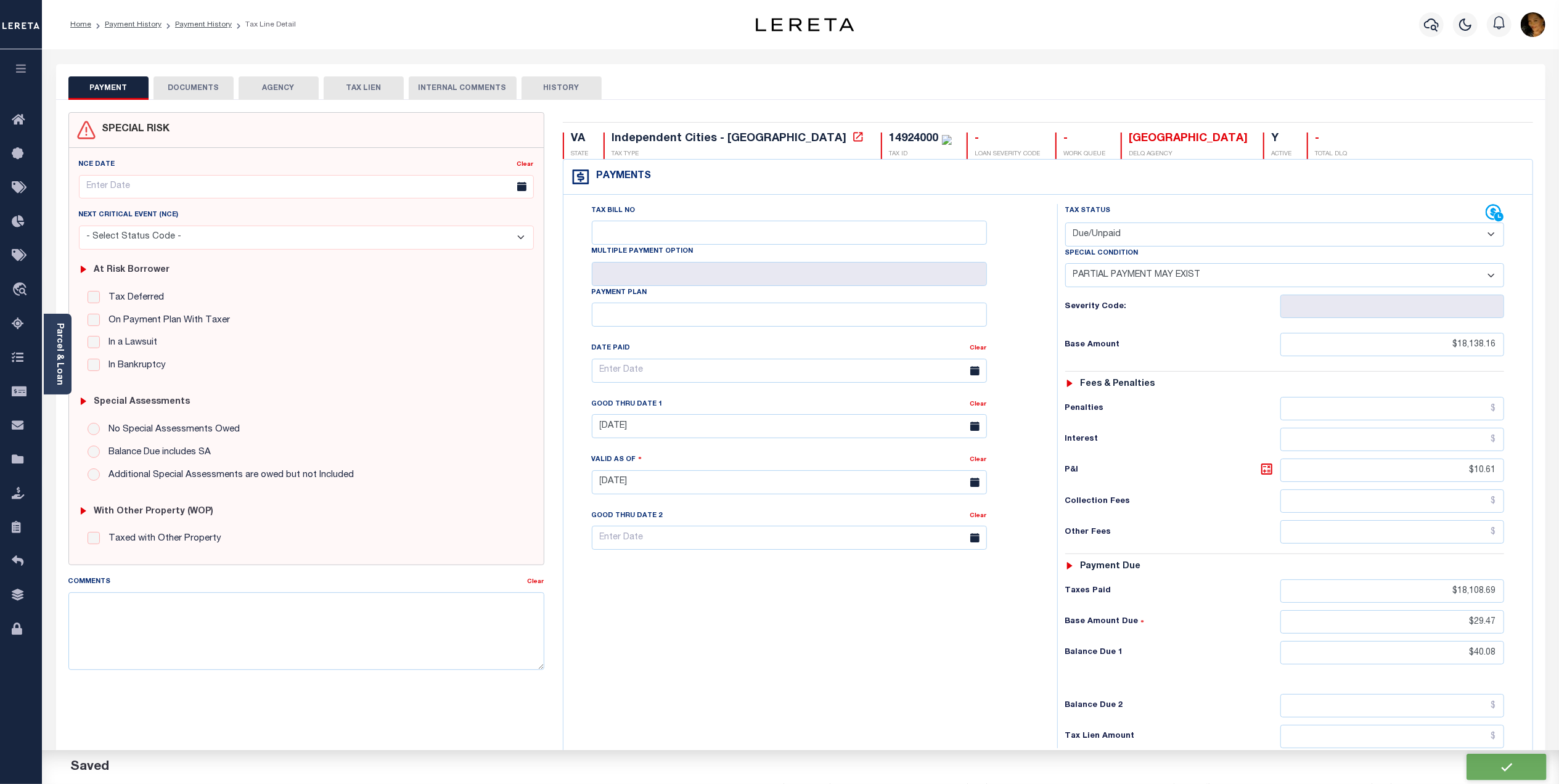
checkbox input "false"
type input "$18,138.16"
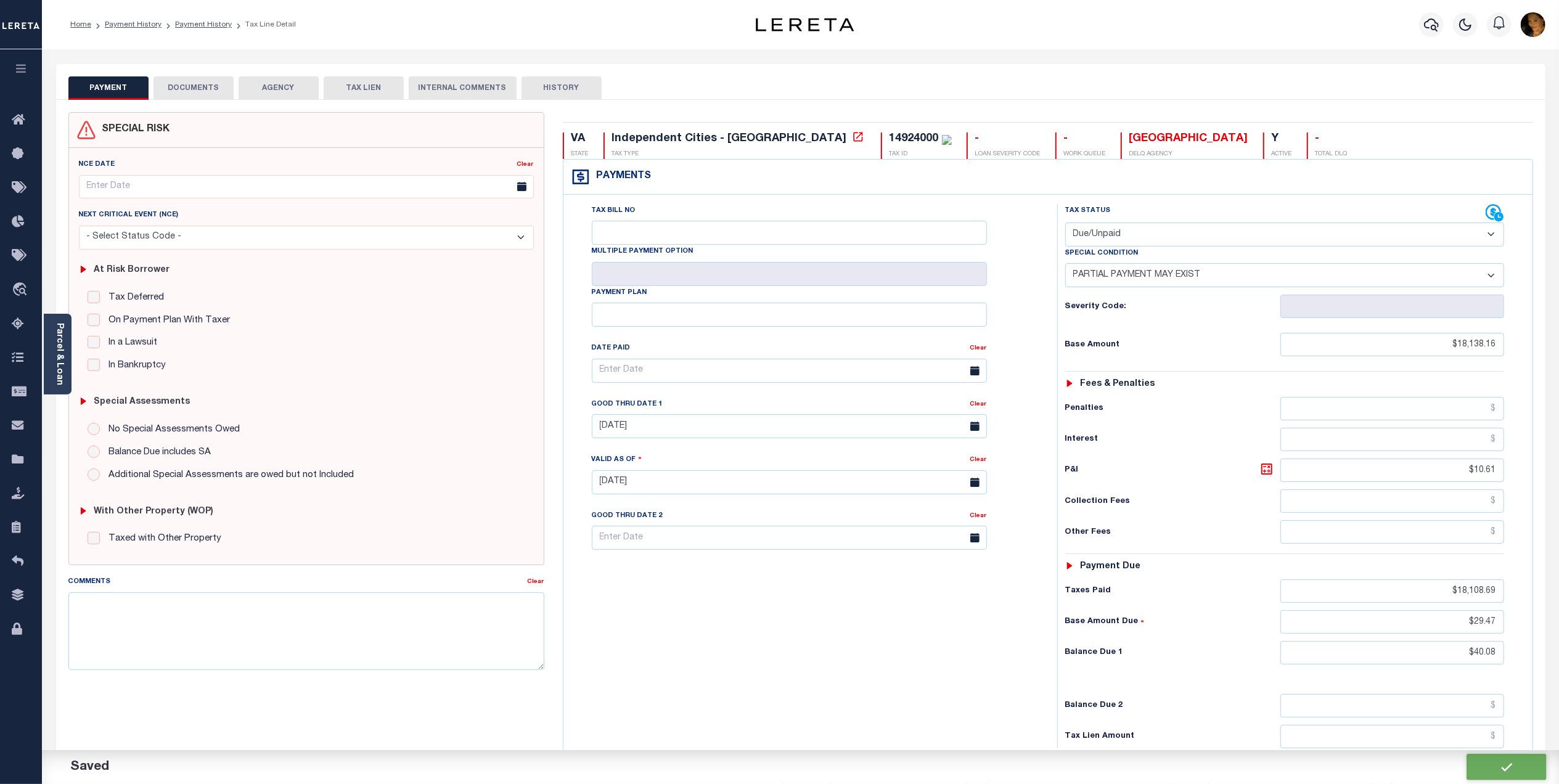
type input "$10.61"
type input "$18,108.69"
type input "$29.47"
type input "$40.08"
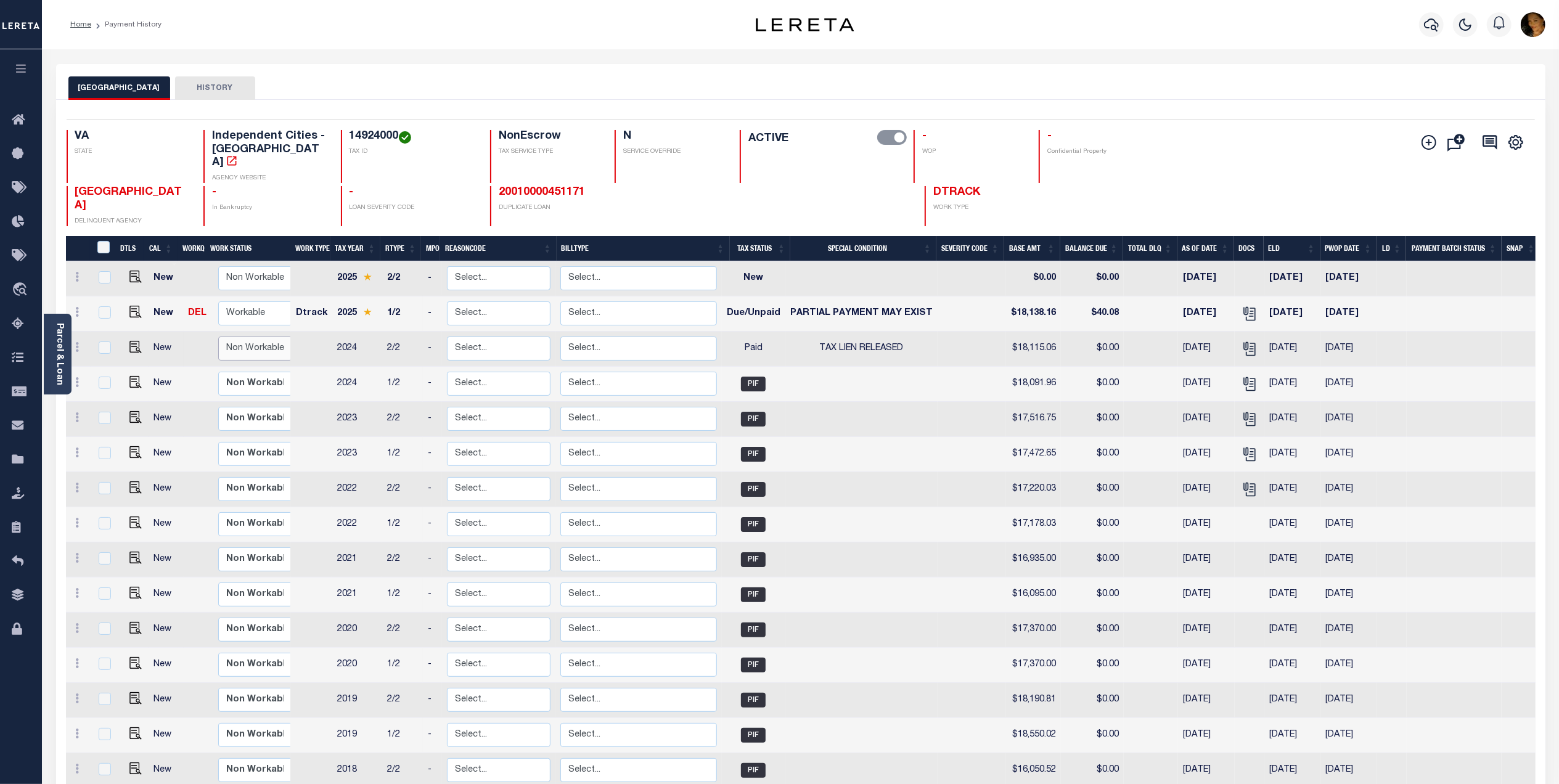
click at [249, 336] on select "Non Workable Workable" at bounding box center [255, 348] width 74 height 24
checkbox input "true"
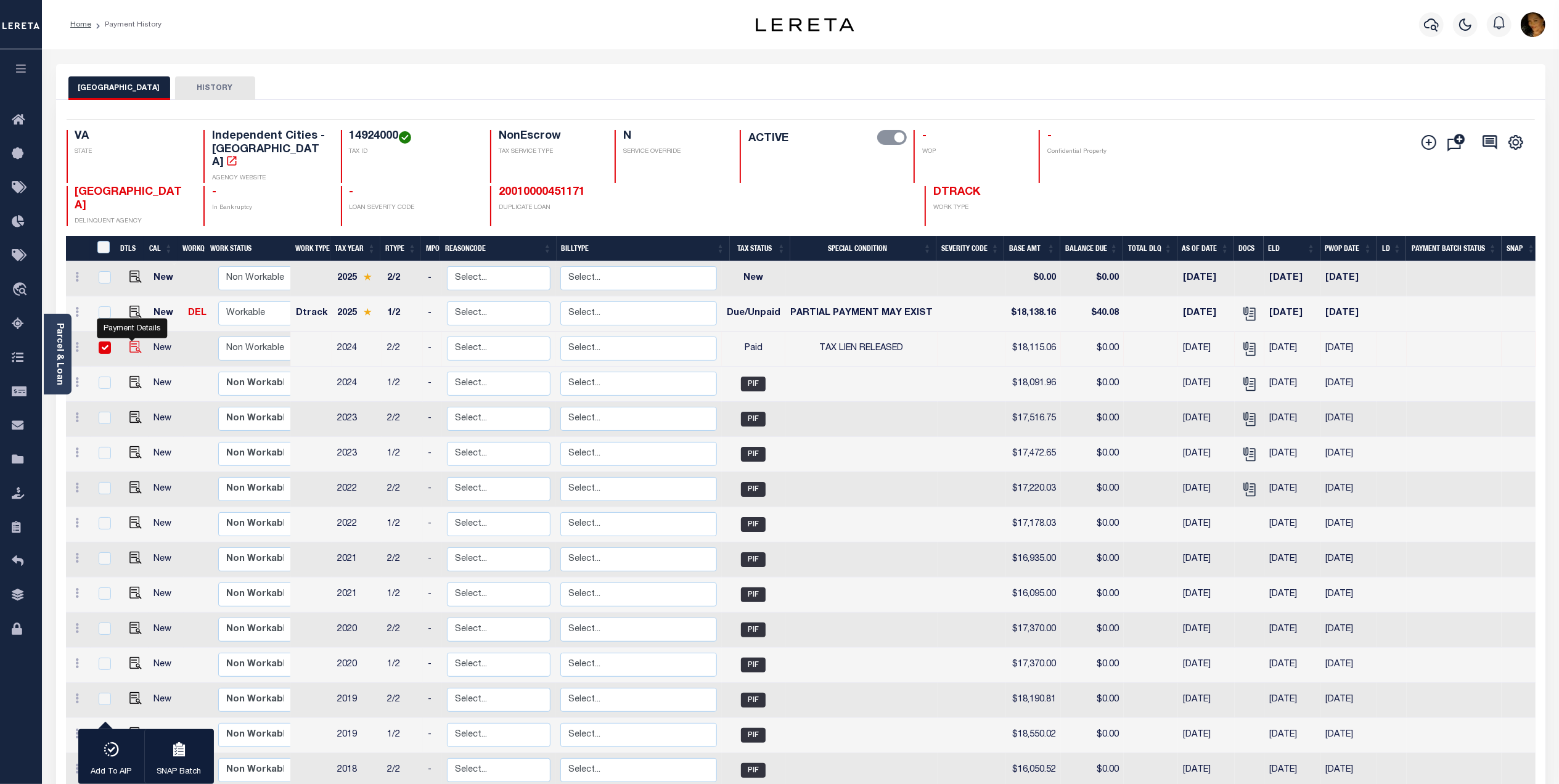
click at [131, 340] on img "" at bounding box center [135, 346] width 12 height 12
checkbox input "false"
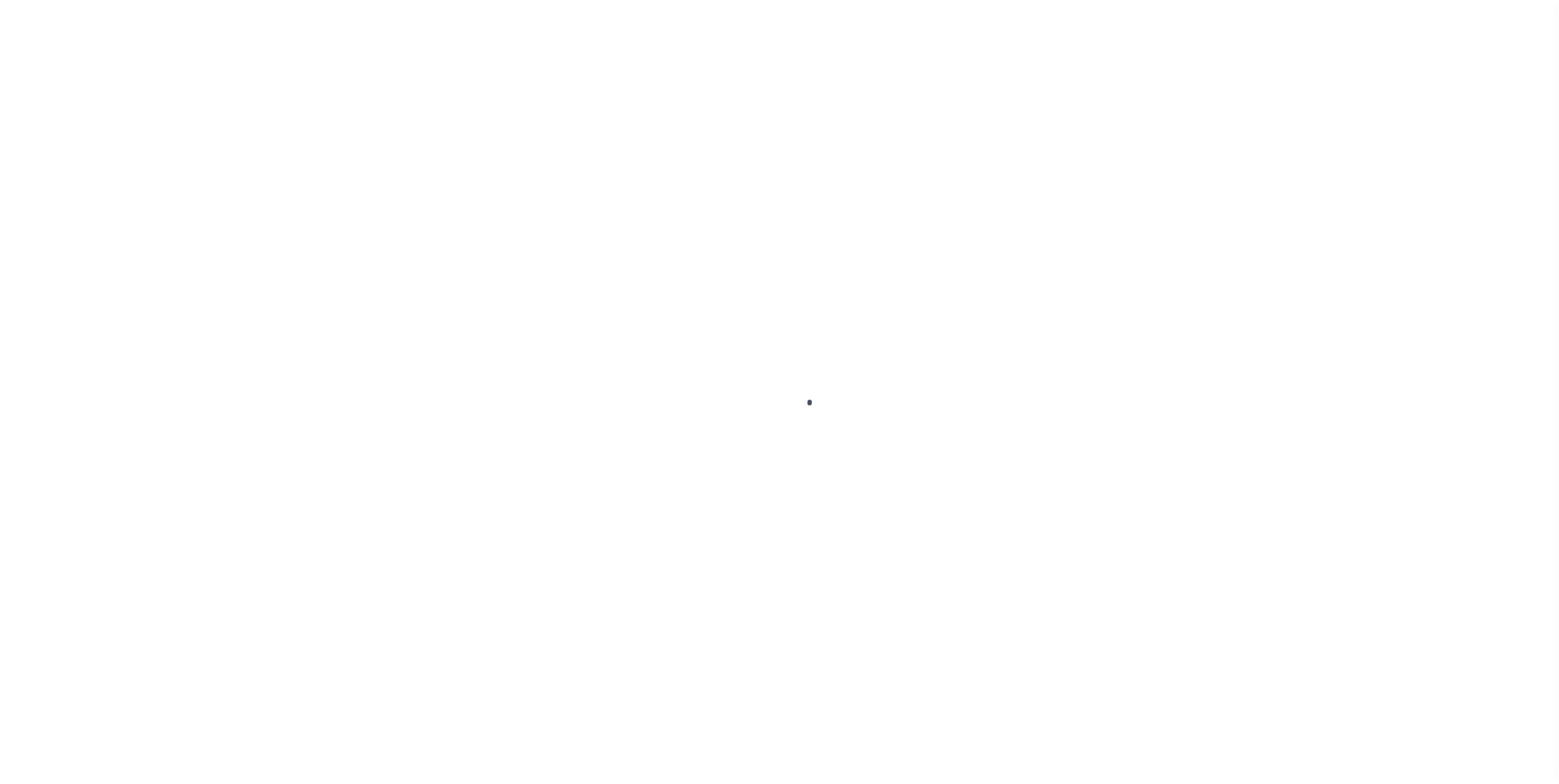
select select "PYD"
select select "28"
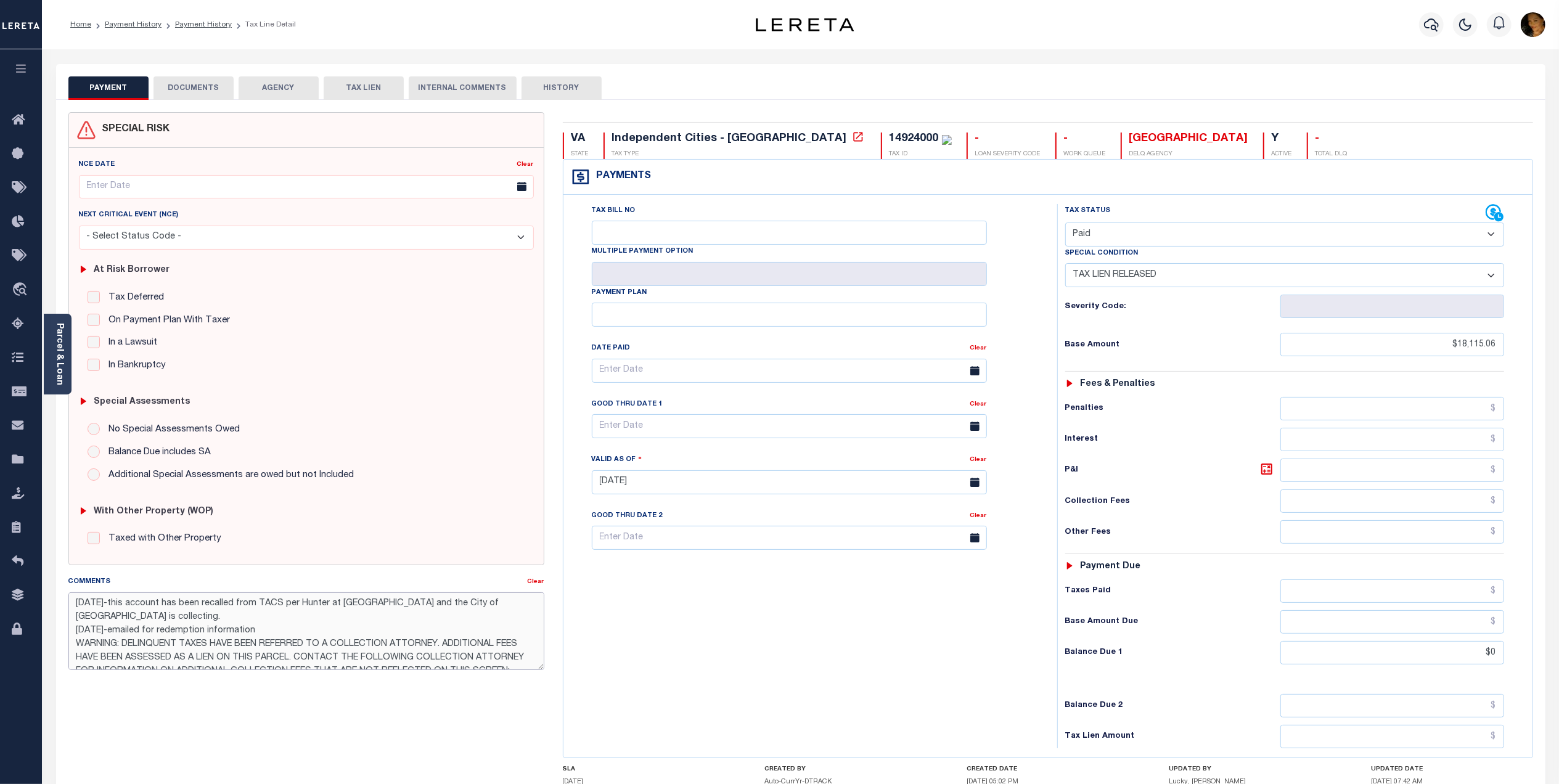
click at [128, 622] on textarea "[DATE]-this account has been recalled from TACS per Hunter at [GEOGRAPHIC_DATA]…" at bounding box center [306, 631] width 475 height 78
type textarea "[DATE]-this account has been recalled from TACS per Hunter at TACS and the City…"
click at [836, 638] on div "Tax Bill No Multiple Payment Option Payment Plan Clear" at bounding box center [807, 475] width 481 height 544
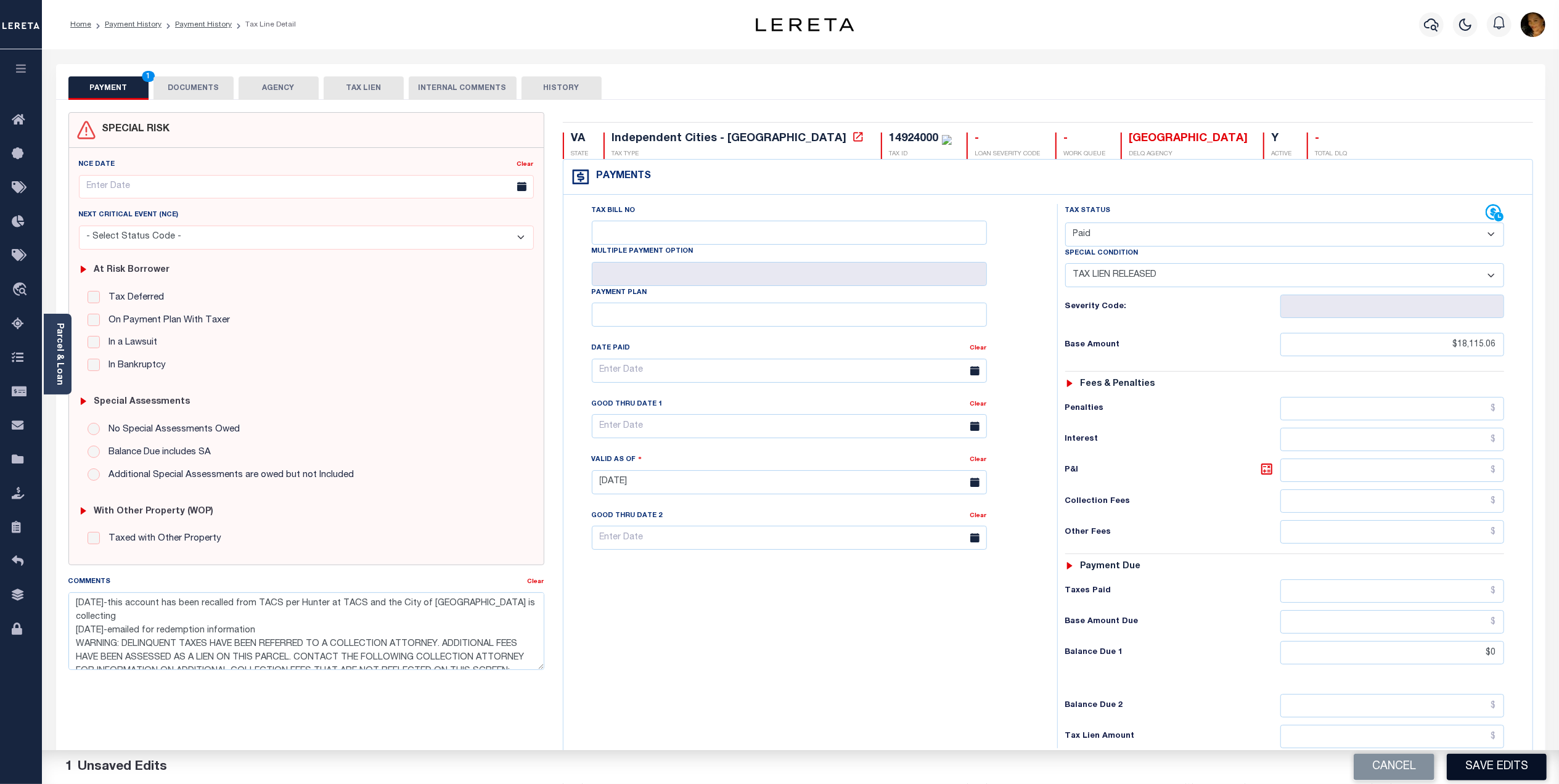
click at [1485, 769] on button "Save Edits" at bounding box center [1497, 767] width 100 height 26
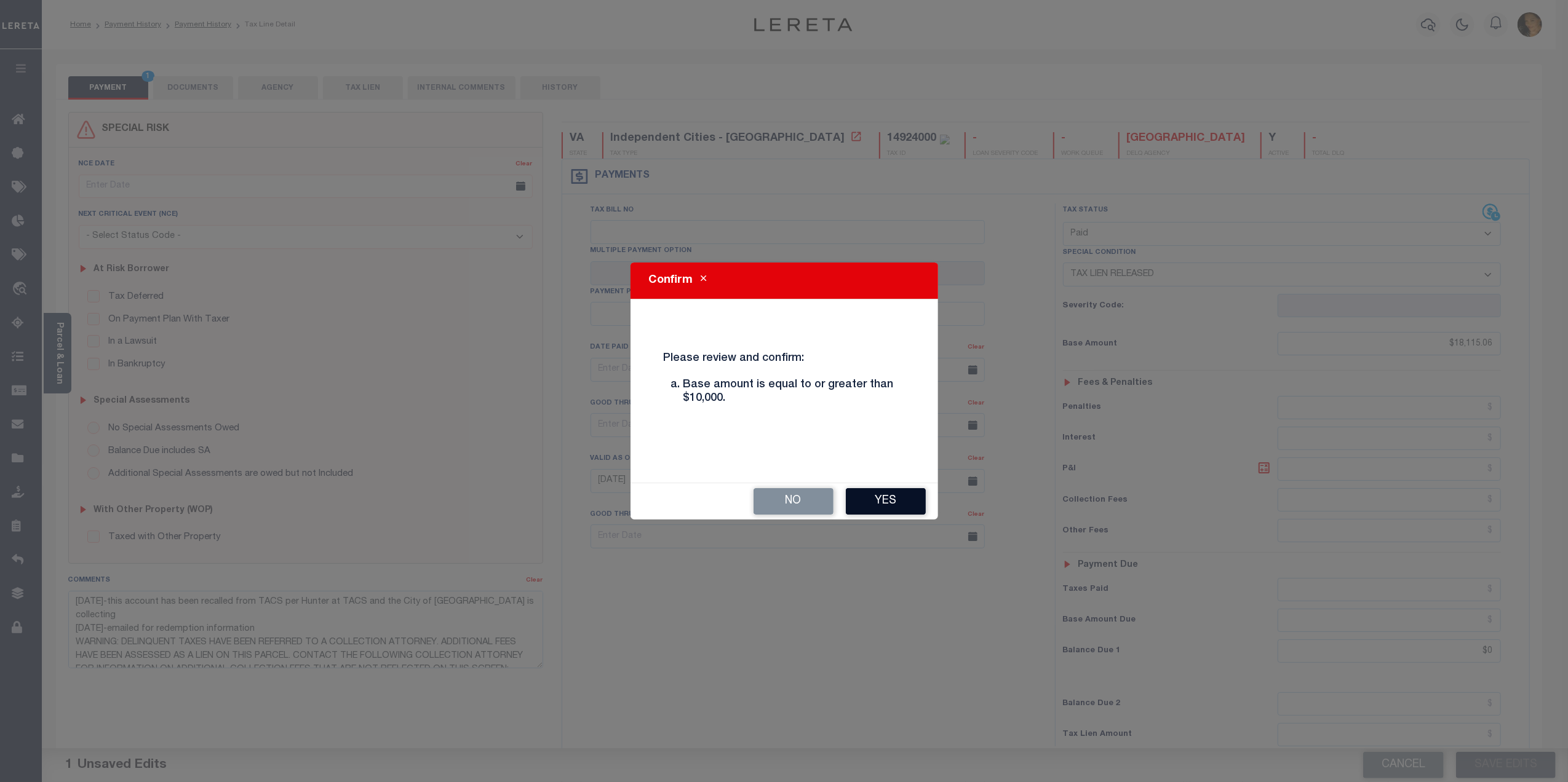
click at [889, 497] on button "Yes" at bounding box center [886, 501] width 80 height 26
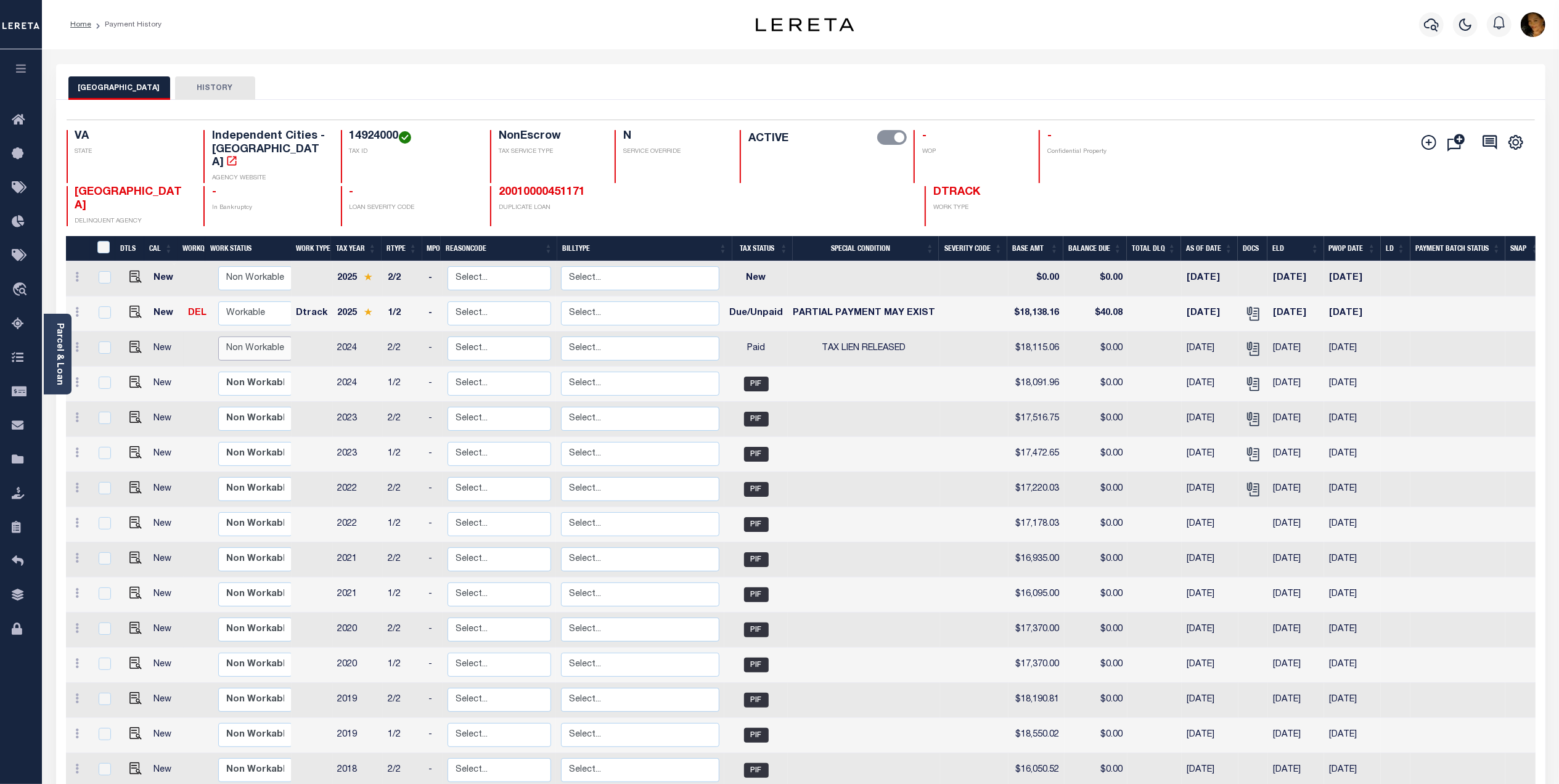
click at [232, 336] on select "Non Workable Workable" at bounding box center [255, 348] width 74 height 24
checkbox input "true"
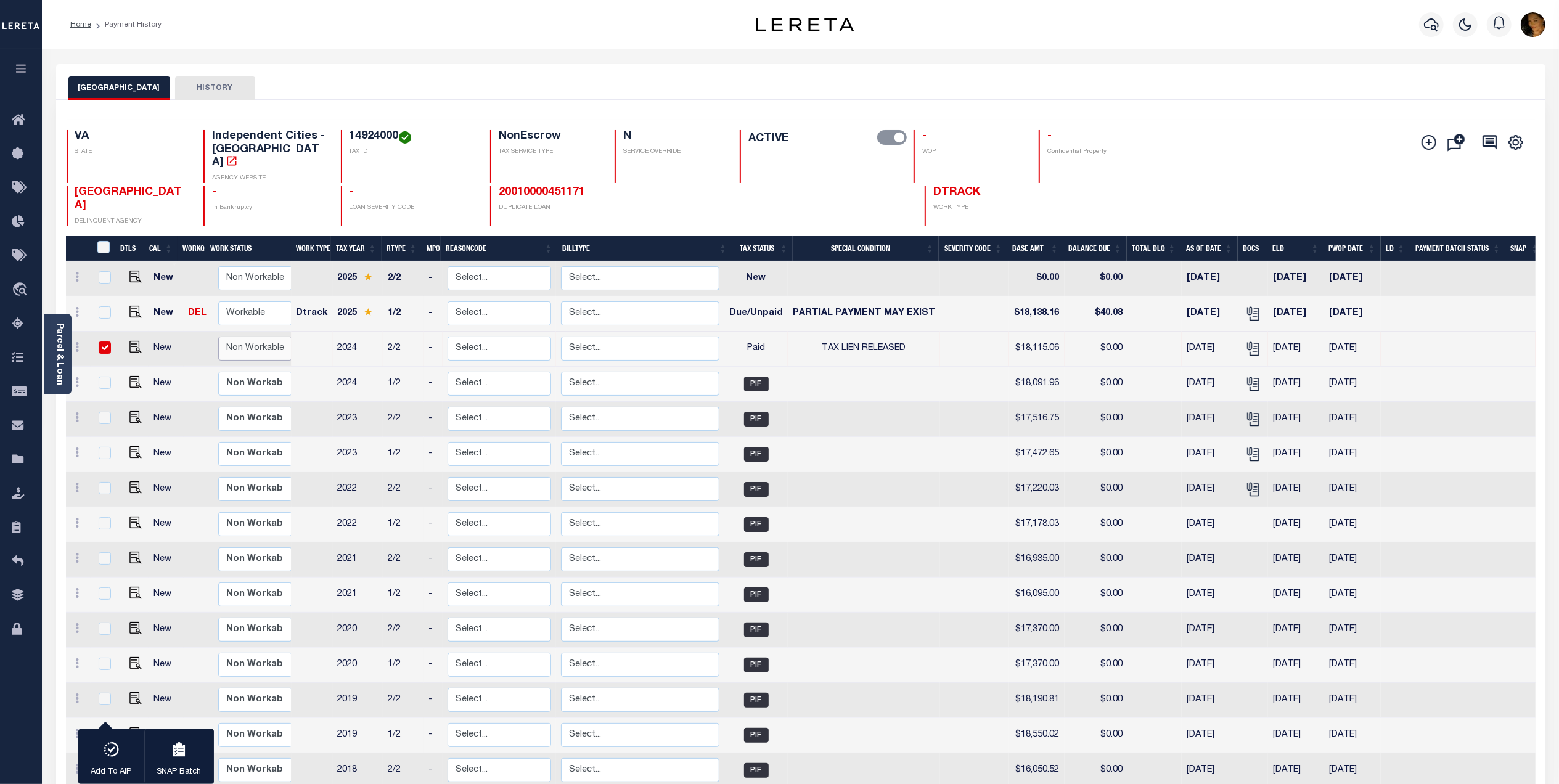
select select "false"
click at [219, 336] on select "Non Workable Workable" at bounding box center [255, 348] width 74 height 24
checkbox input "false"
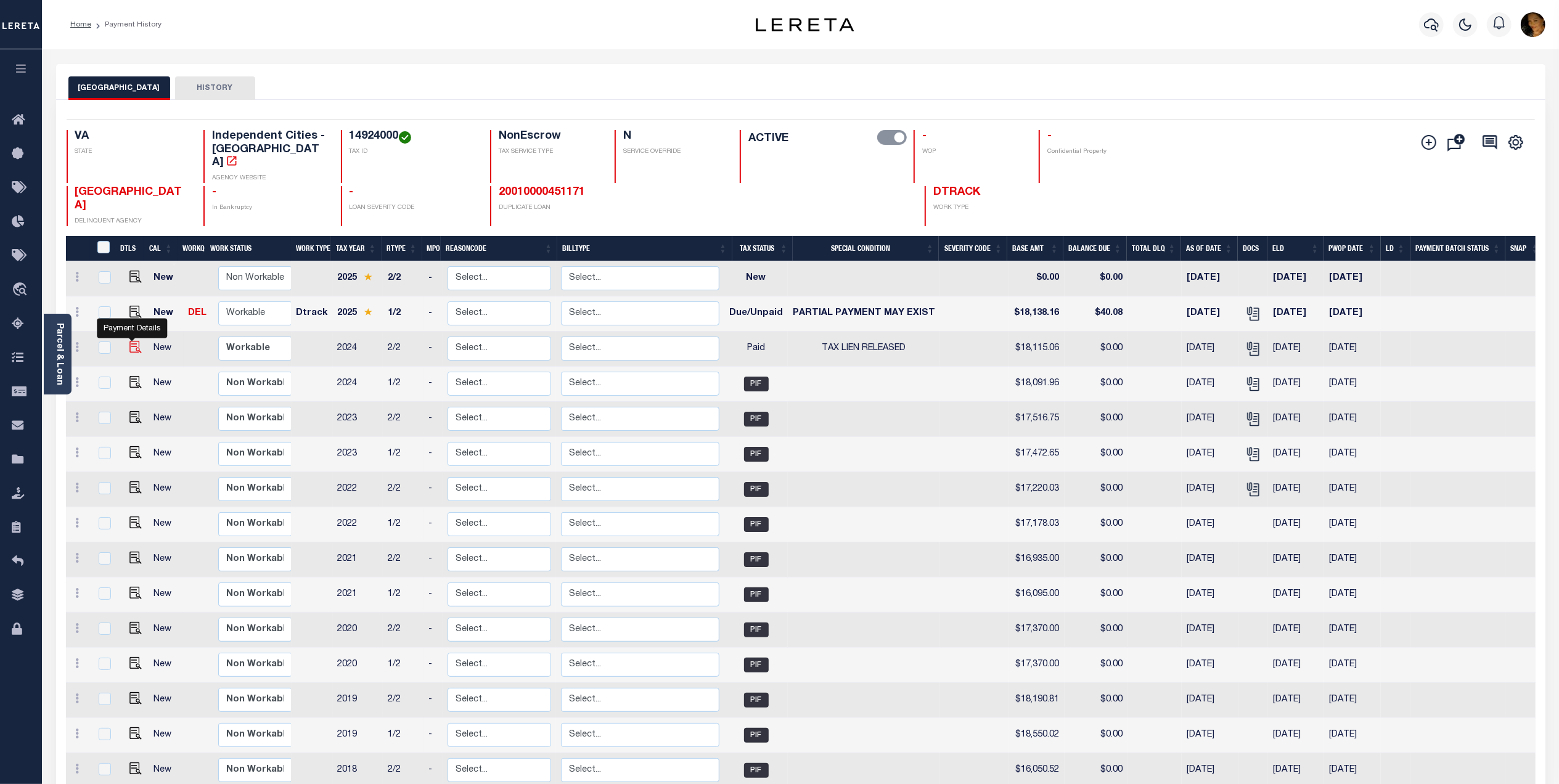
click at [136, 340] on img "" at bounding box center [135, 346] width 12 height 12
checkbox input "true"
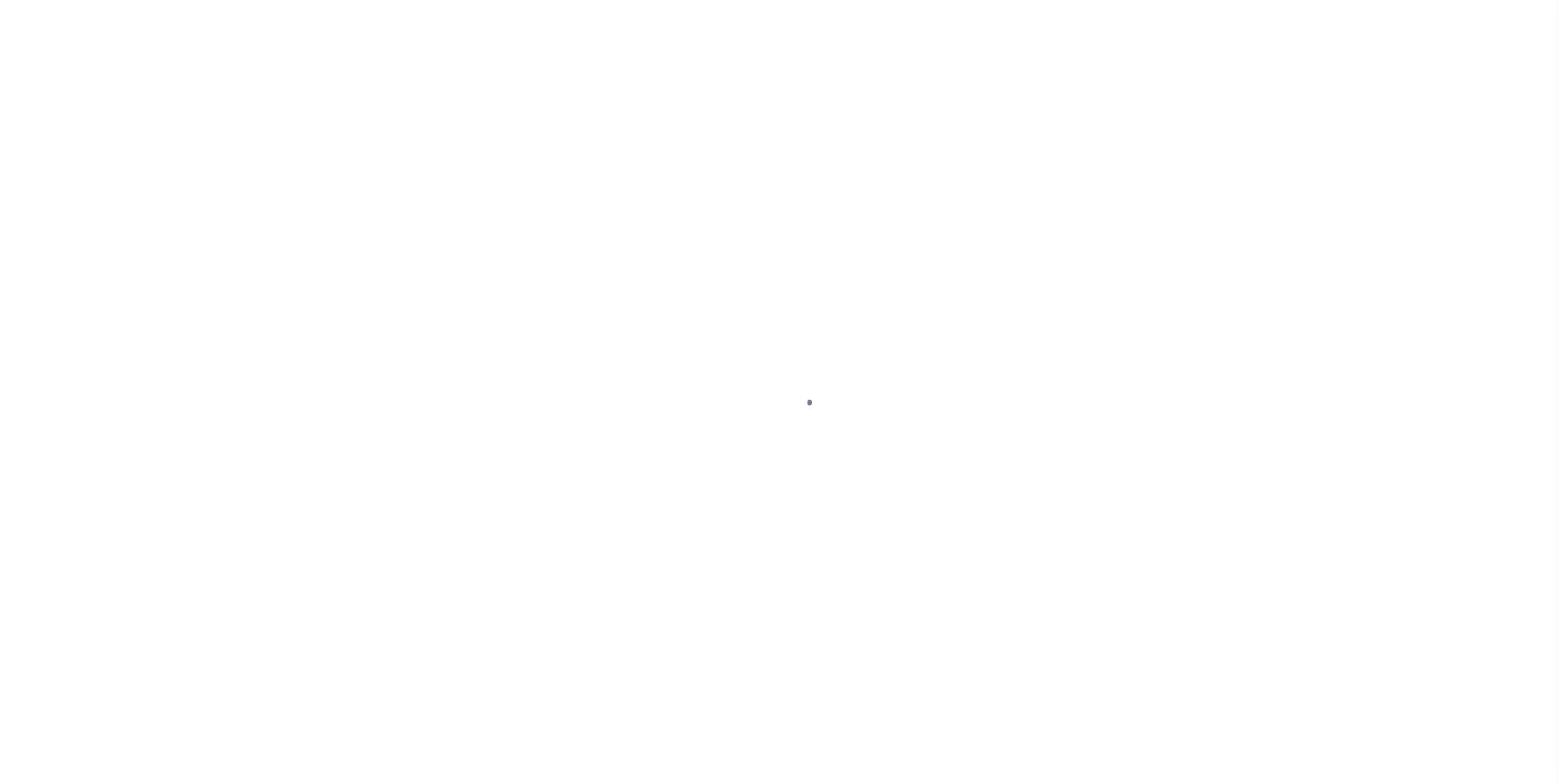
select select "PYD"
select select "28"
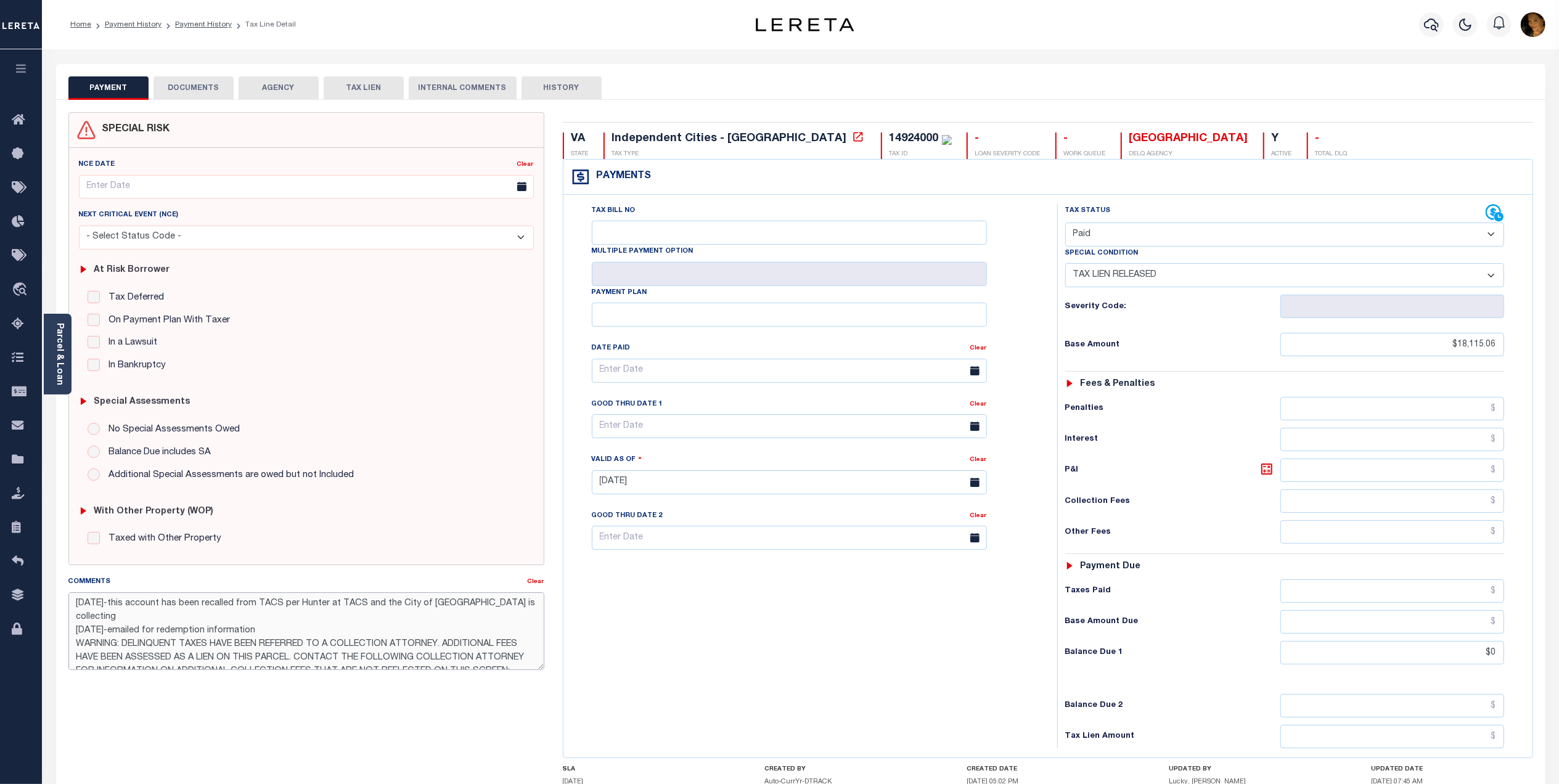
click at [119, 625] on textarea "8/11/2025-this account has been recalled from TACS per Hunter at TACS and the C…" at bounding box center [306, 631] width 475 height 78
type textarea "8/11/2025-this account has been recalled from TACS per Hunter at TACS and the C…"
click at [773, 708] on div "Tax Bill No Multiple Payment Option Payment Plan Clear" at bounding box center [807, 475] width 481 height 544
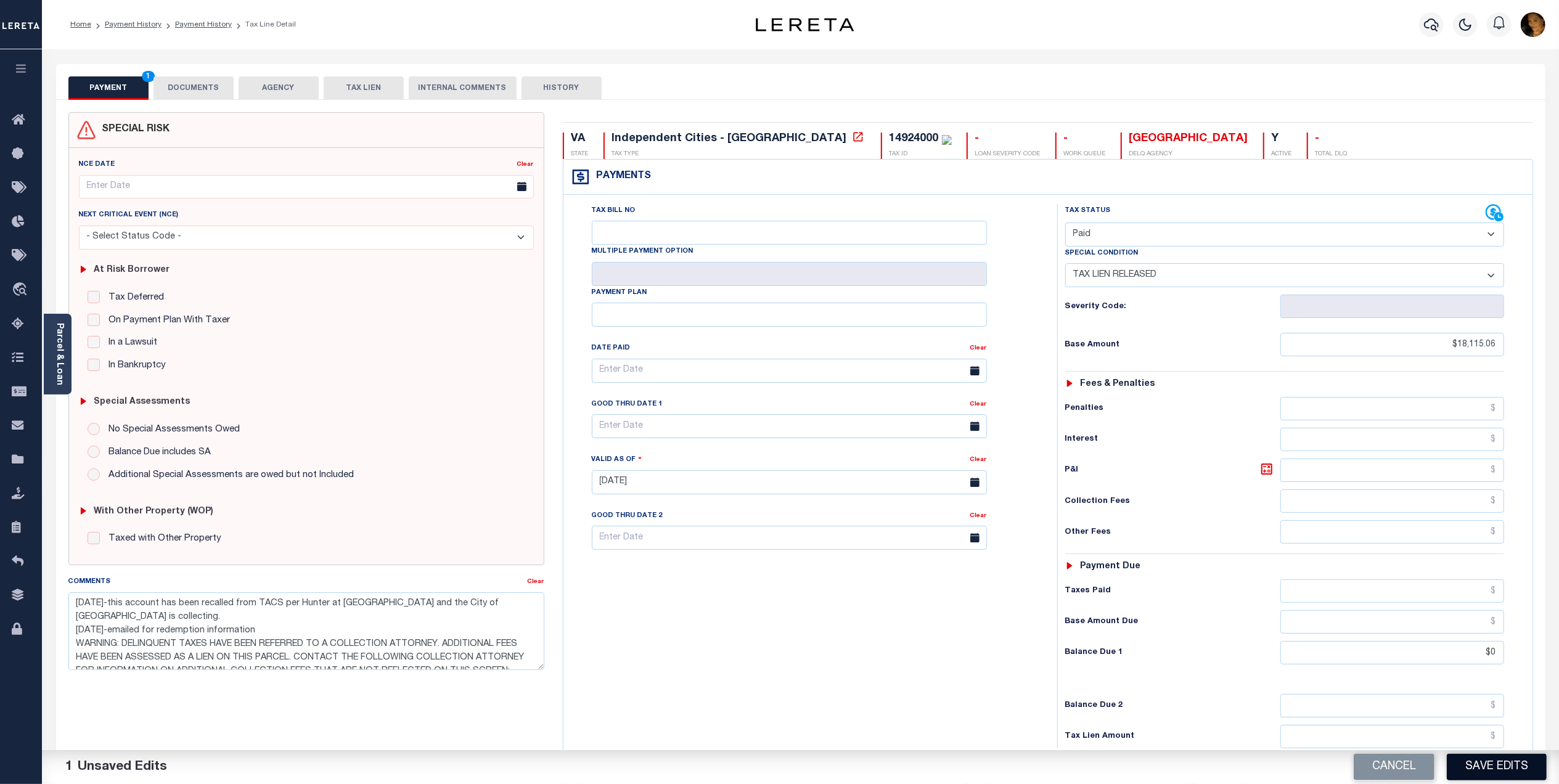
click at [1492, 763] on button "Save Edits" at bounding box center [1497, 767] width 100 height 26
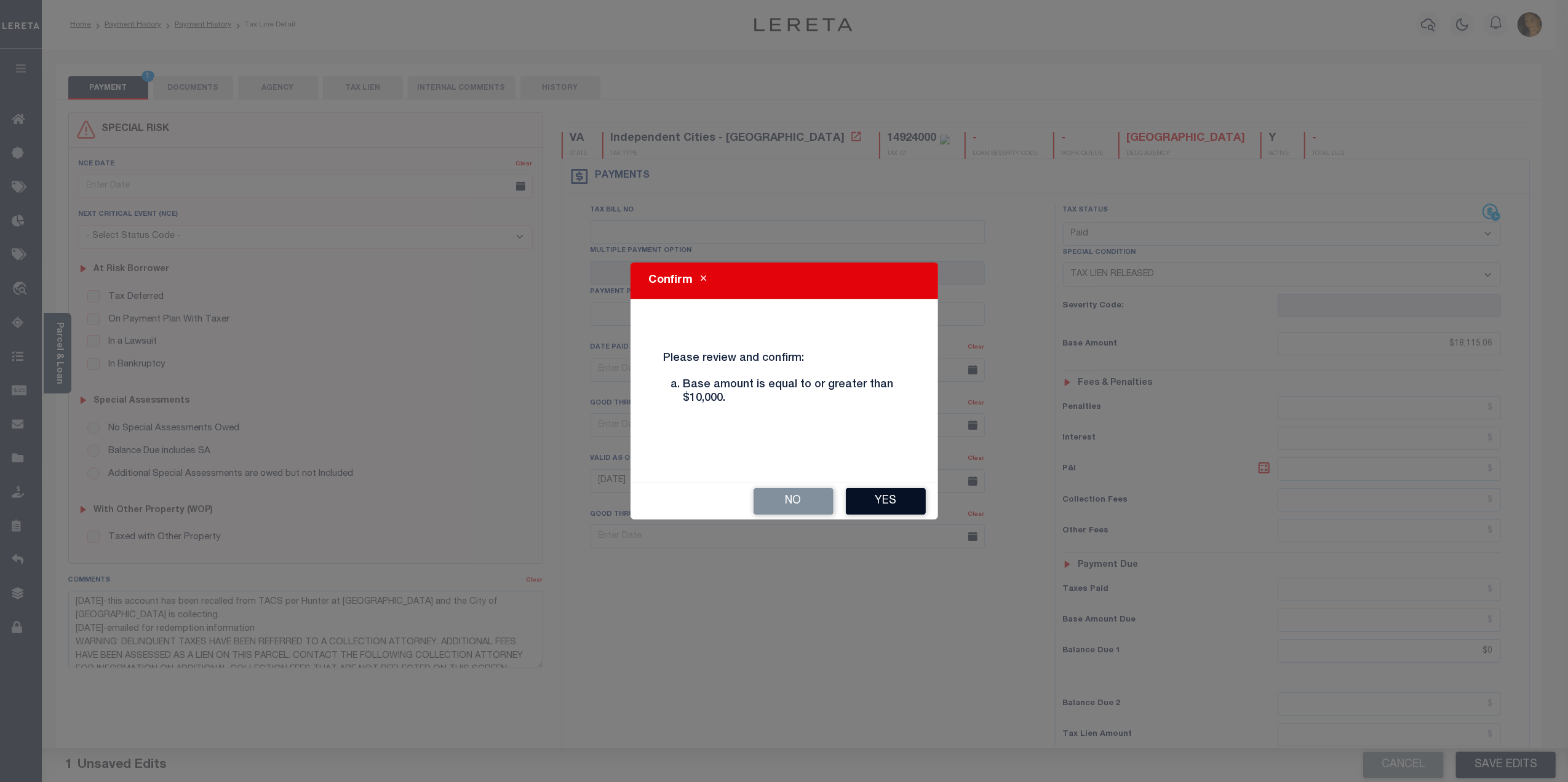
click at [873, 500] on button "Yes" at bounding box center [886, 501] width 80 height 26
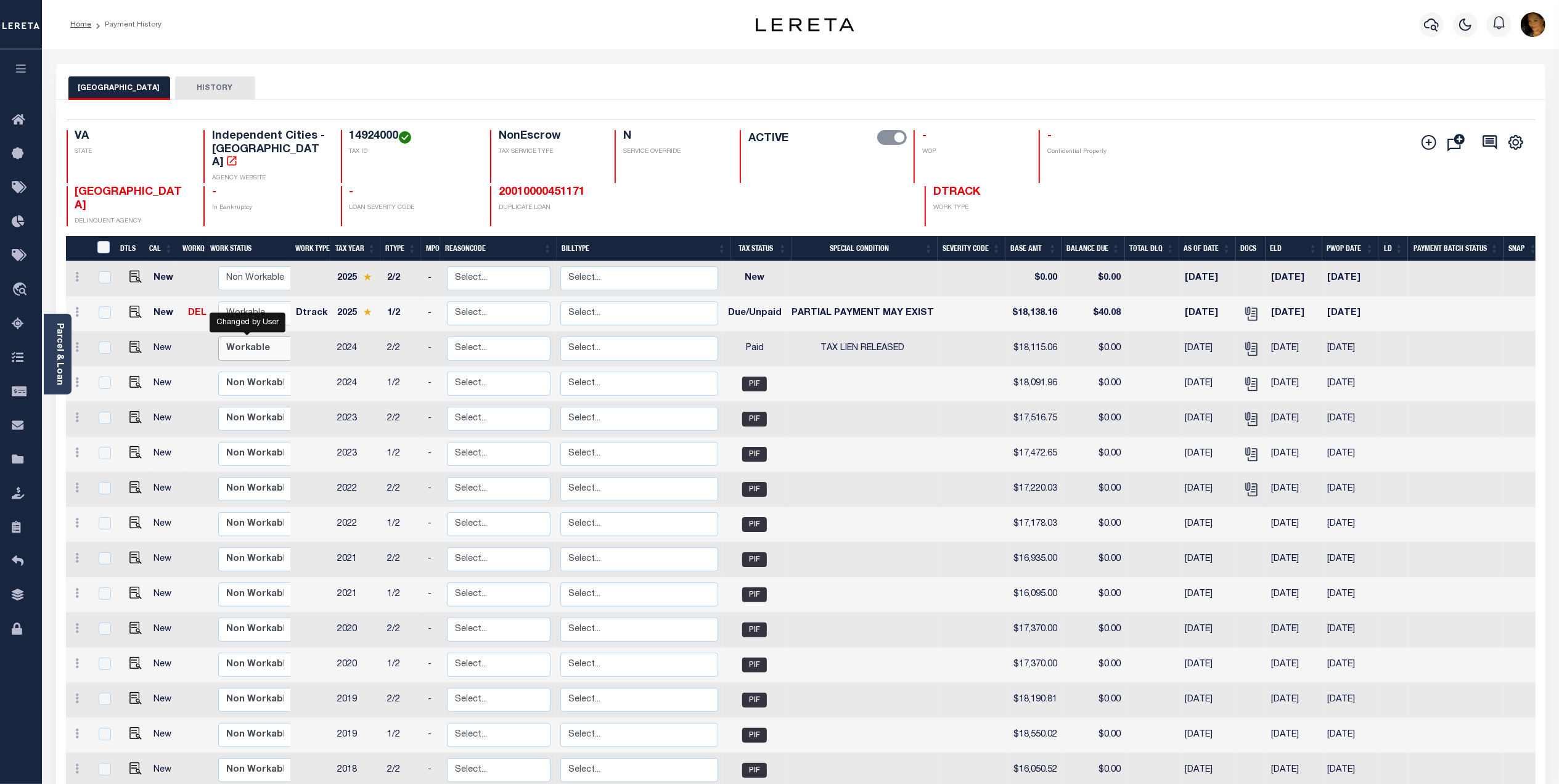
click at [250, 336] on select "Non Workable Workable" at bounding box center [255, 348] width 74 height 24
checkbox input "true"
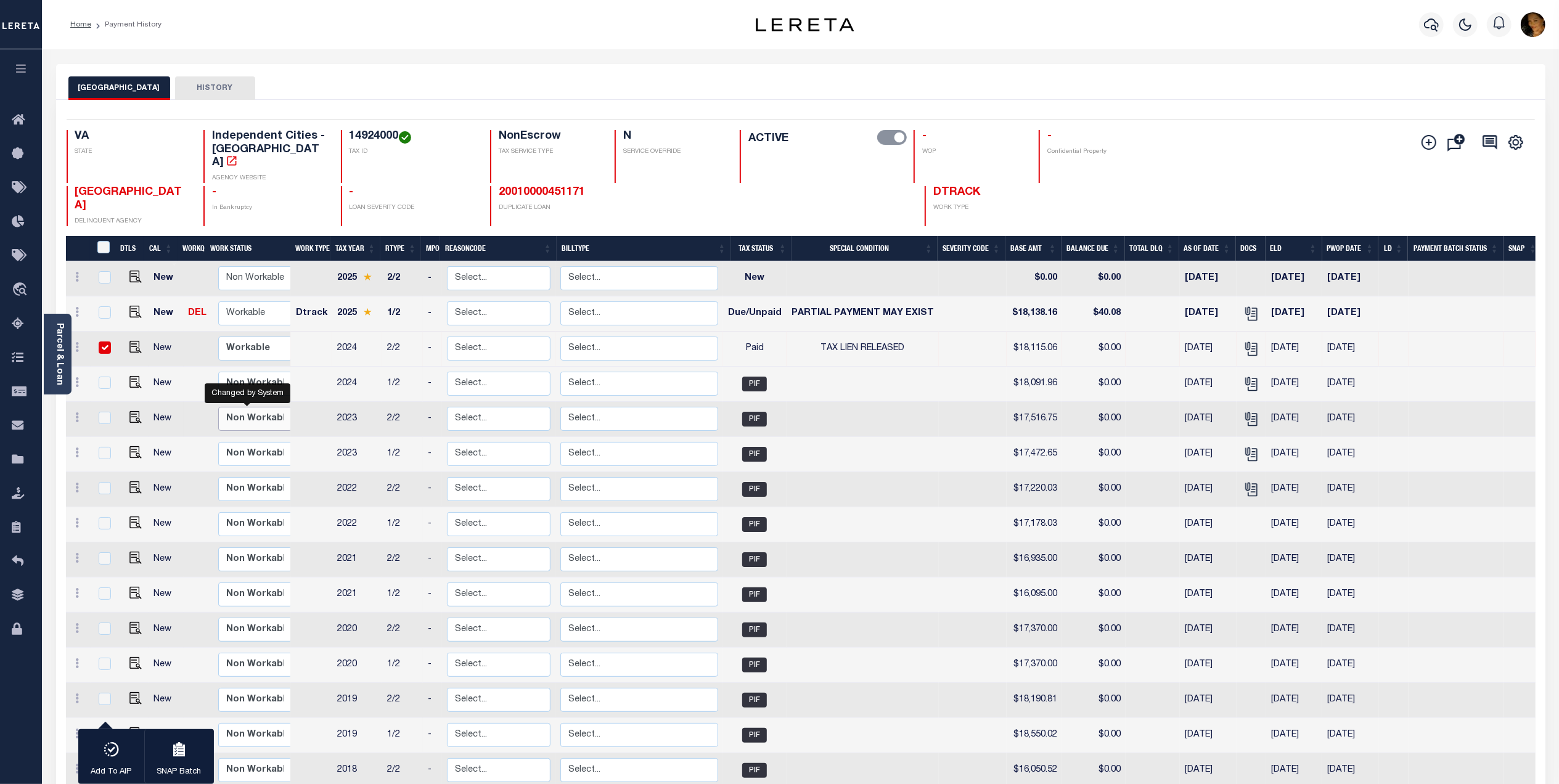
drag, startPoint x: 246, startPoint y: 390, endPoint x: 255, endPoint y: 385, distance: 10.3
click at [246, 407] on select "Non Workable Workable" at bounding box center [255, 418] width 74 height 24
checkbox input "true"
click at [105, 412] on input "checkbox" at bounding box center [105, 417] width 12 height 12
checkbox input "false"
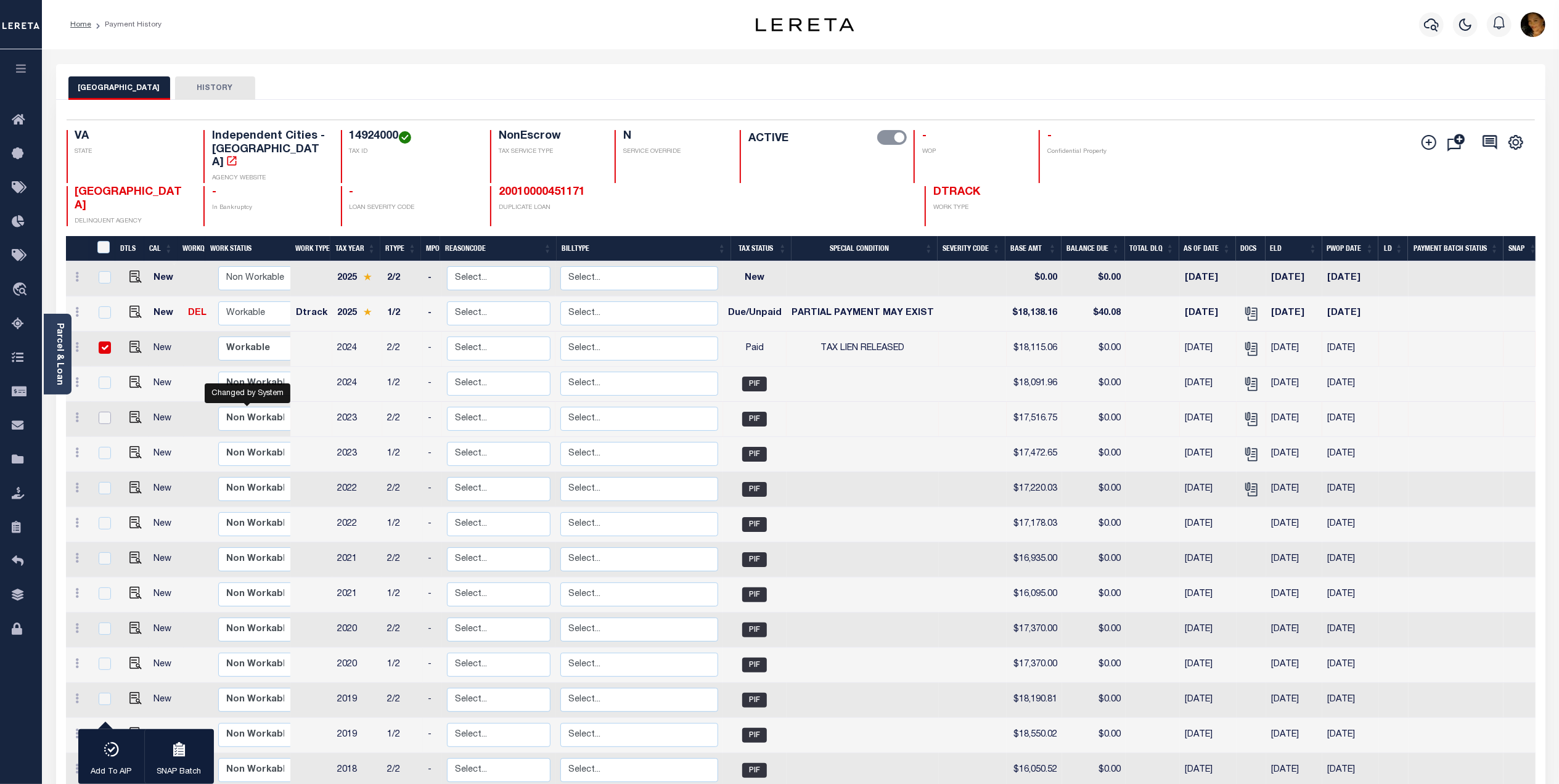
checkbox input "false"
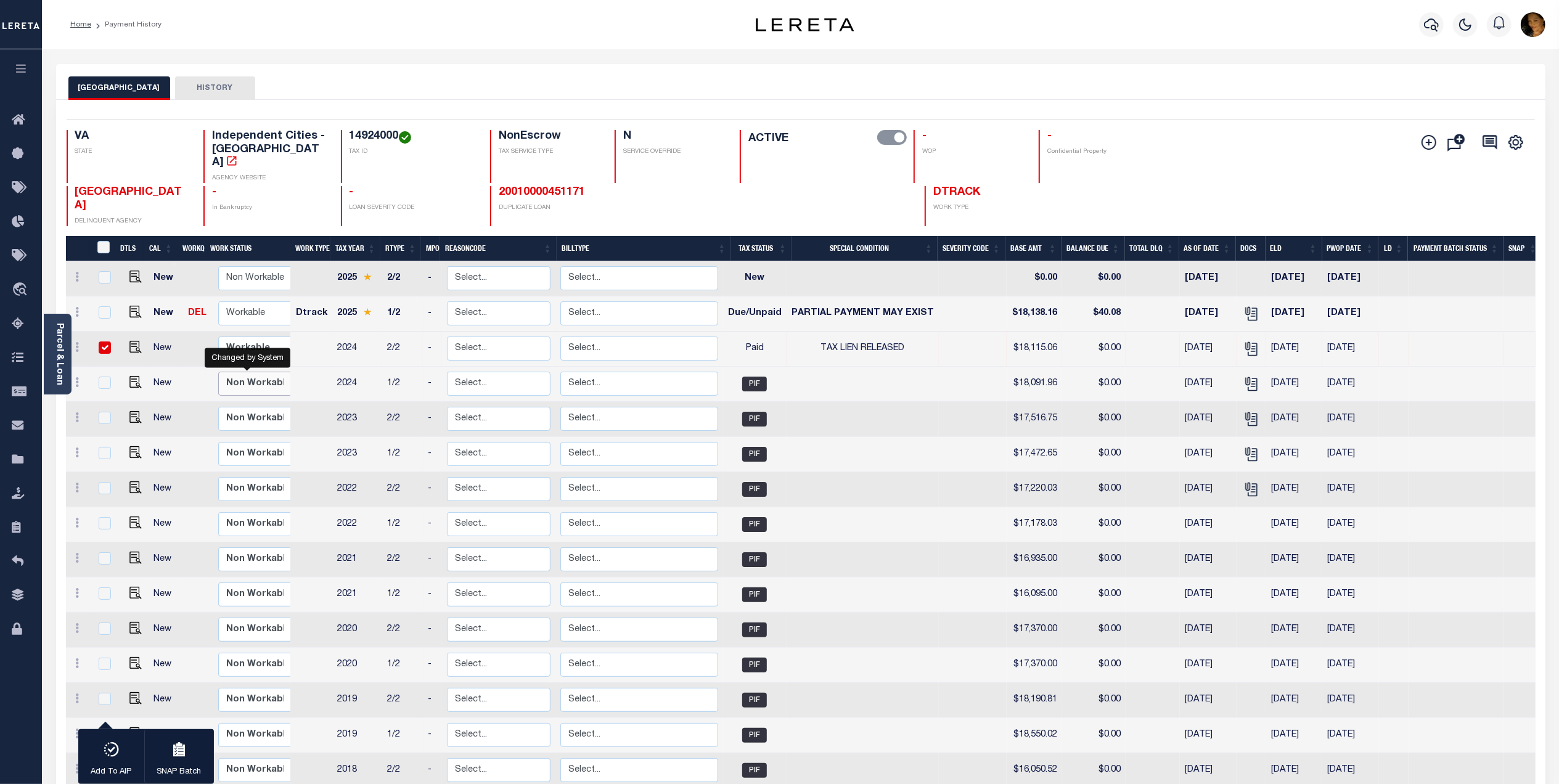
click at [238, 372] on select "Non Workable Workable" at bounding box center [255, 383] width 74 height 24
checkbox input "true"
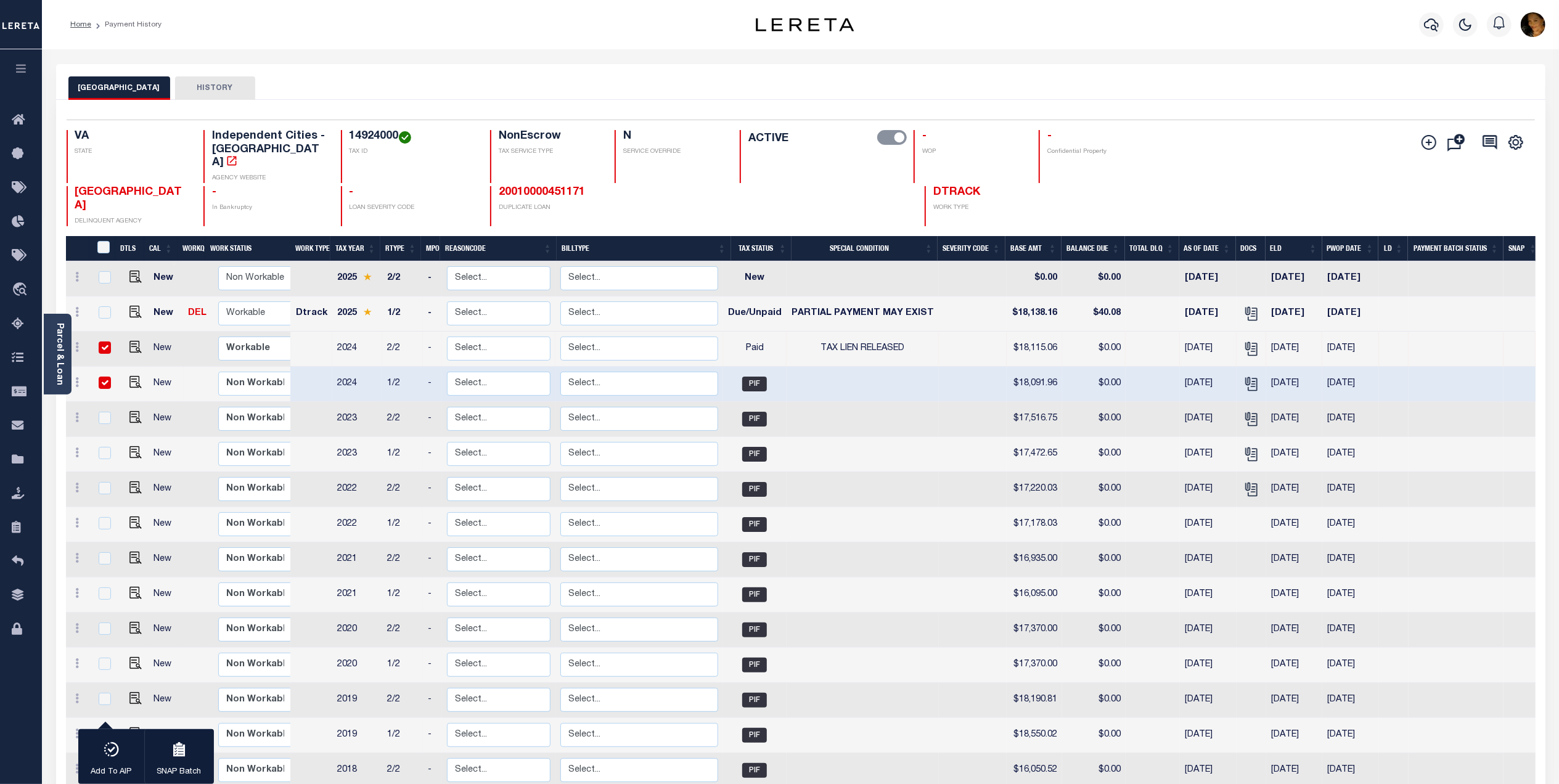
click at [105, 376] on input "checkbox" at bounding box center [105, 382] width 12 height 12
checkbox input "false"
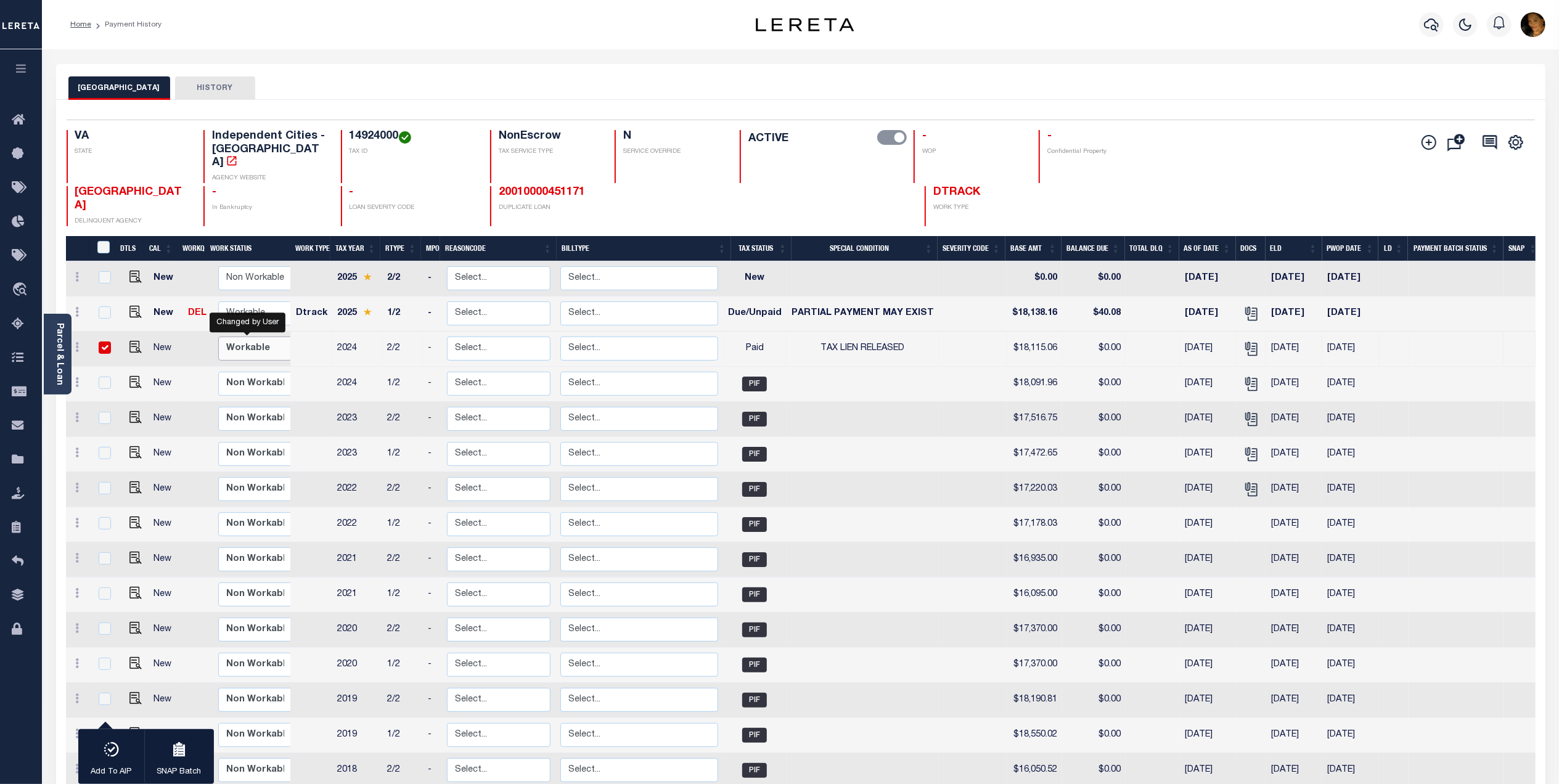
click at [232, 336] on select "Non Workable Workable" at bounding box center [255, 348] width 74 height 24
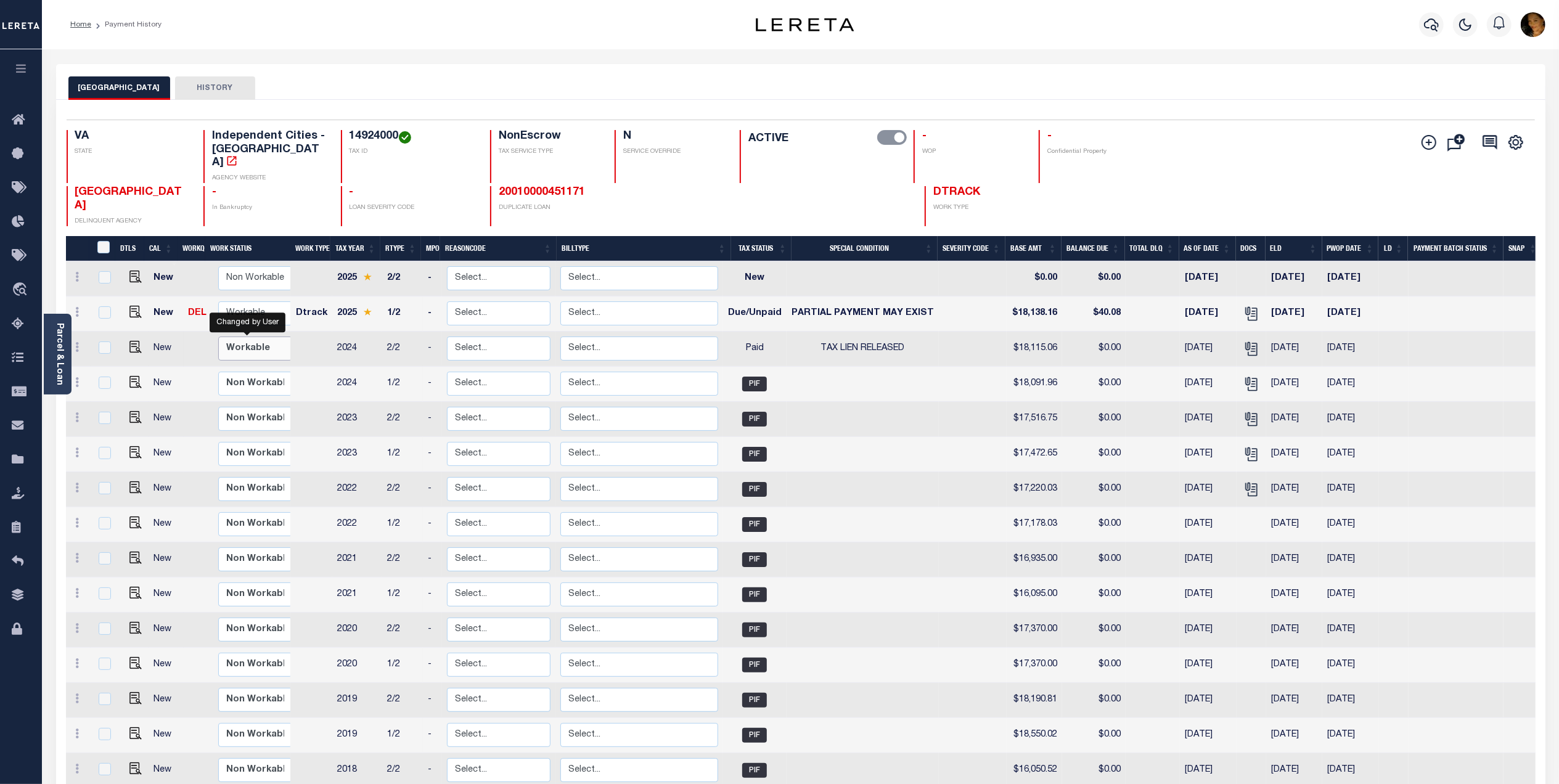
checkbox input "false"
select select "true"
click at [219, 336] on select "Non Workable Workable" at bounding box center [255, 348] width 74 height 24
checkbox input "true"
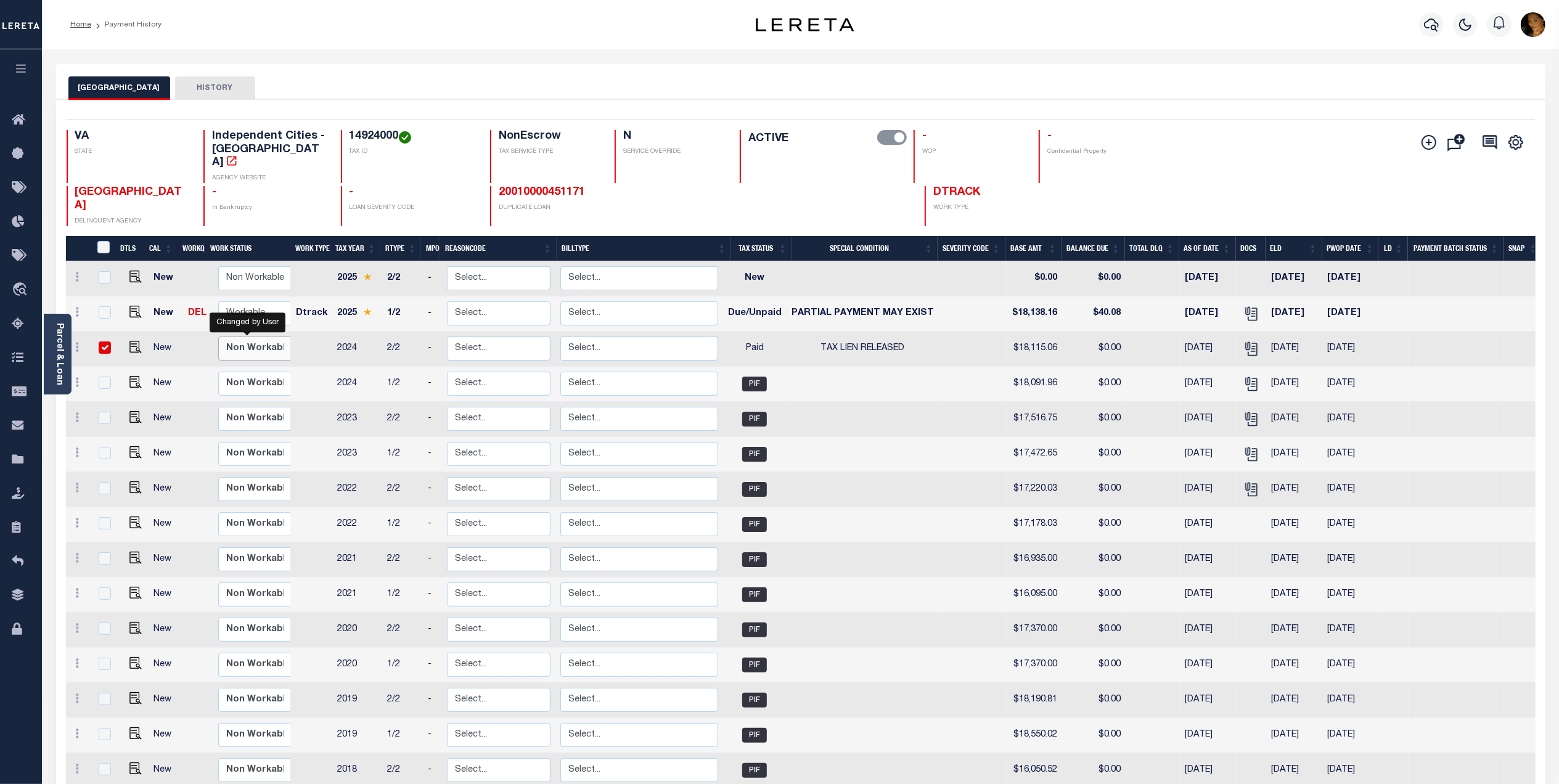
checkbox input "true"
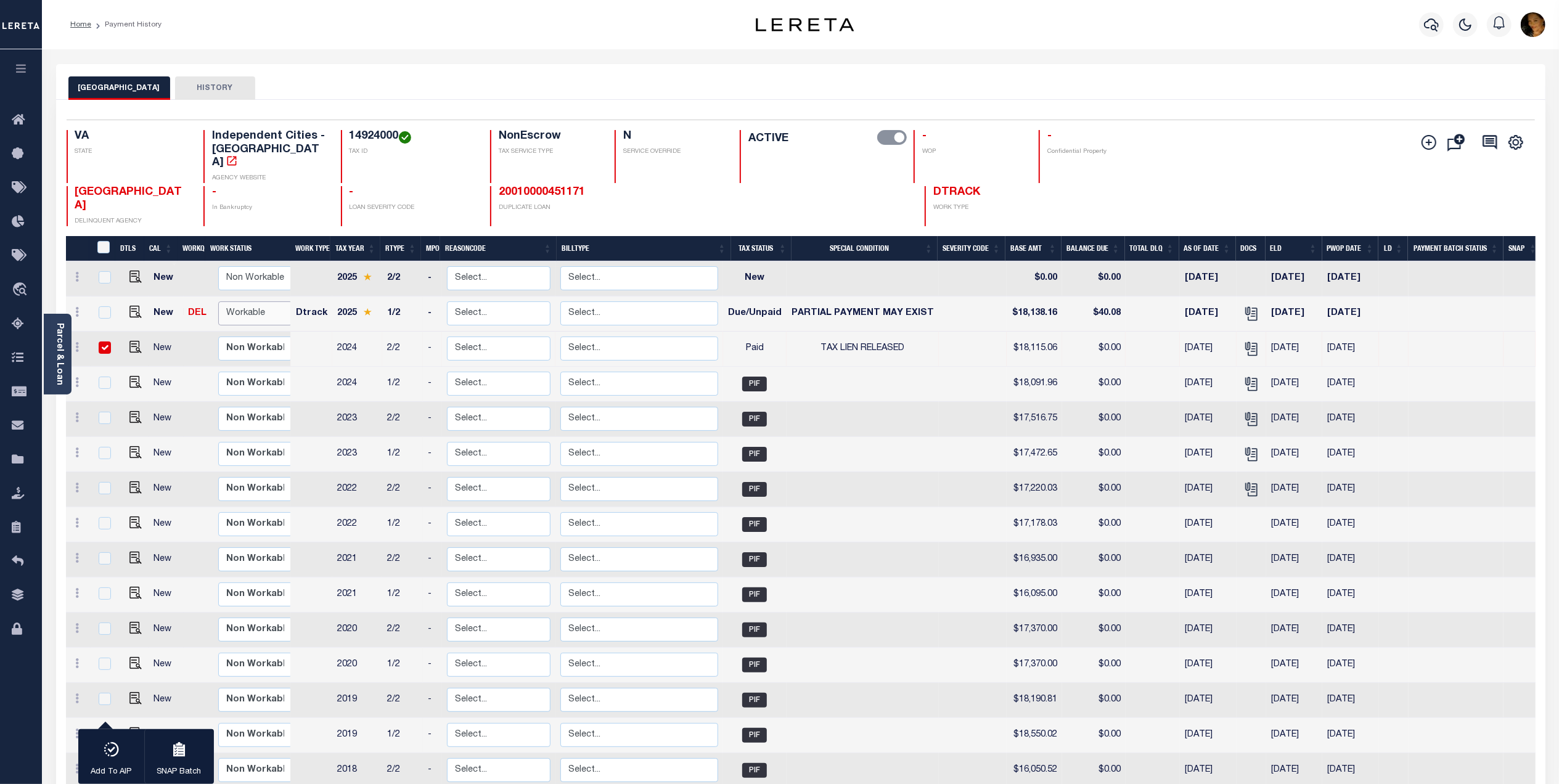
click at [256, 301] on select "Non Workable Workable" at bounding box center [255, 313] width 74 height 24
checkbox input "true"
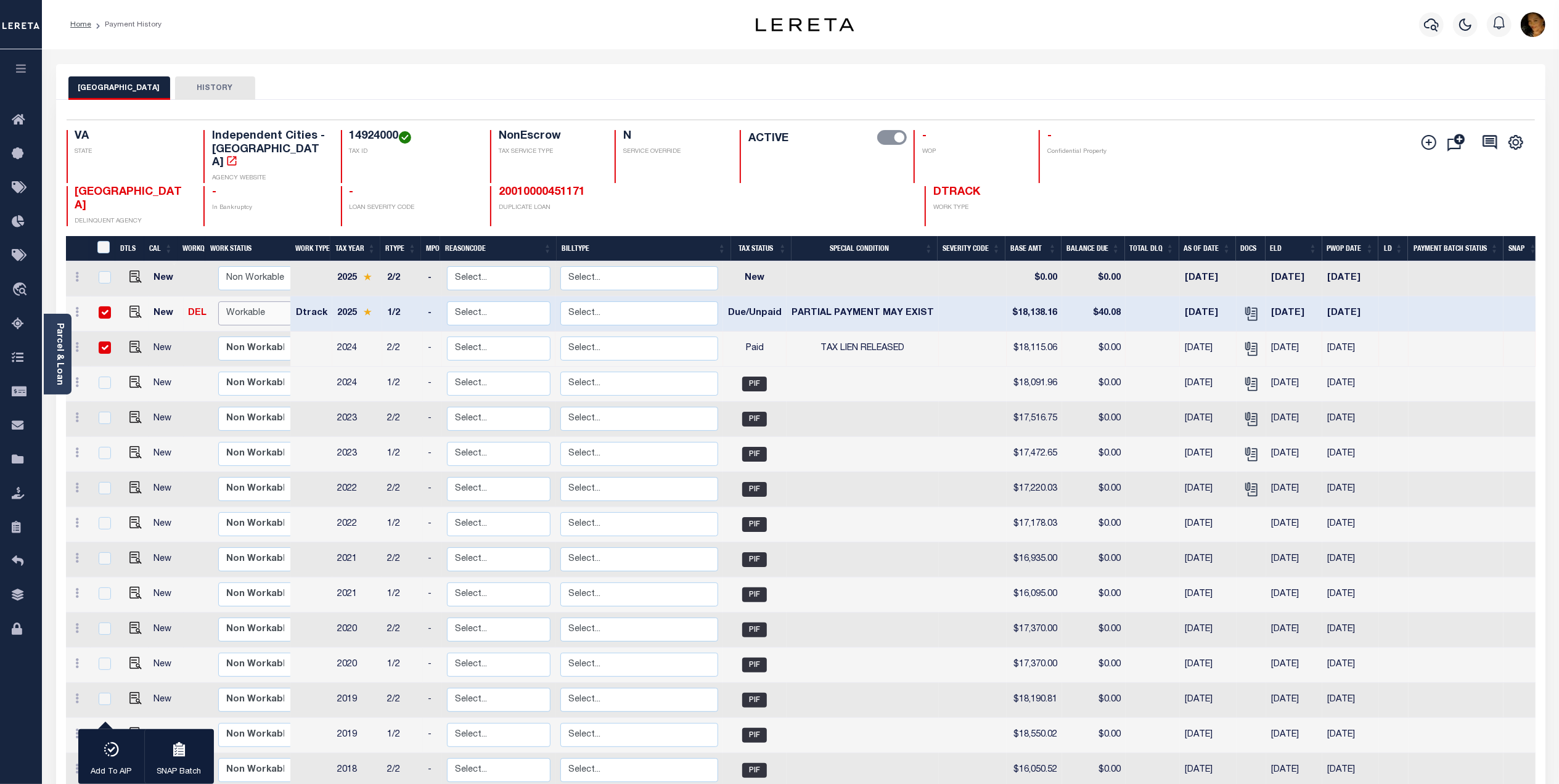
select select "true"
click at [219, 301] on select "Non Workable Workable" at bounding box center [255, 313] width 74 height 24
checkbox input "false"
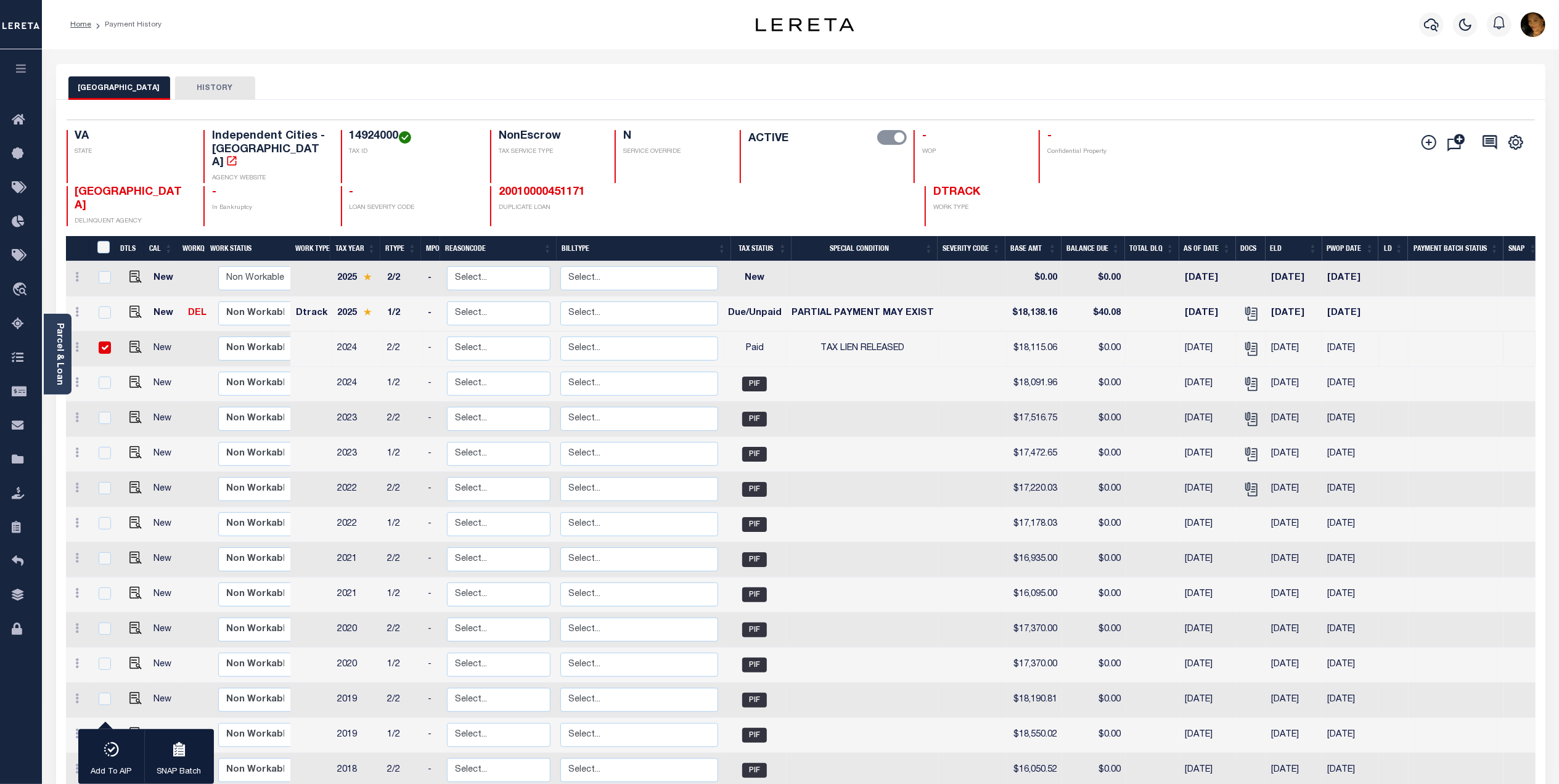
drag, startPoint x: 106, startPoint y: 319, endPoint x: 149, endPoint y: 326, distance: 43.6
click at [106, 341] on input "checkbox" at bounding box center [105, 347] width 12 height 12
checkbox input "false"
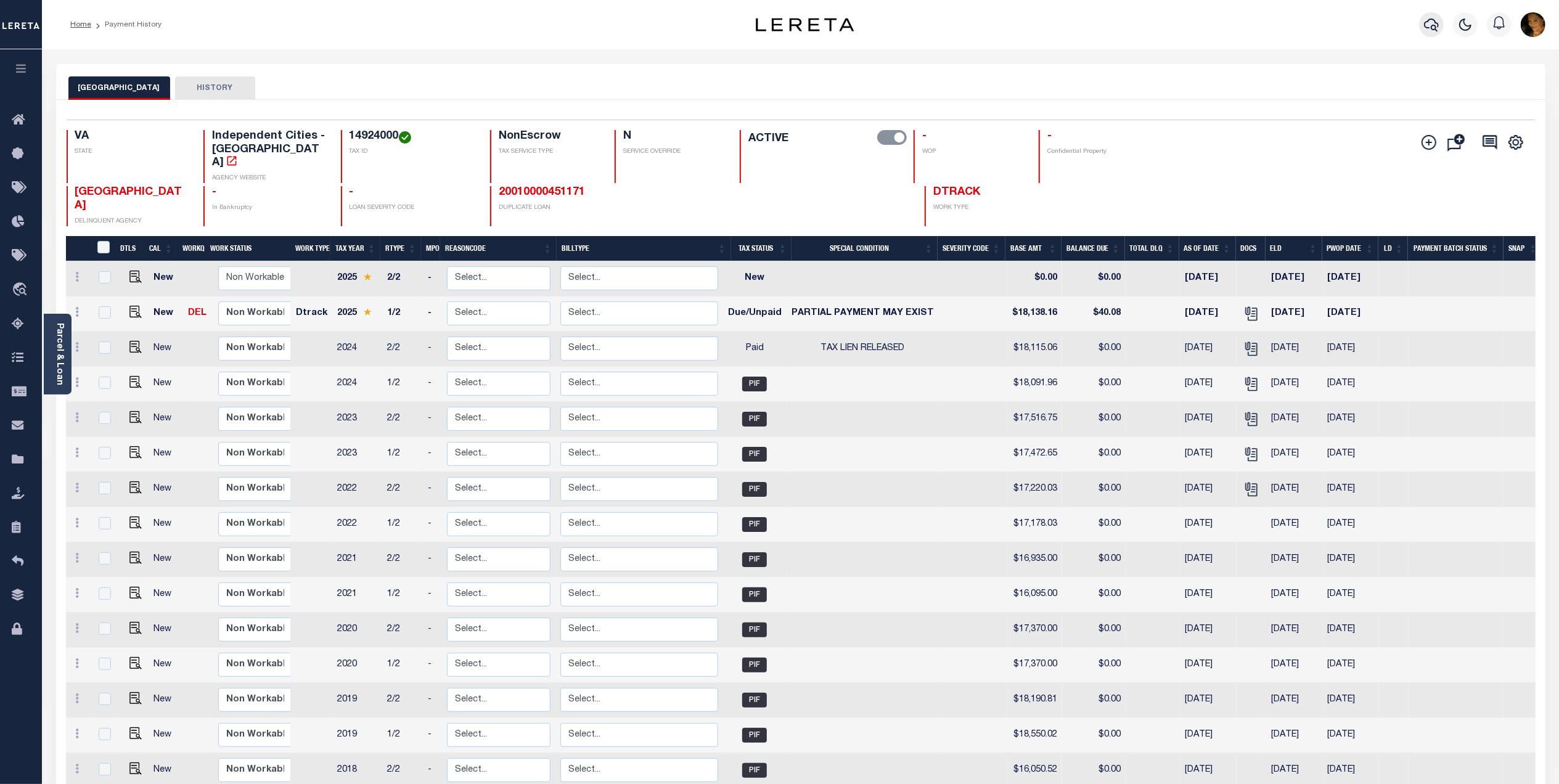
click at [1431, 24] on icon "button" at bounding box center [1431, 25] width 15 height 15
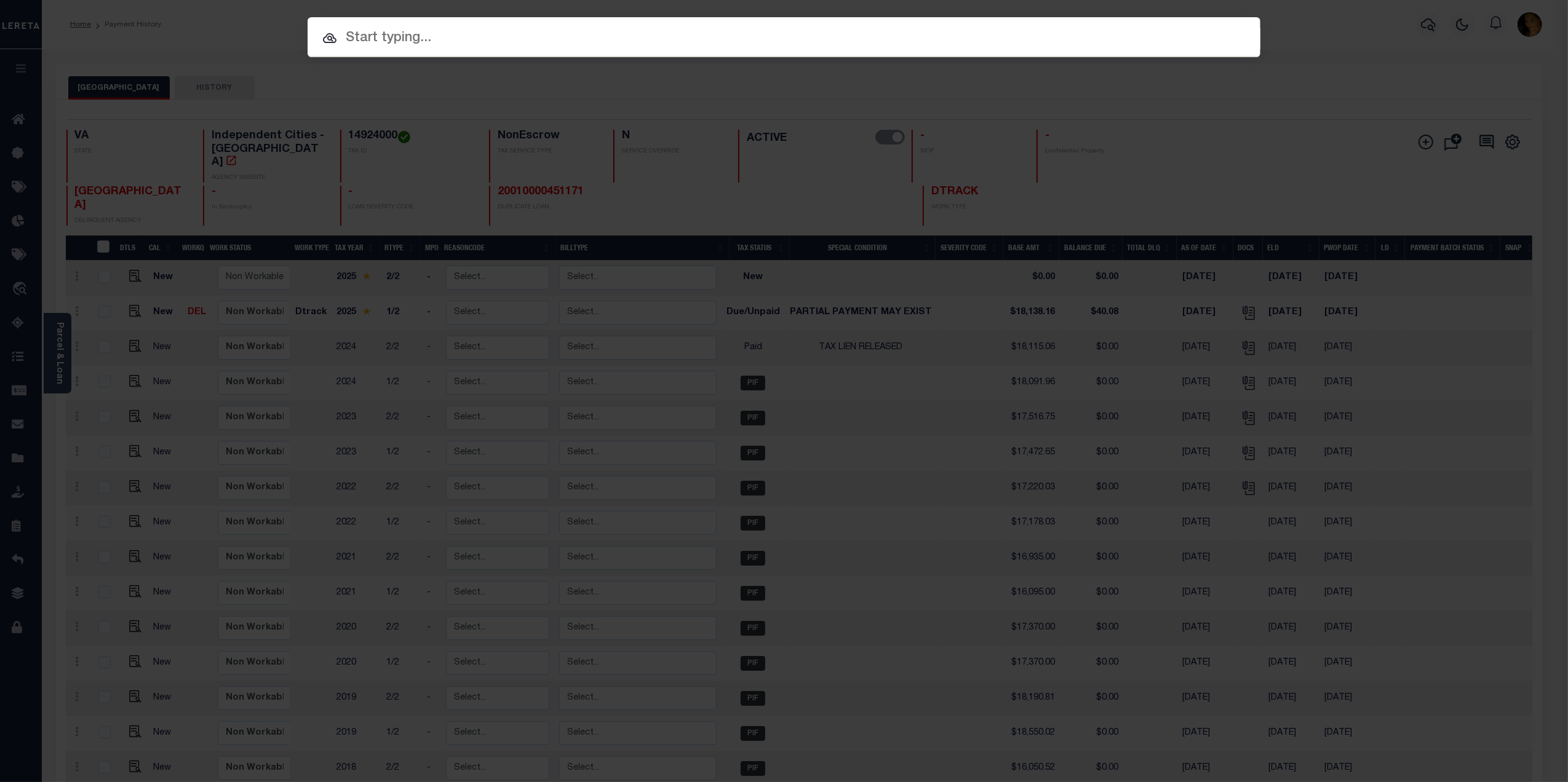
click at [352, 38] on input "text" at bounding box center [784, 38] width 953 height 21
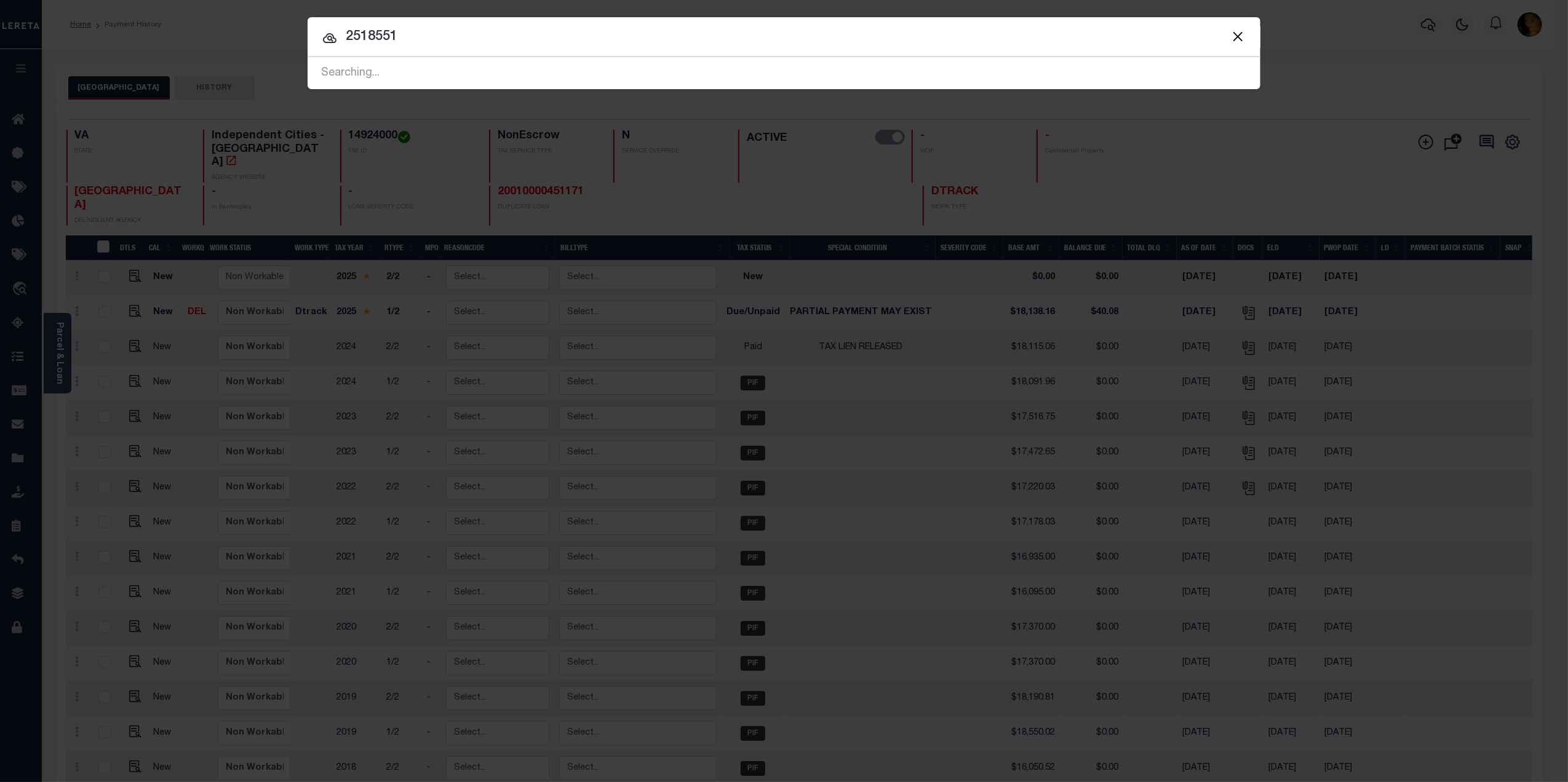
type input "2518551"
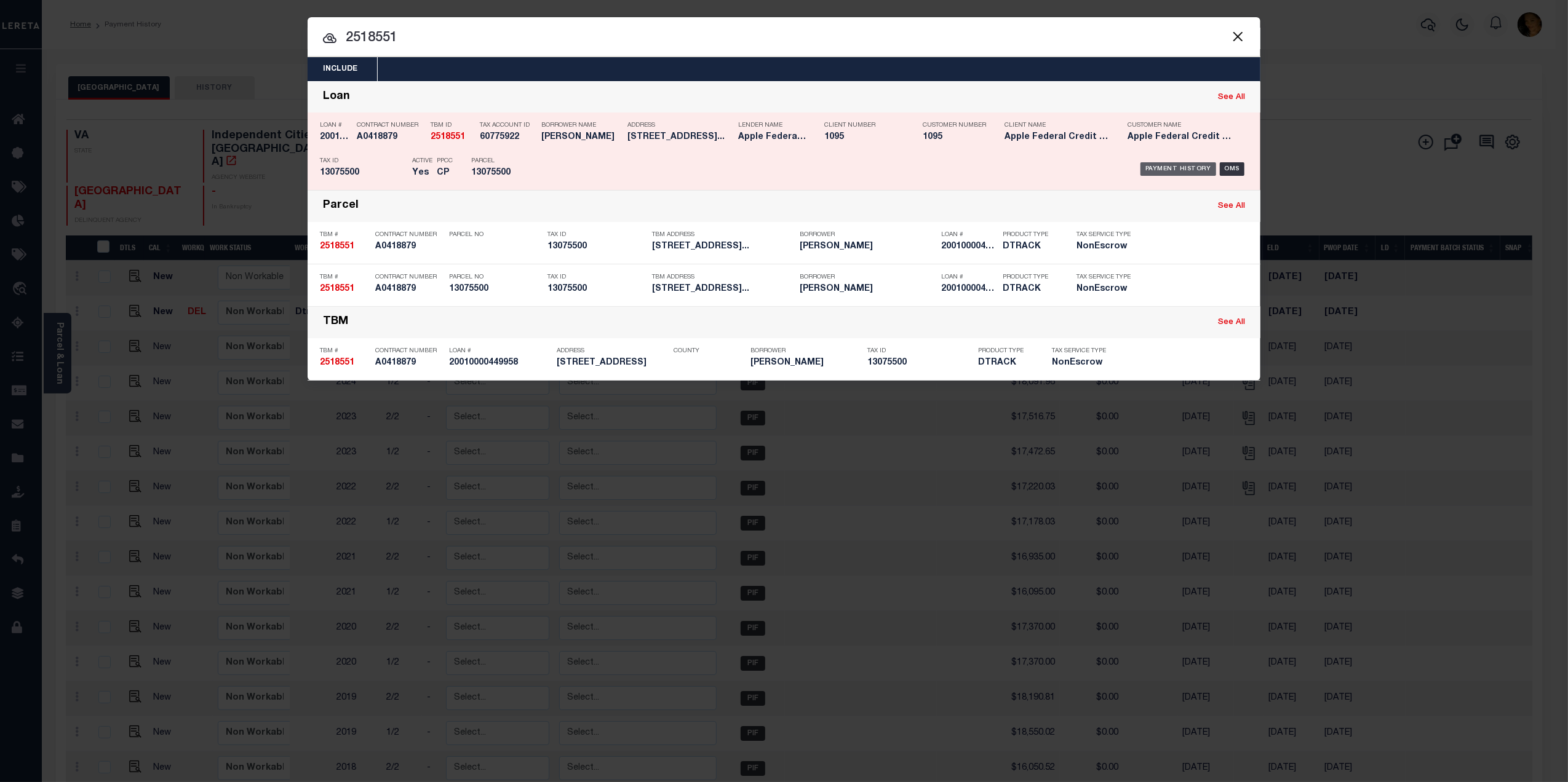
click at [1161, 170] on div "Payment History" at bounding box center [1178, 169] width 76 height 14
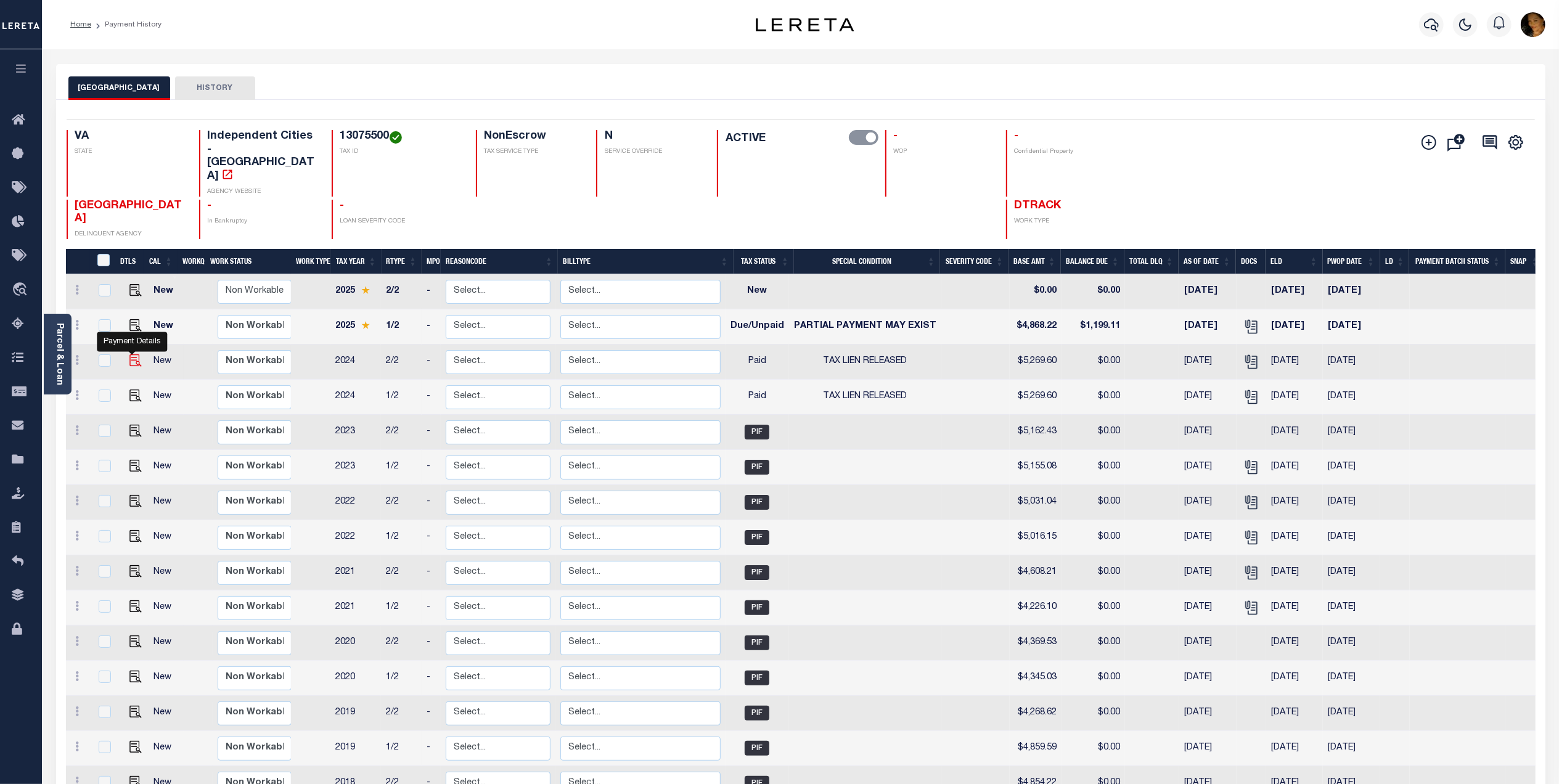
click at [129, 354] on img "" at bounding box center [135, 360] width 12 height 12
checkbox input "true"
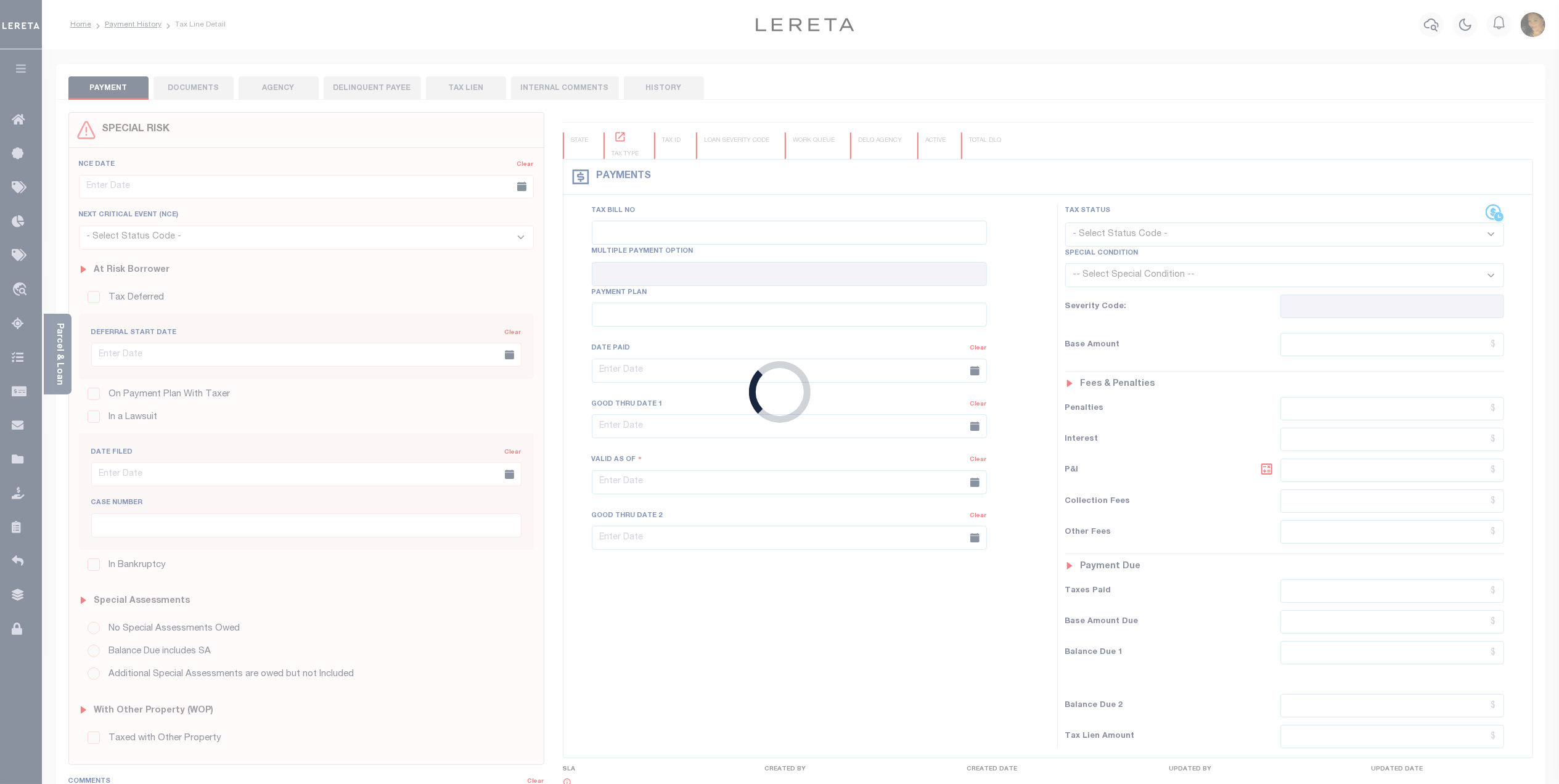
checkbox input "false"
type textarea "[DATE]-sent email for redemption information [EMAIL_ADDRESS][DOMAIN_NAME] WARNI…"
type input "[DATE]"
select select "PYD"
select select "28"
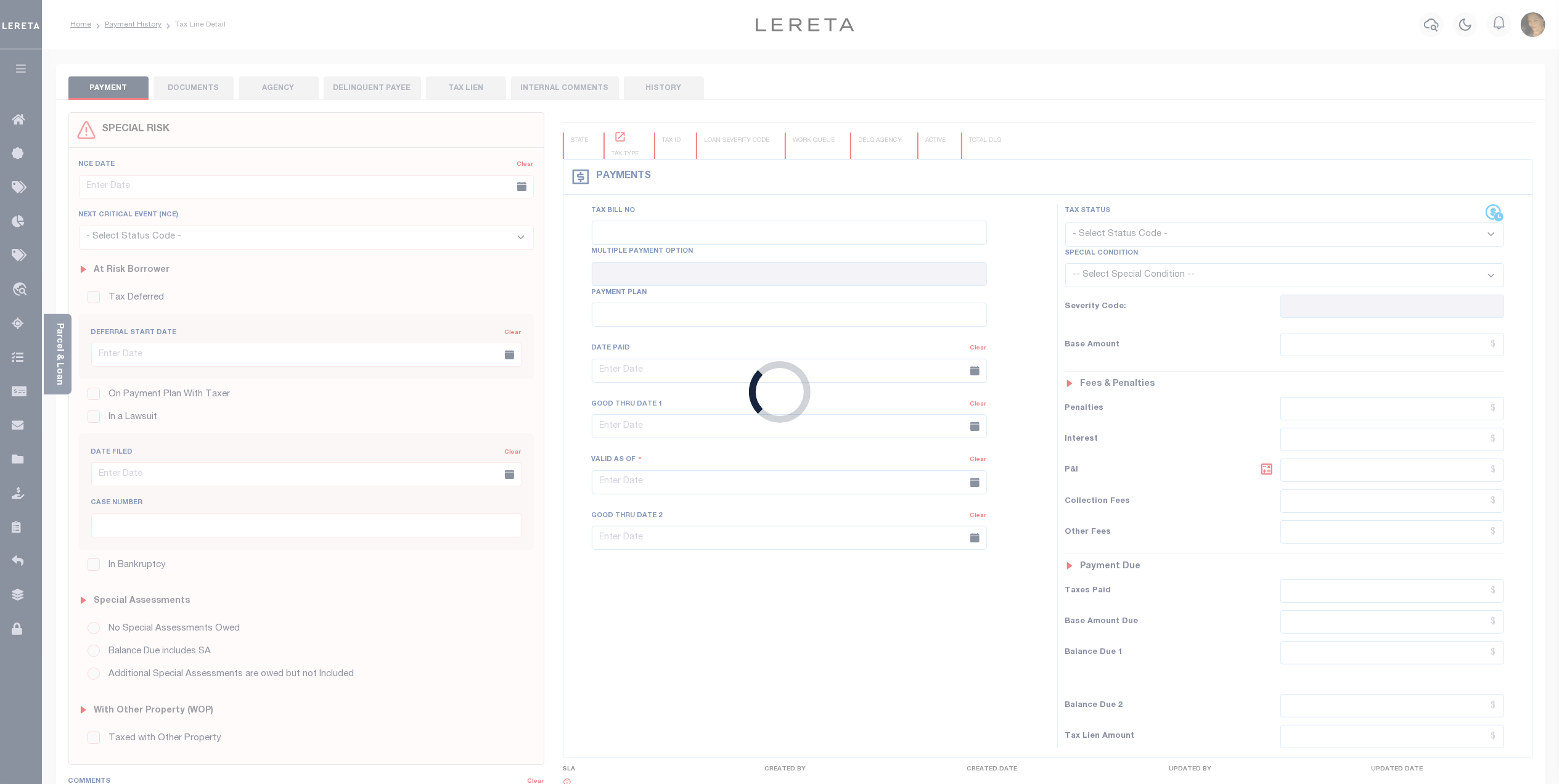
type input "$5,269.6"
type input "$0"
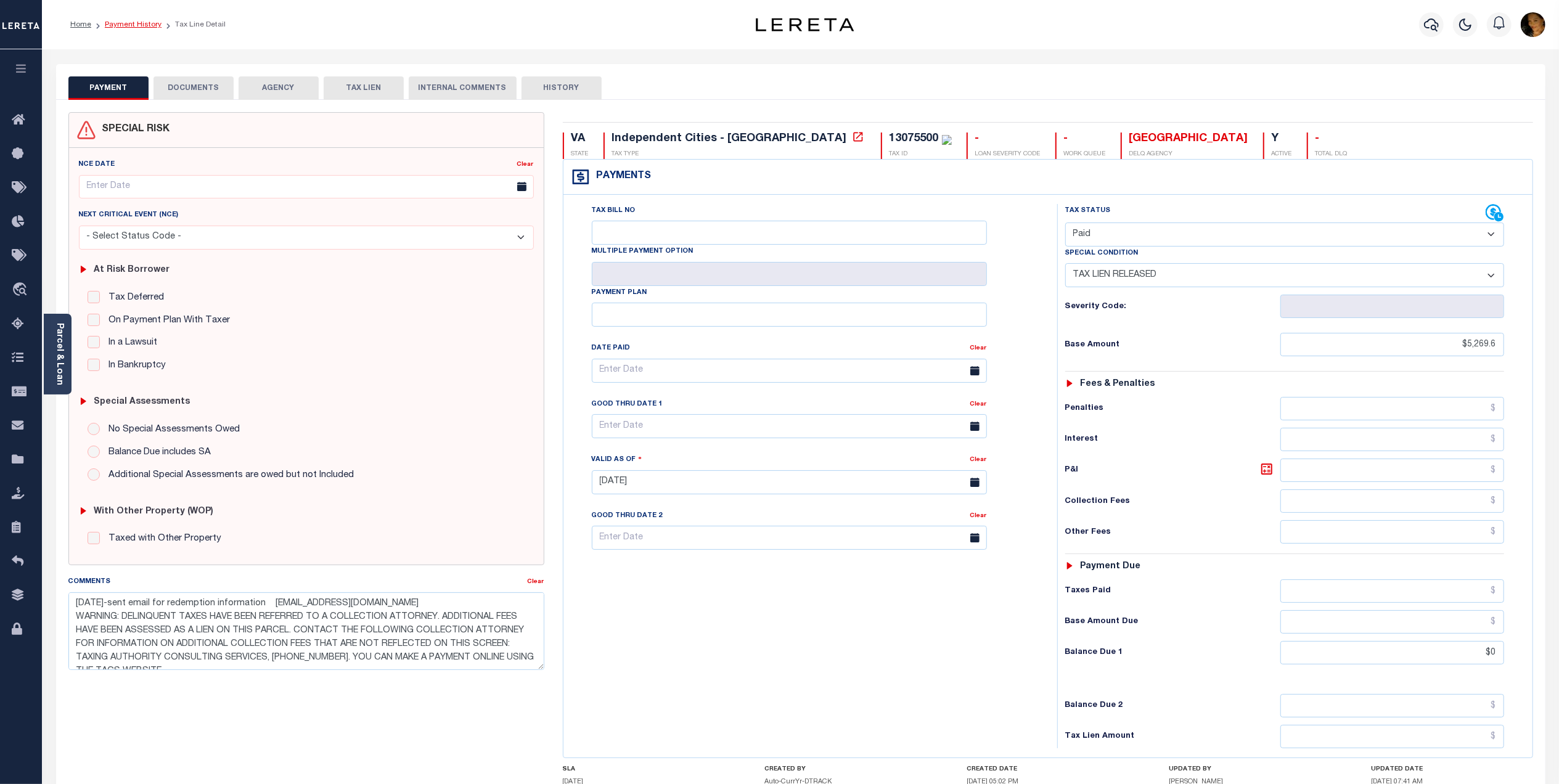
click at [131, 24] on link "Payment History" at bounding box center [133, 25] width 56 height 7
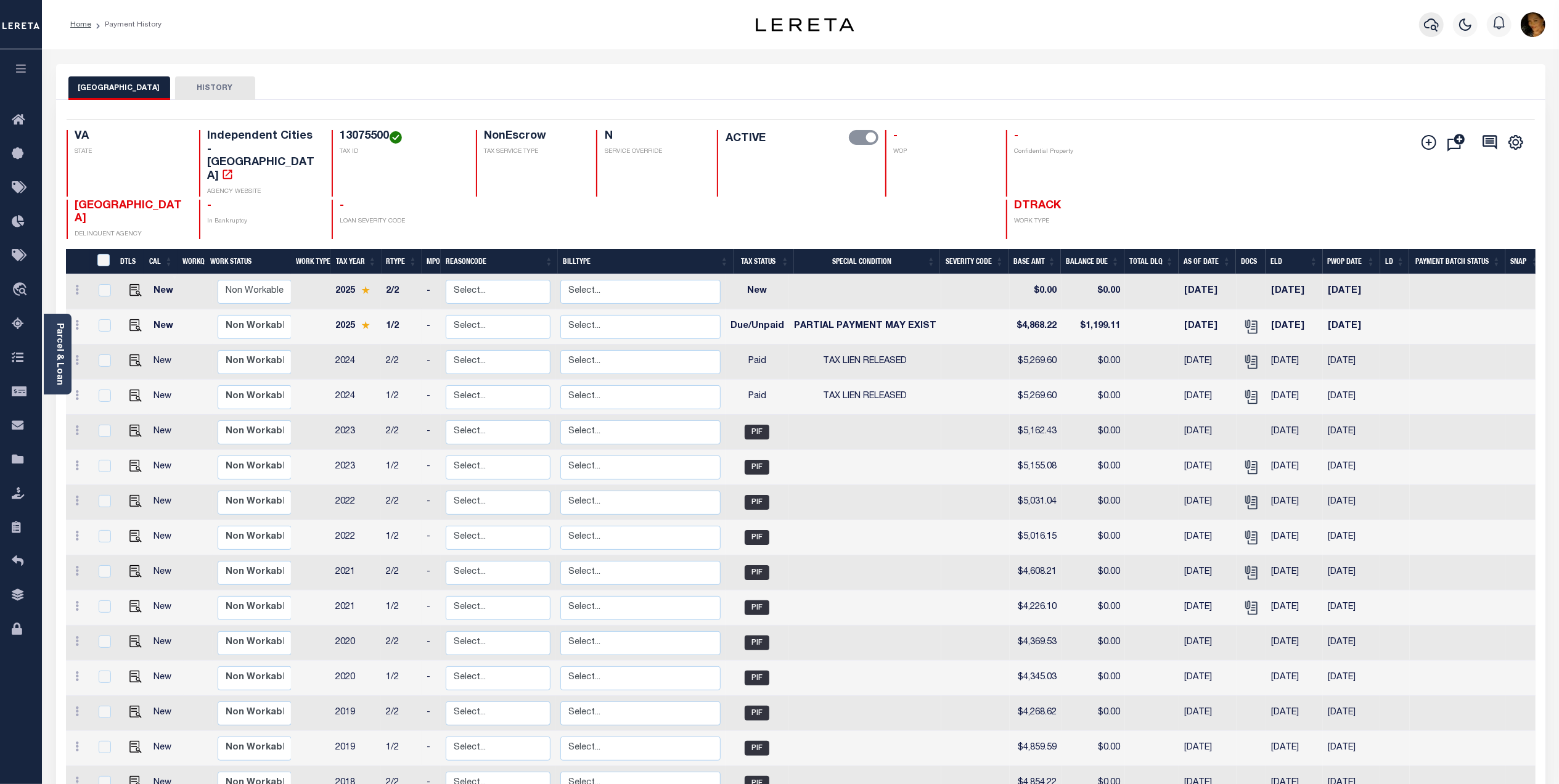
click at [1431, 24] on icon "button" at bounding box center [1431, 25] width 15 height 15
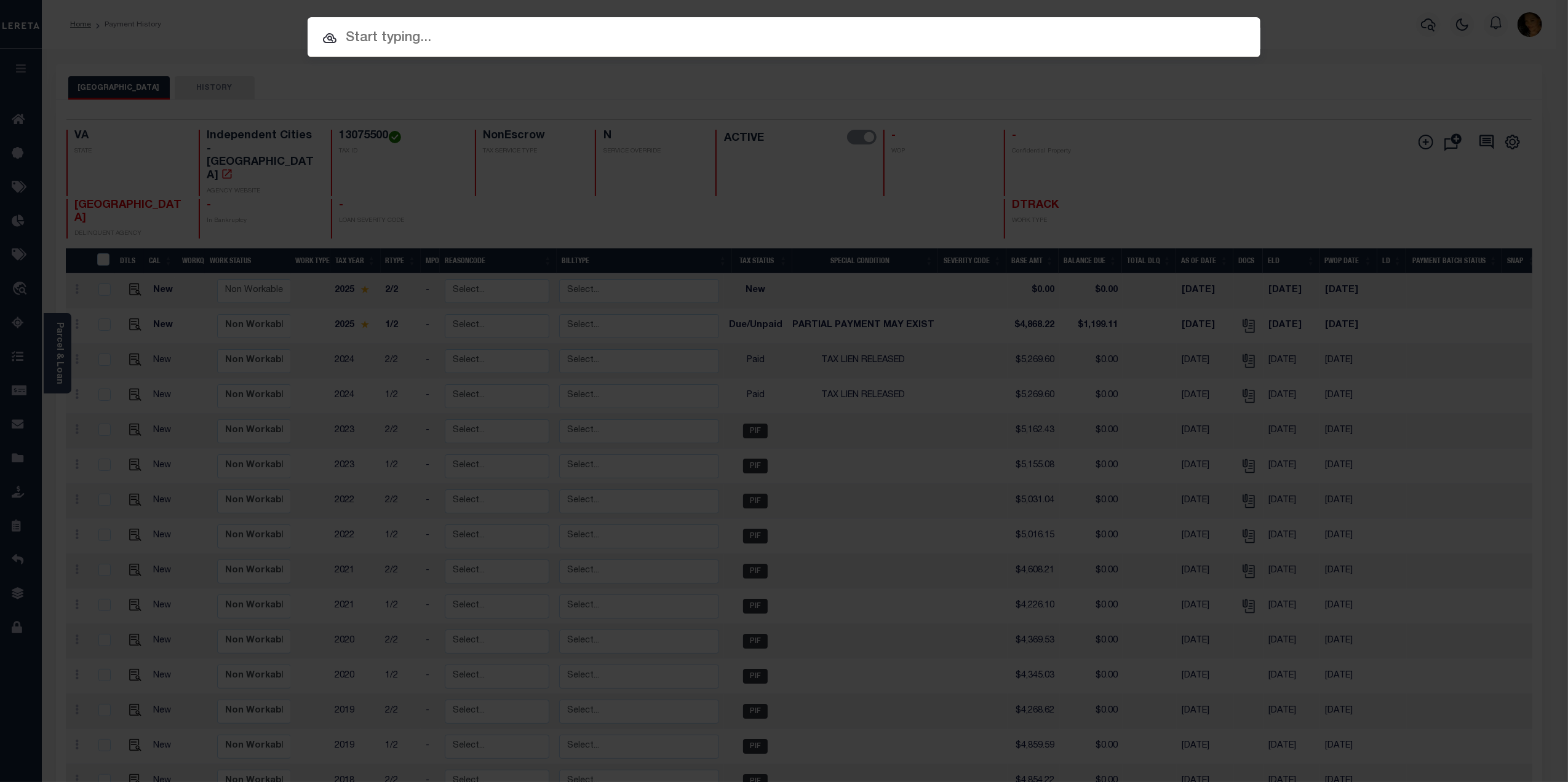
click at [418, 41] on input "text" at bounding box center [784, 38] width 953 height 21
click at [415, 40] on input "text" at bounding box center [784, 38] width 953 height 21
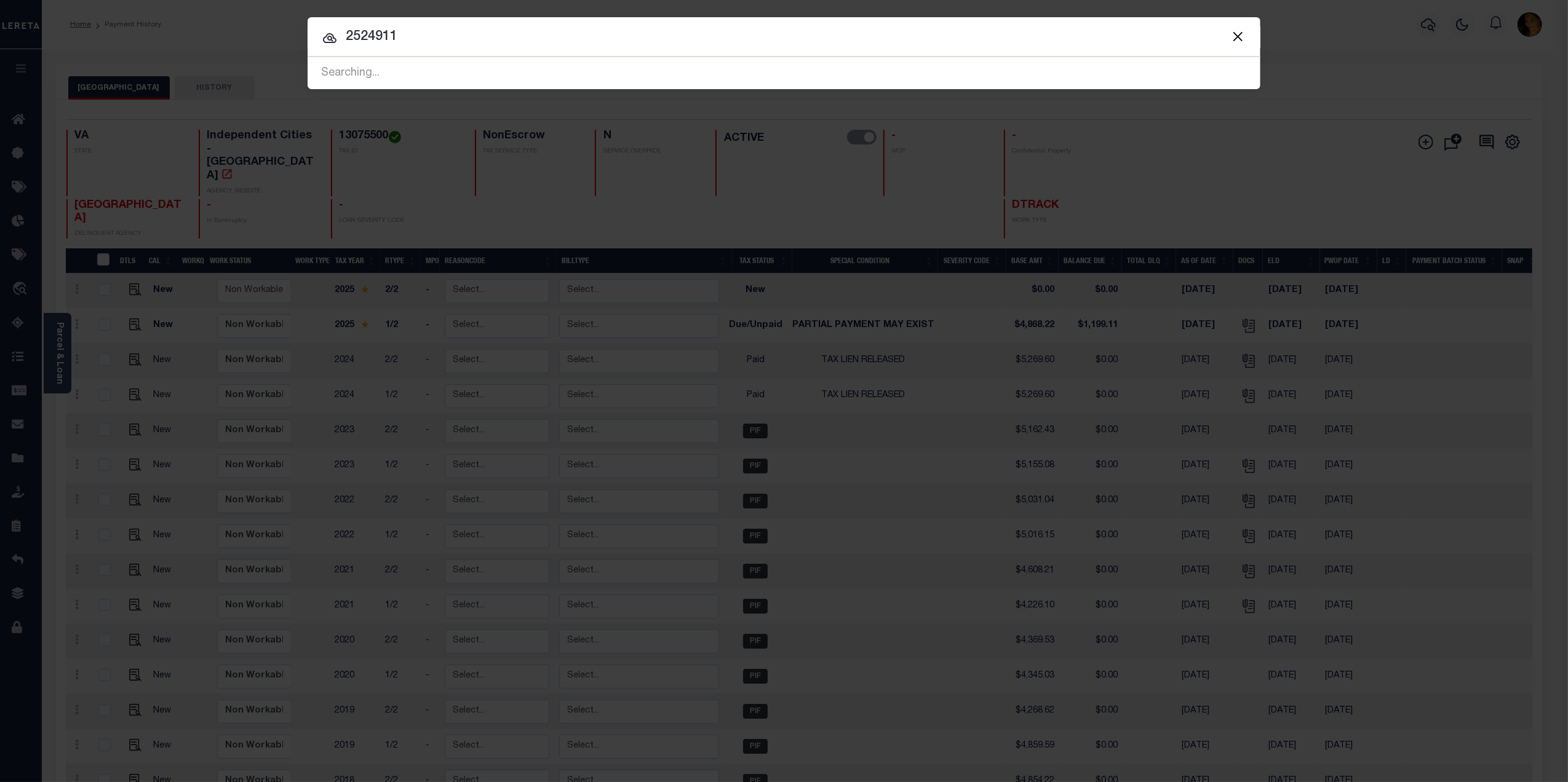
type input "2524911"
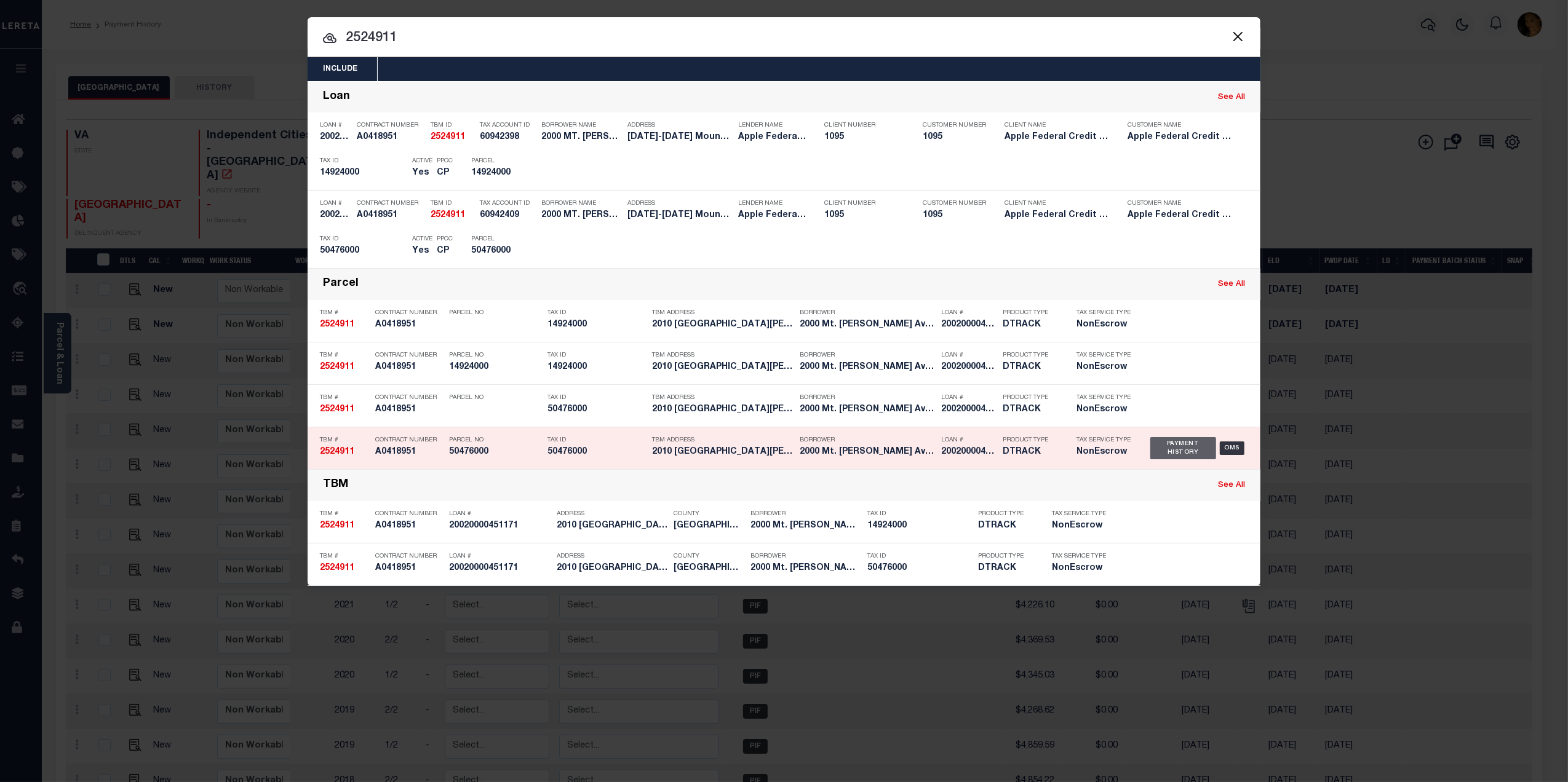
click at [1176, 449] on div "Payment History" at bounding box center [1183, 447] width 66 height 22
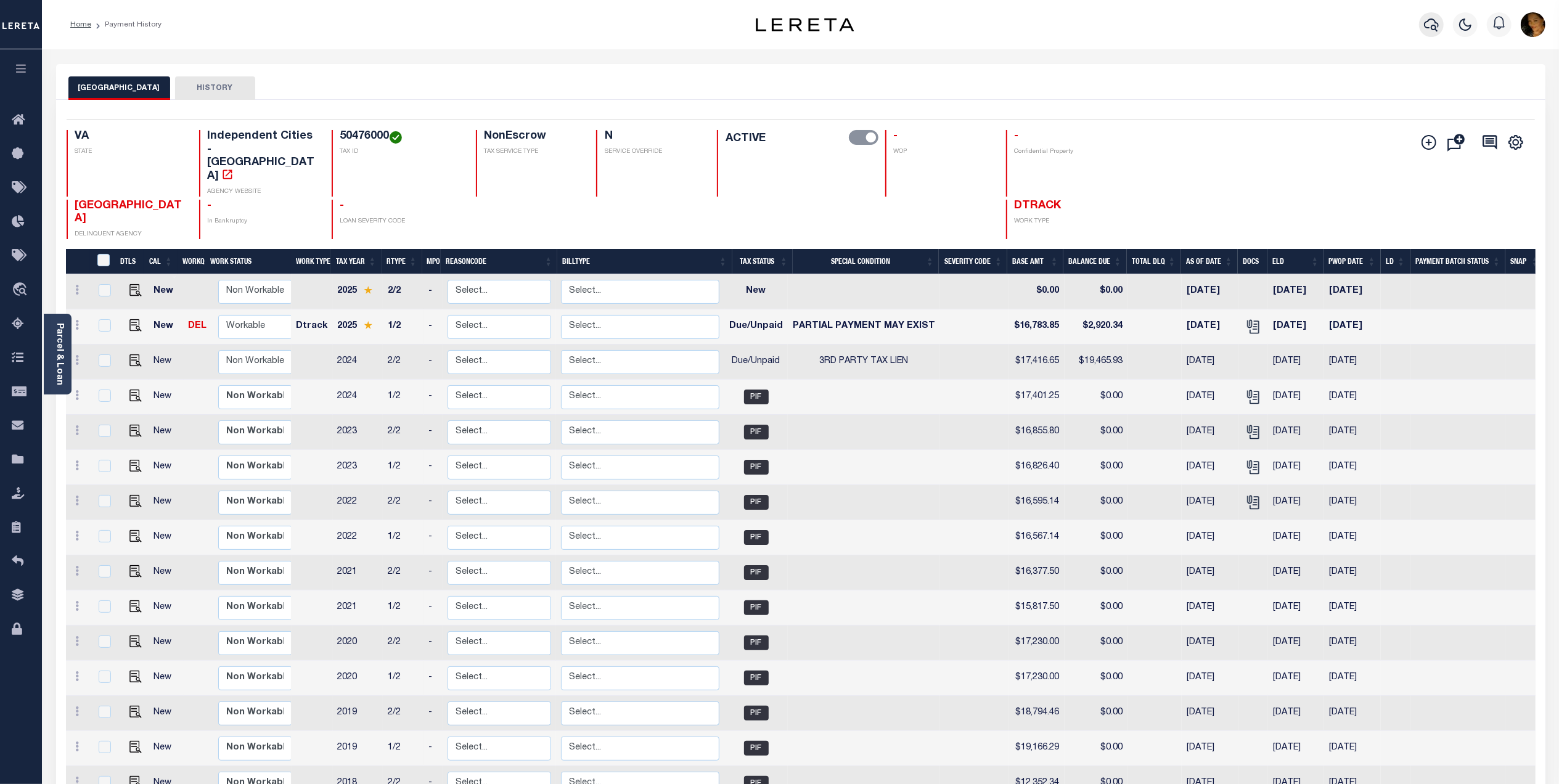
click at [1426, 25] on icon "button" at bounding box center [1431, 25] width 15 height 15
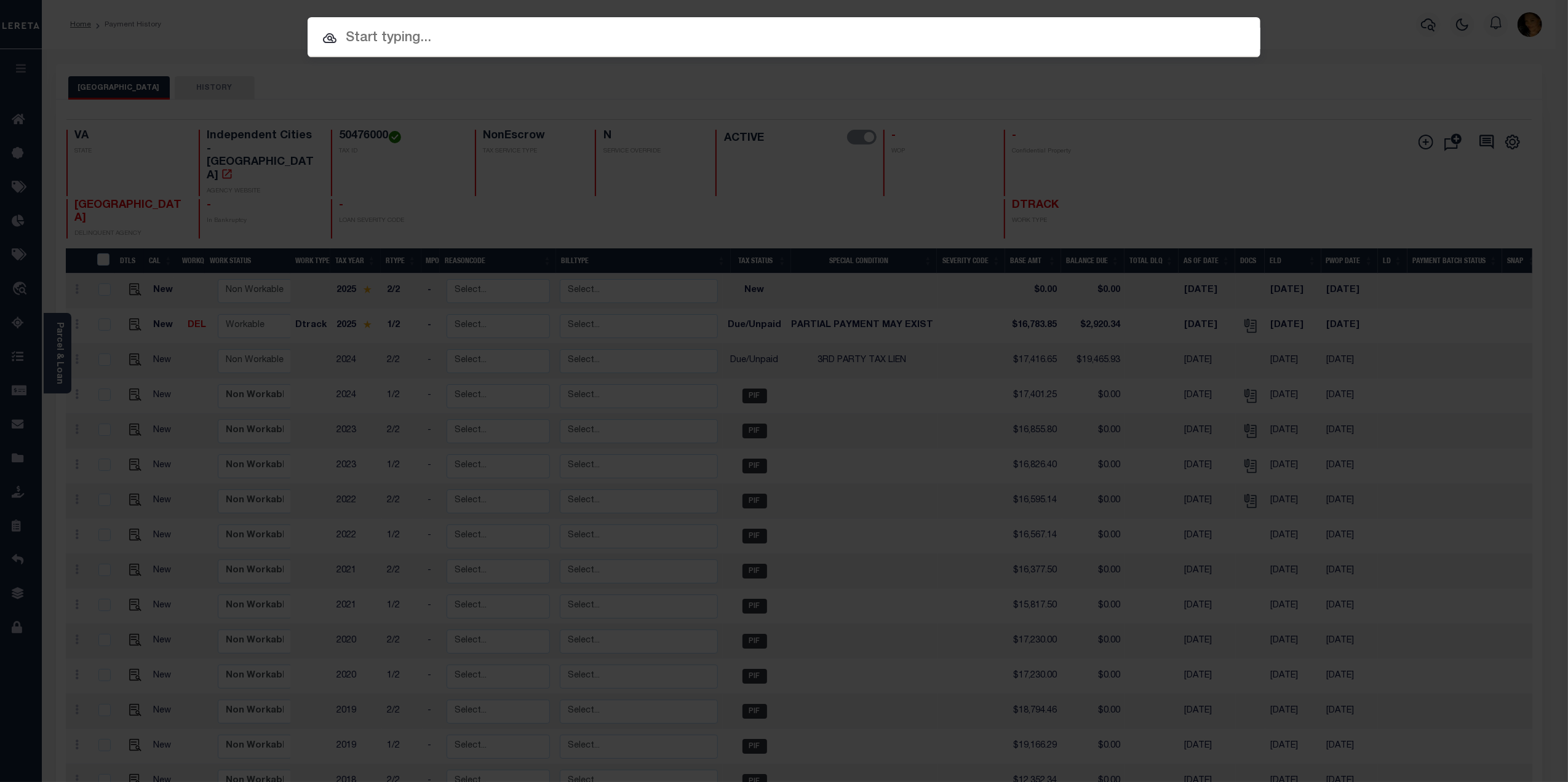
click at [460, 43] on input "text" at bounding box center [784, 38] width 953 height 21
drag, startPoint x: 460, startPoint y: 43, endPoint x: 384, endPoint y: 38, distance: 76.2
click at [384, 38] on input "text" at bounding box center [784, 38] width 953 height 21
click at [353, 33] on input "text" at bounding box center [784, 38] width 953 height 21
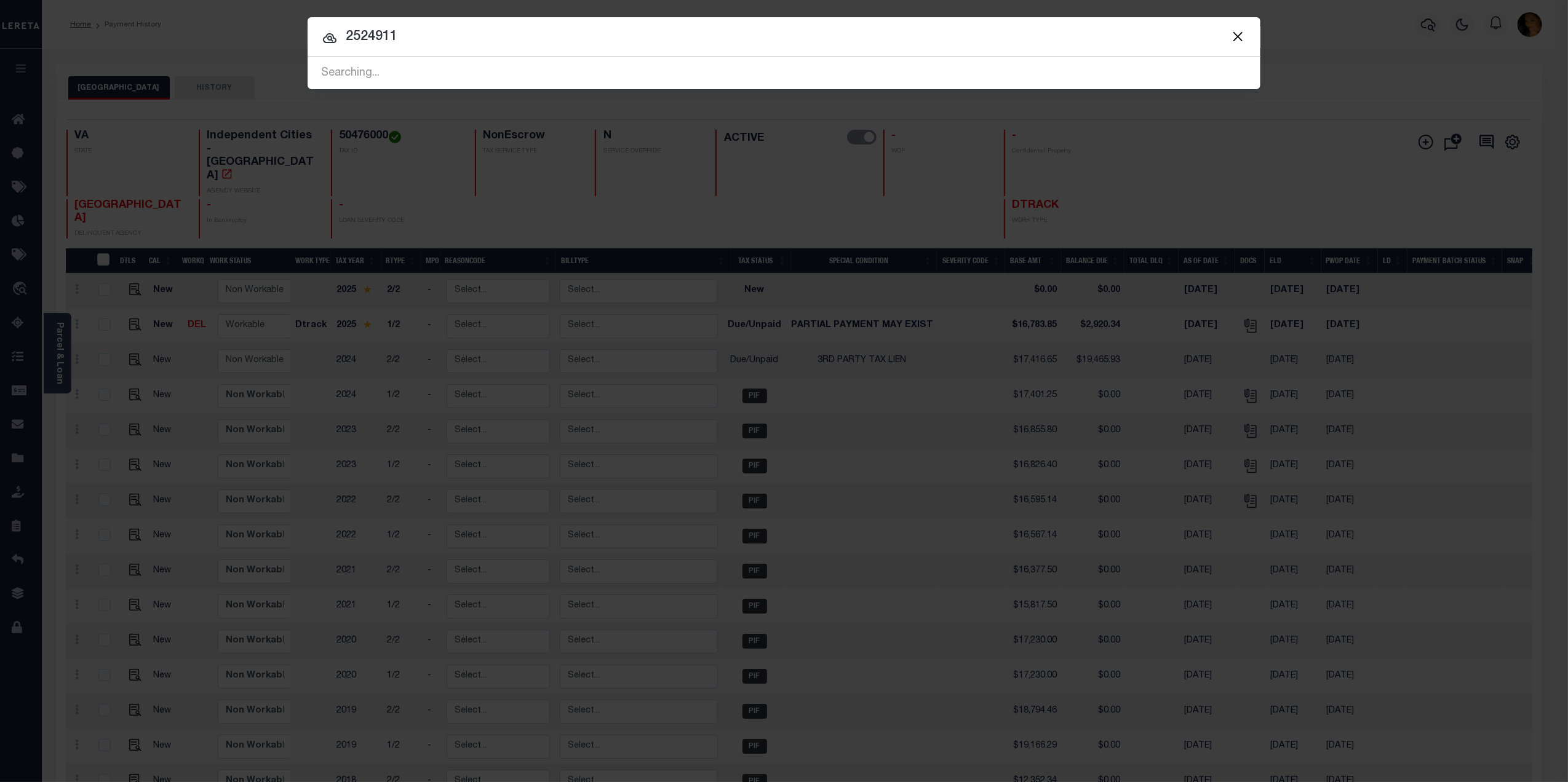
type input "2524911"
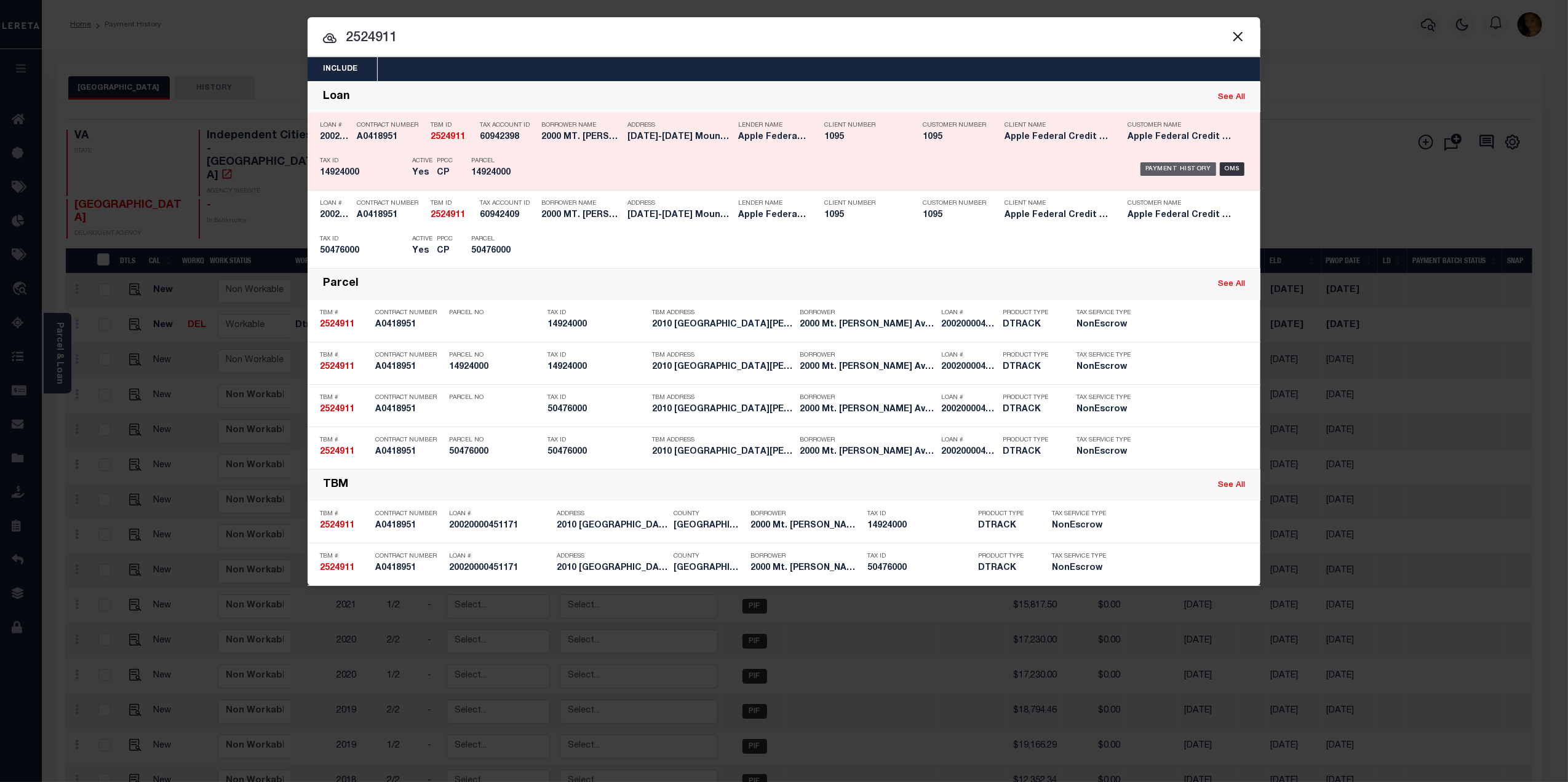
click at [1165, 167] on div "Payment History" at bounding box center [1178, 169] width 76 height 14
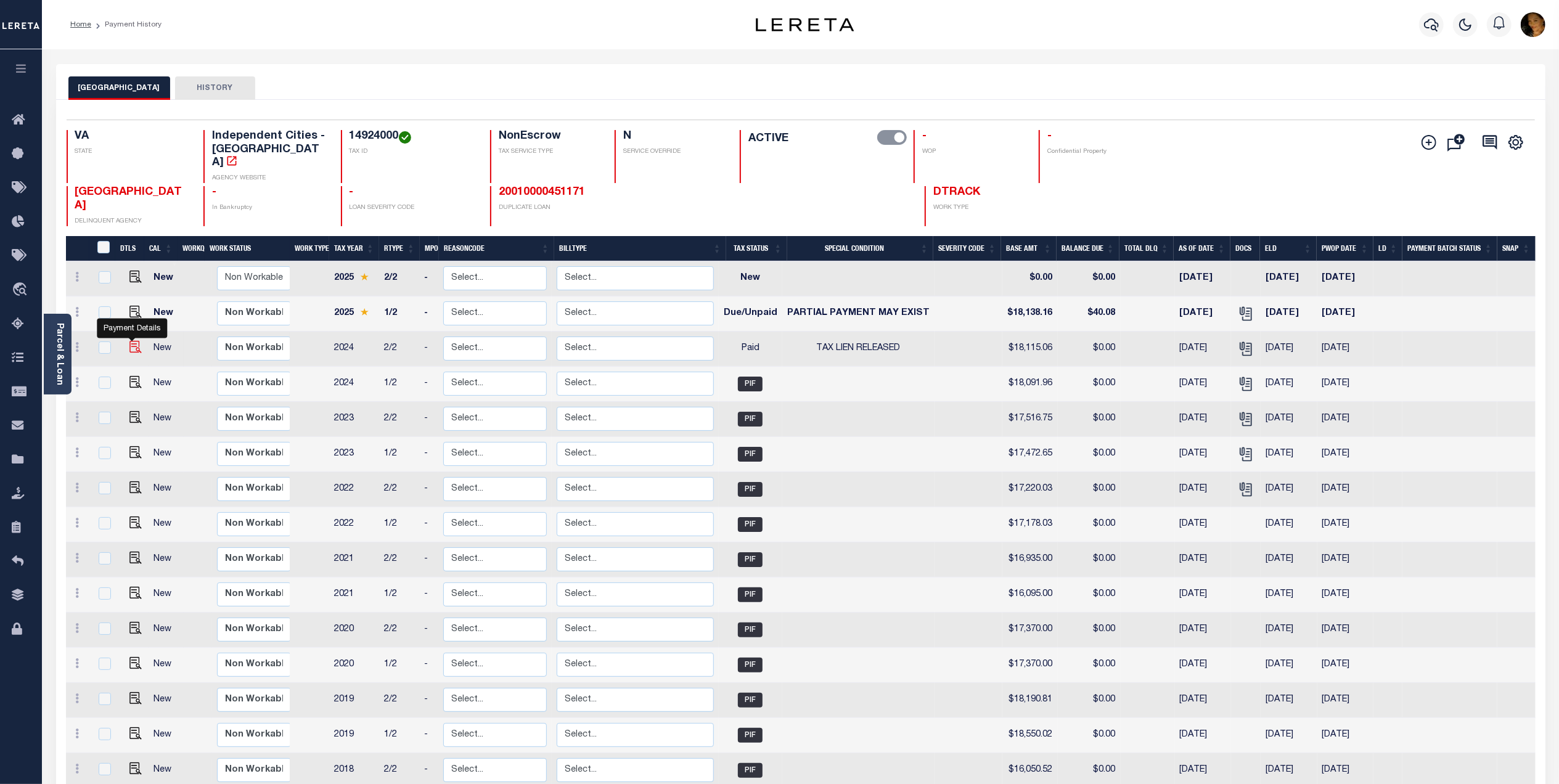
click at [129, 340] on img "" at bounding box center [135, 346] width 12 height 12
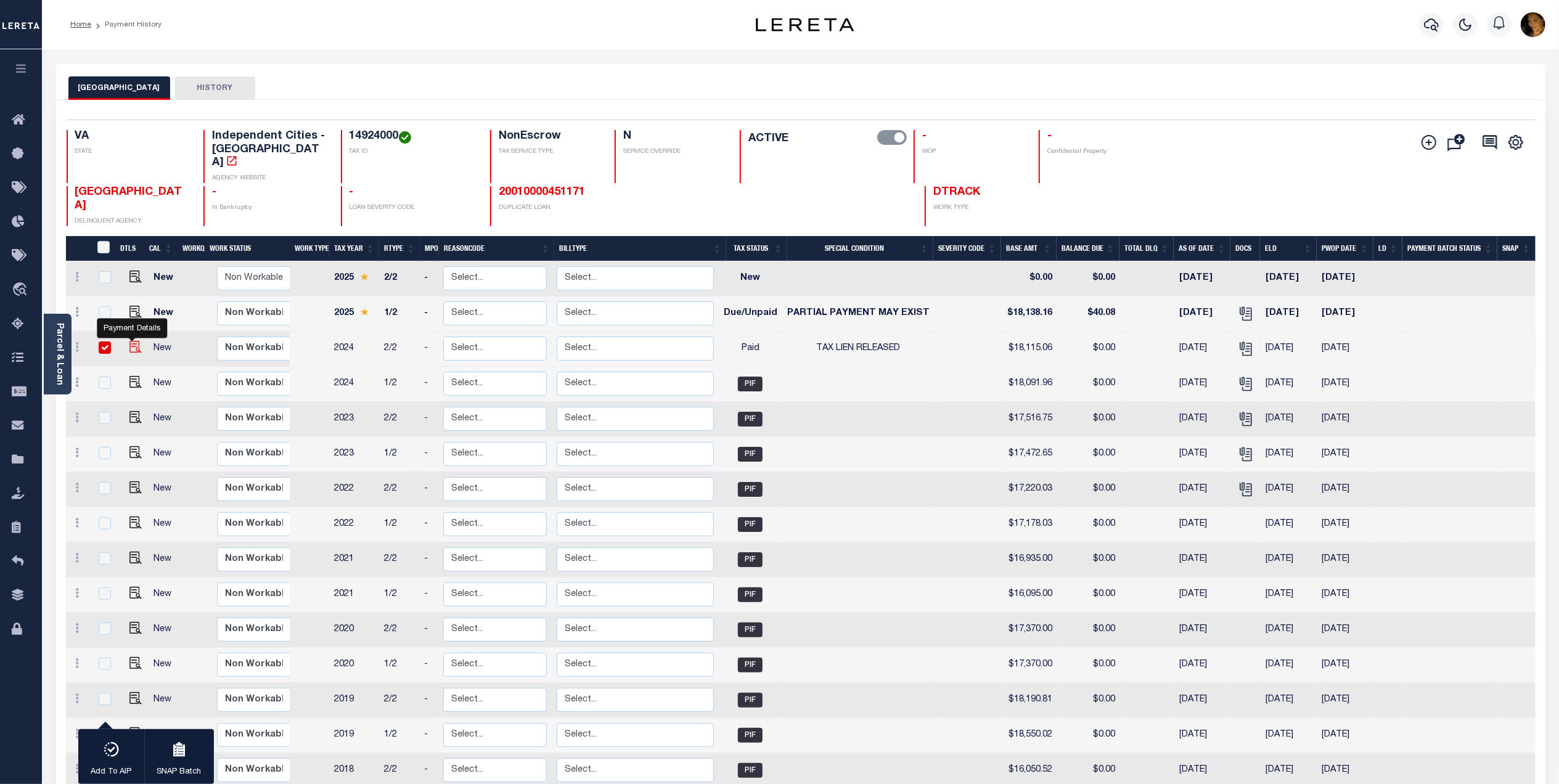
checkbox input "true"
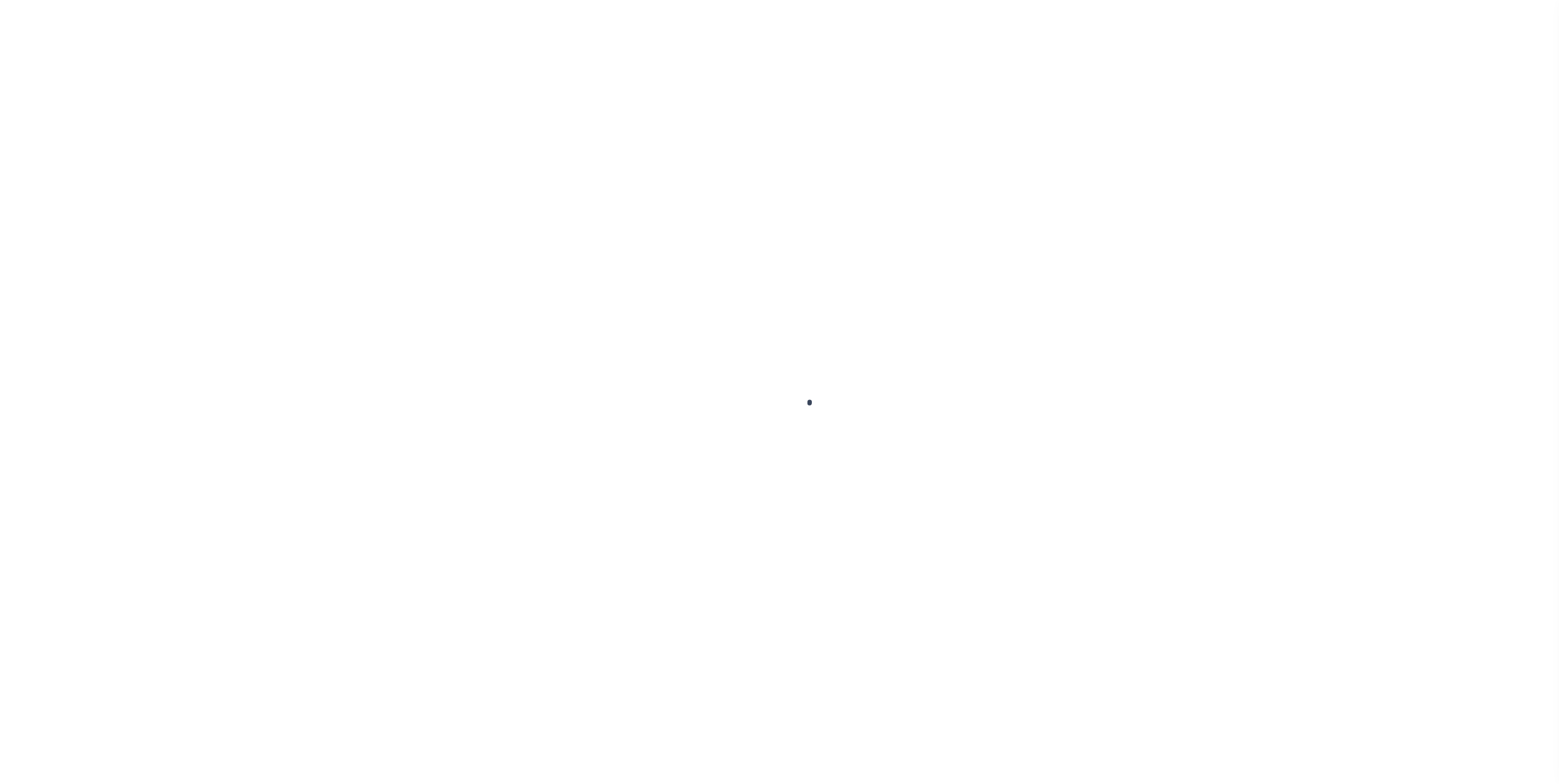
select select "PYD"
select select "28"
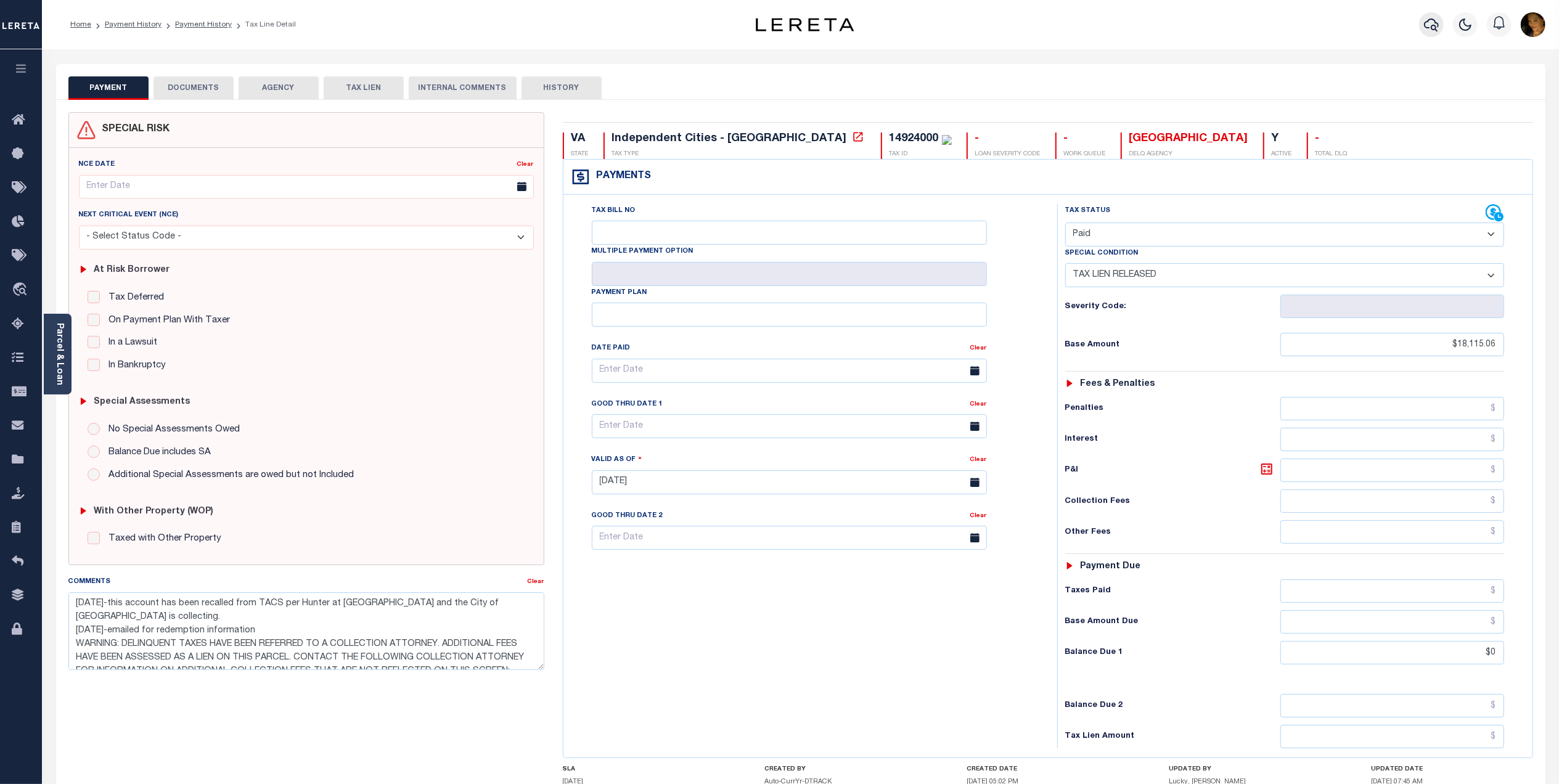
click at [1431, 28] on icon "button" at bounding box center [1431, 25] width 15 height 13
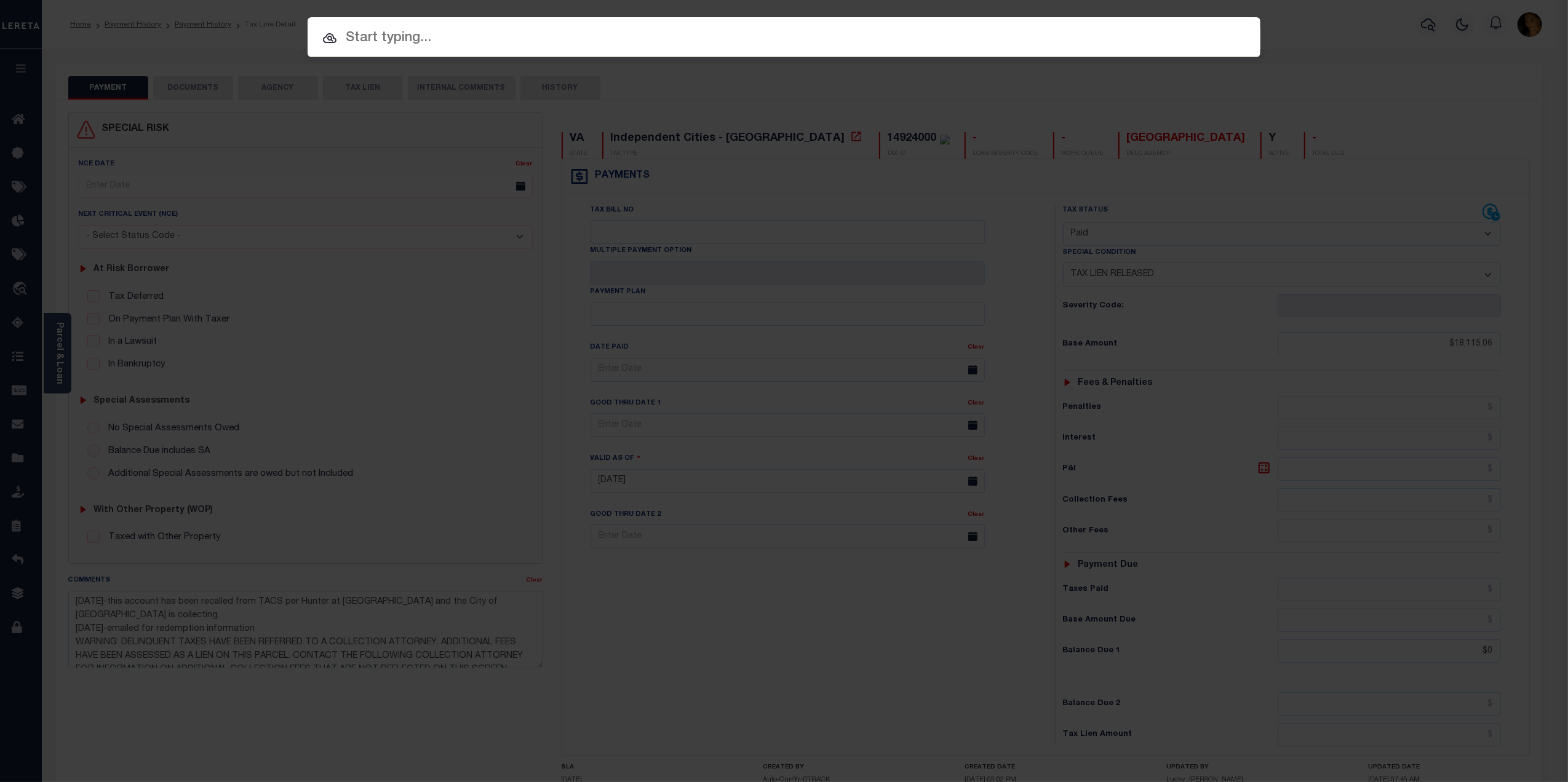
click at [385, 36] on input "text" at bounding box center [784, 38] width 953 height 21
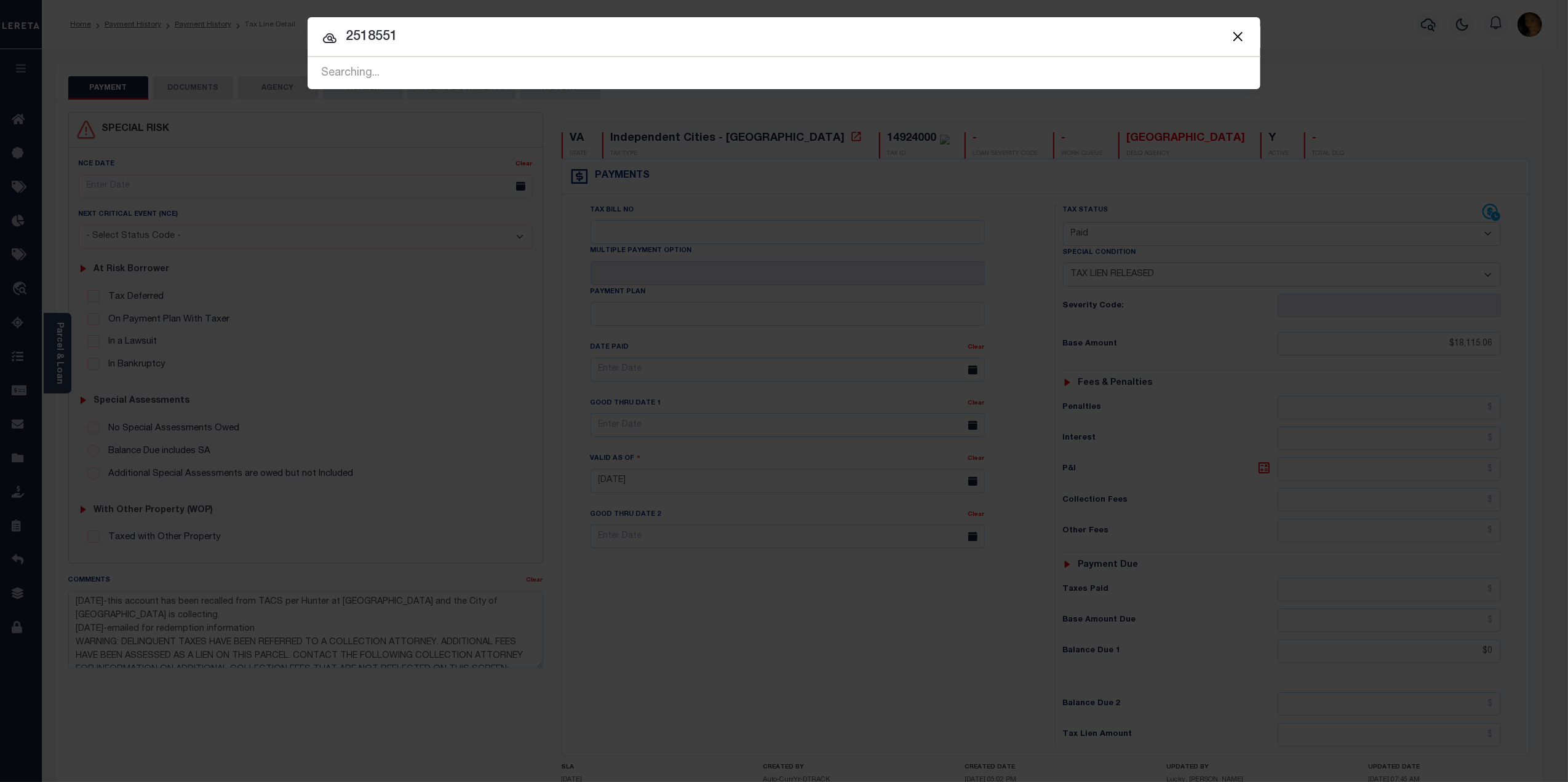
type input "2518551"
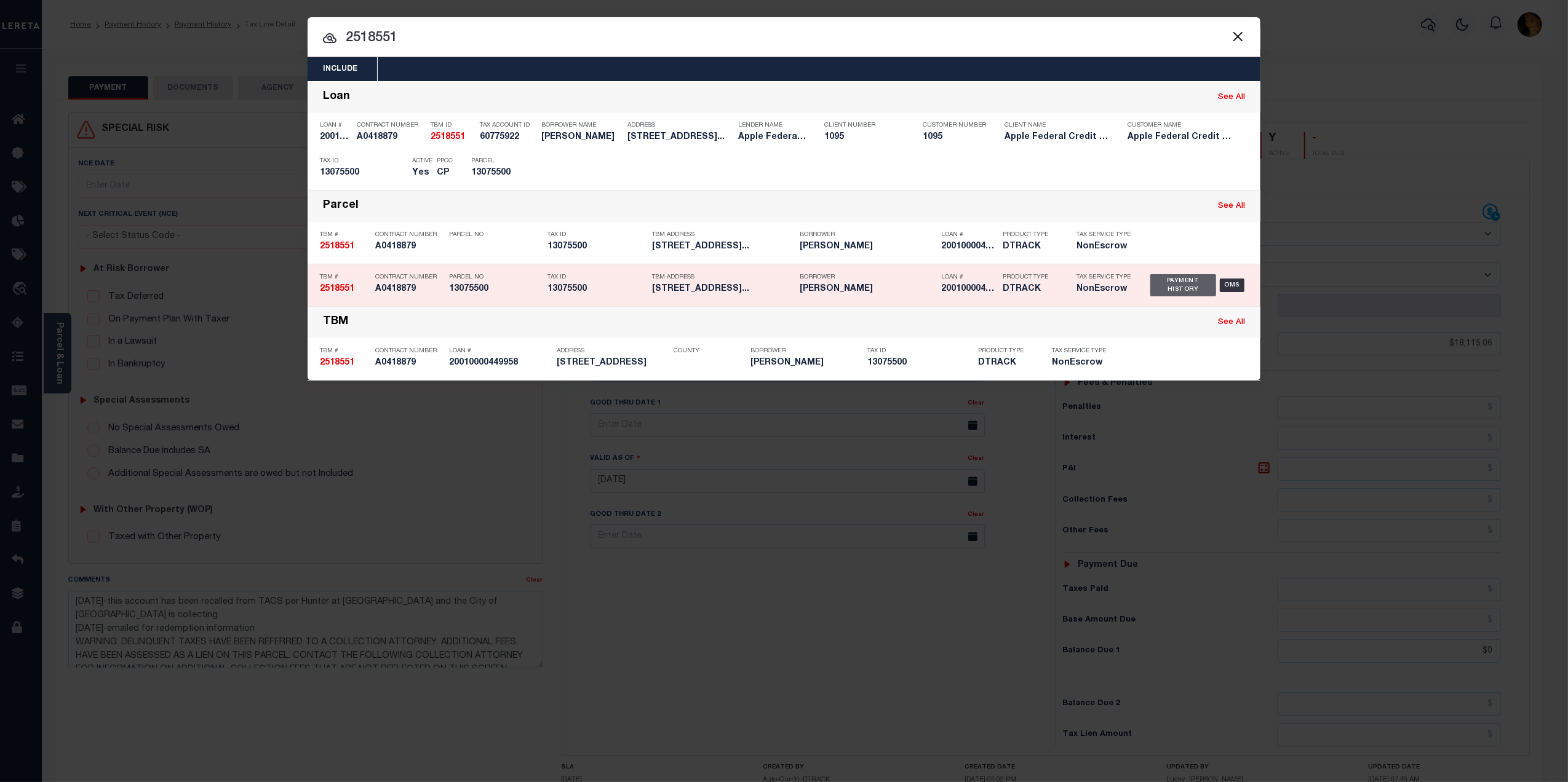
click at [1182, 288] on div "Payment History" at bounding box center [1183, 285] width 66 height 22
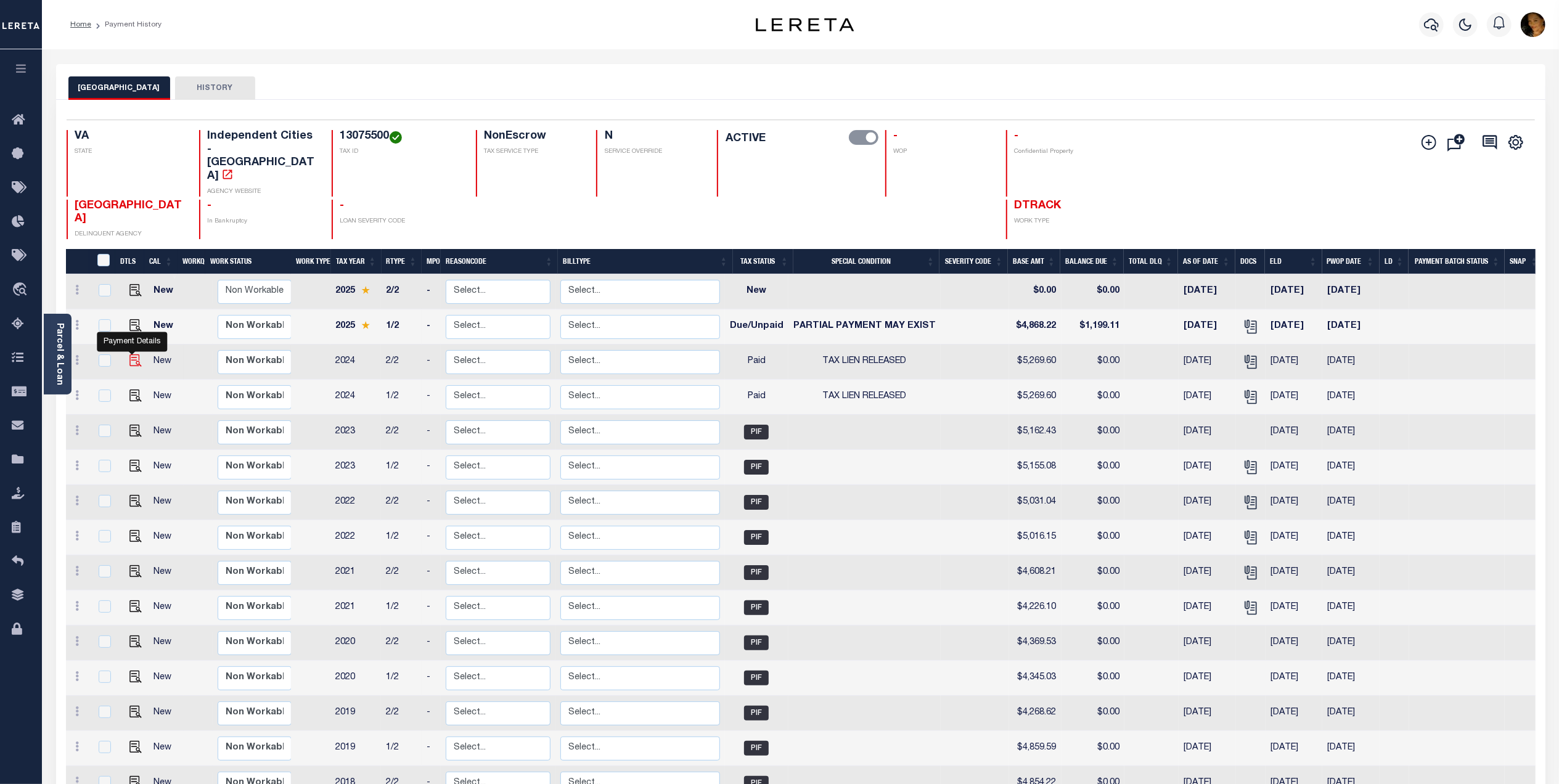
click at [132, 354] on img "" at bounding box center [135, 360] width 12 height 12
checkbox input "true"
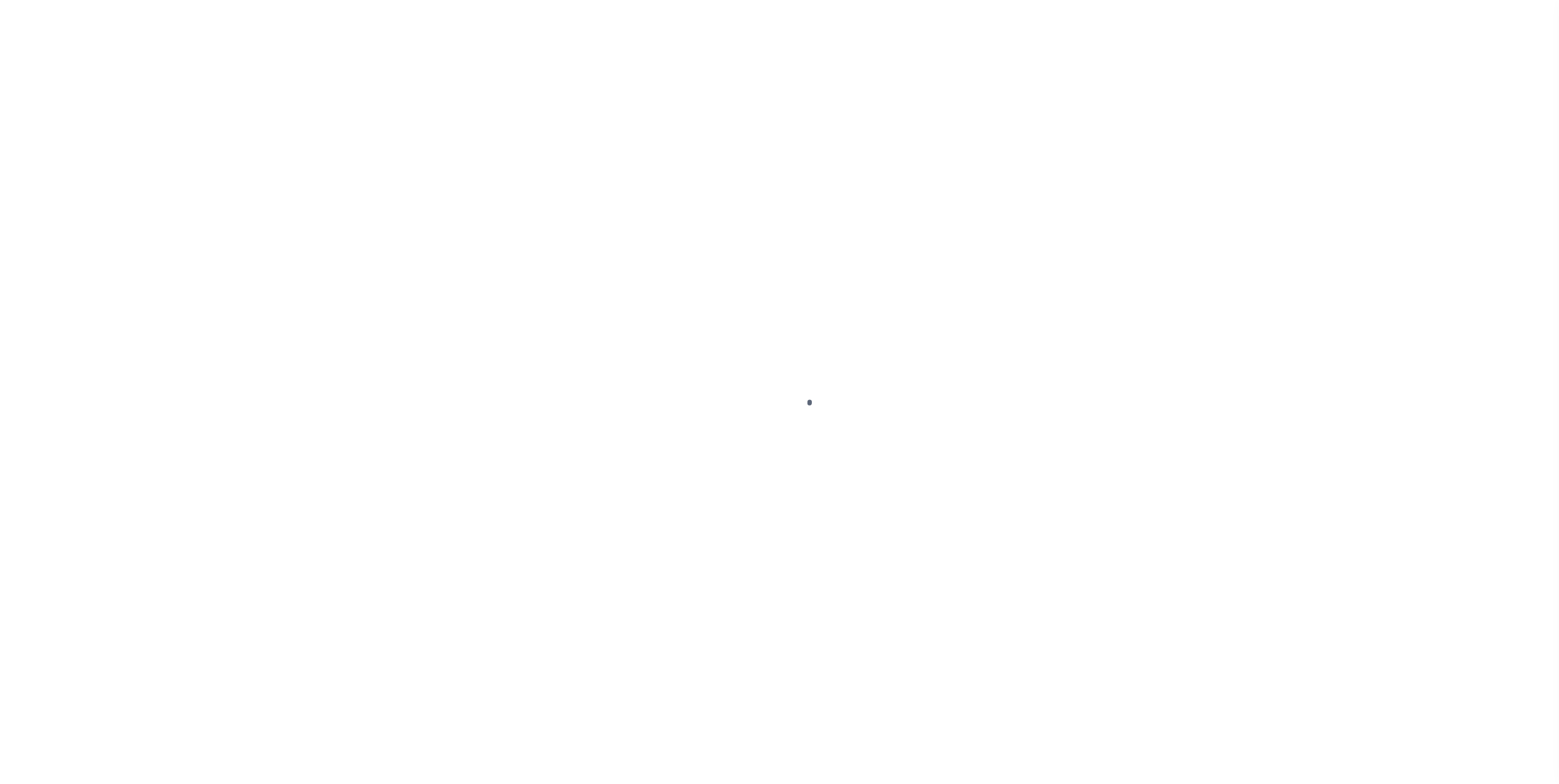
select select "PYD"
select select "28"
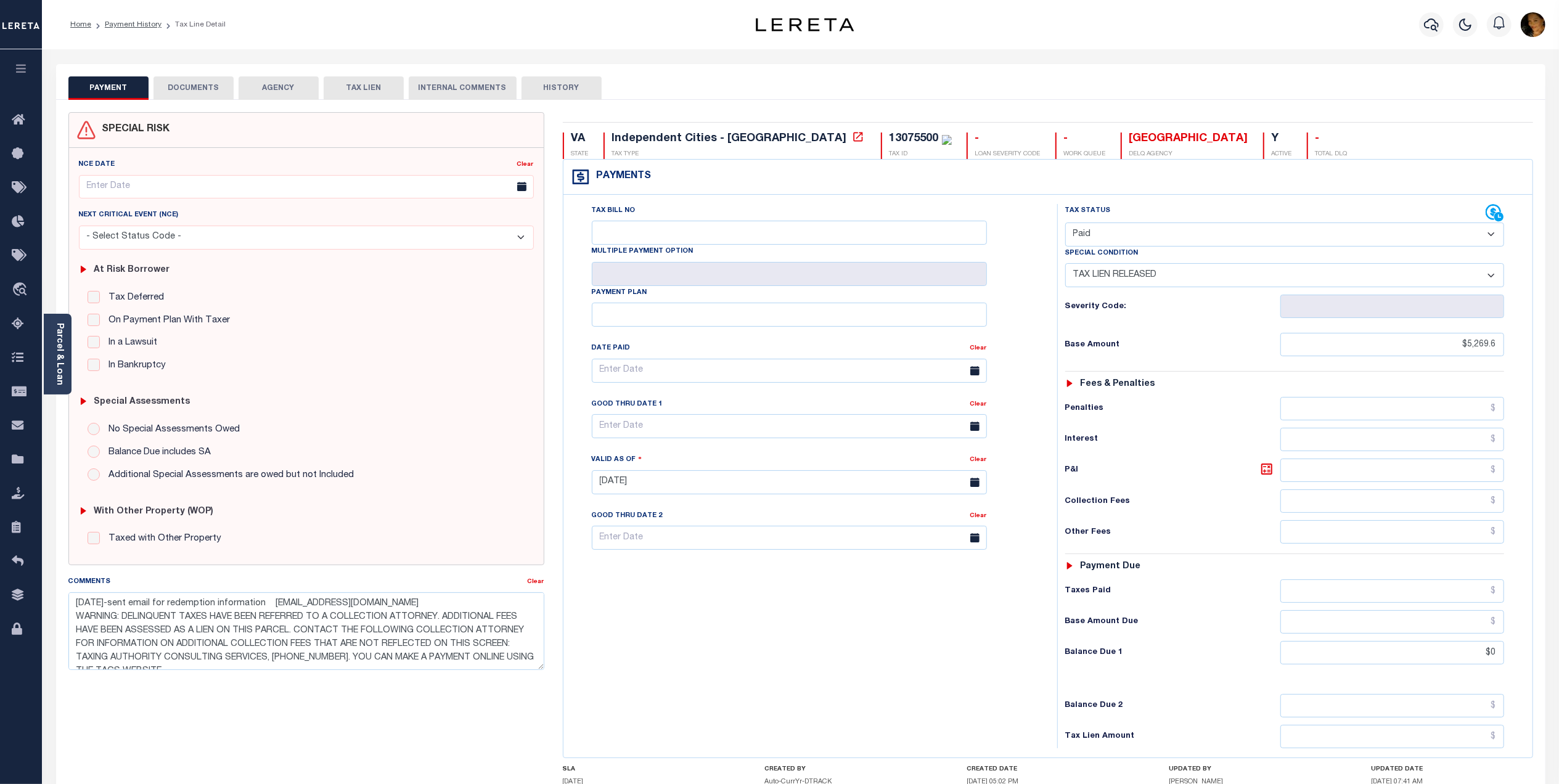
click at [173, 91] on button "DOCUMENTS" at bounding box center [194, 88] width 80 height 24
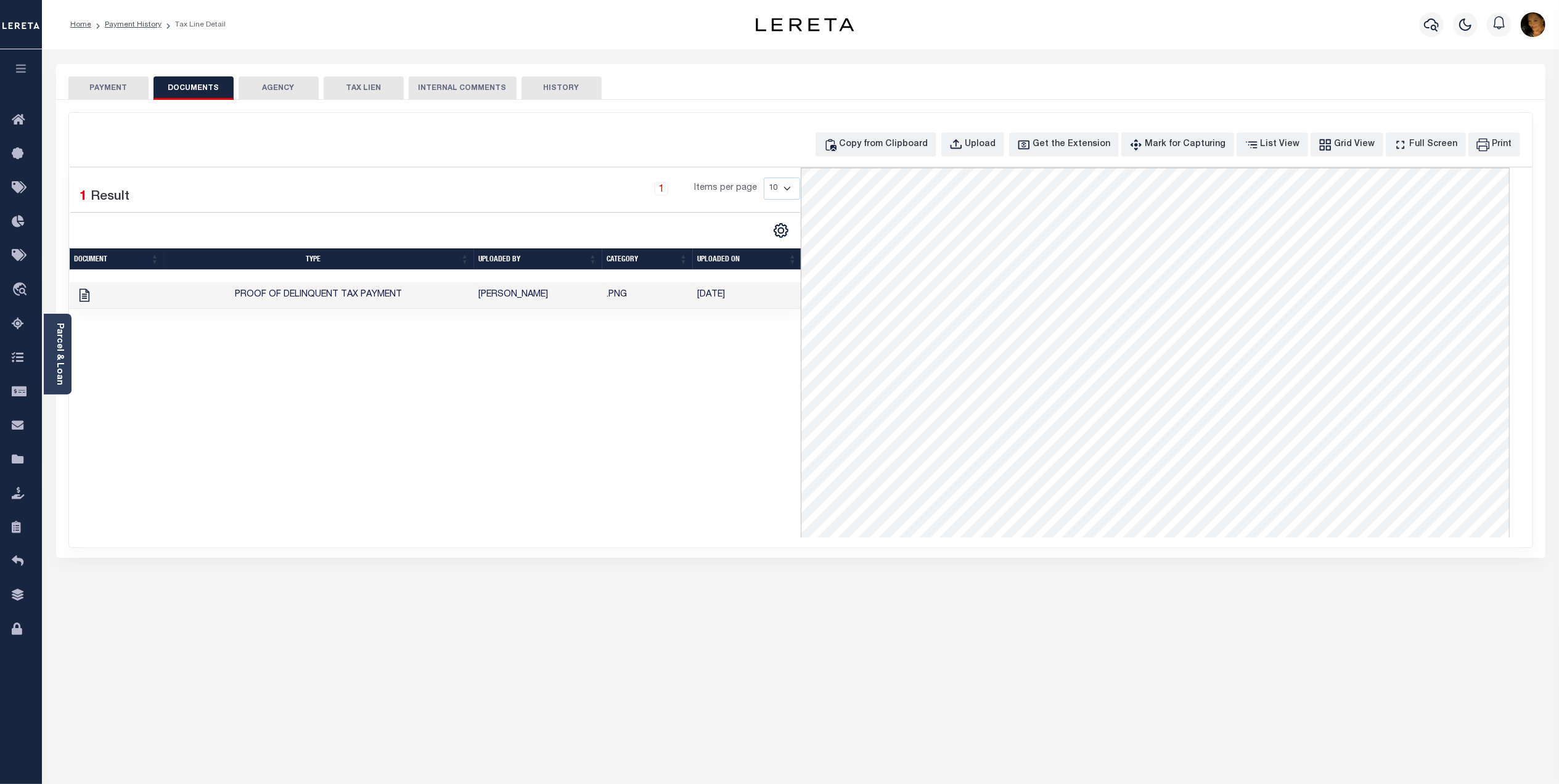
drag, startPoint x: 518, startPoint y: 21, endPoint x: 526, endPoint y: 21, distance: 8.0
click at [518, 21] on div "Home Payment History Tax Line Detail" at bounding box center [371, 25] width 620 height 26
